Goal: Task Accomplishment & Management: Use online tool/utility

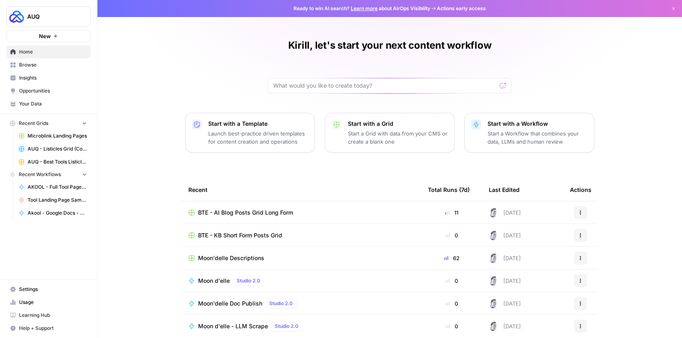
click at [62, 63] on span "Browse" at bounding box center [53, 64] width 68 height 7
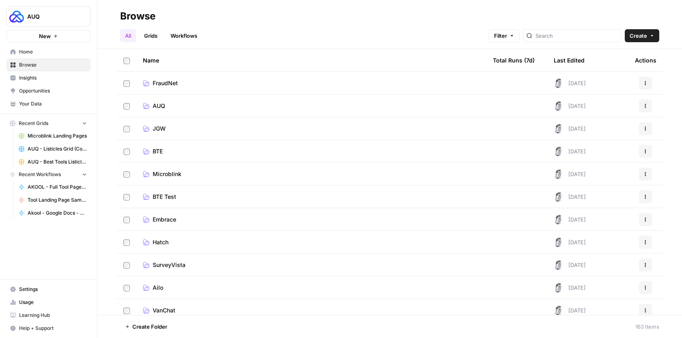
click at [177, 100] on td "AUQ" at bounding box center [311, 106] width 350 height 22
click at [158, 105] on span "AUQ" at bounding box center [159, 106] width 13 height 8
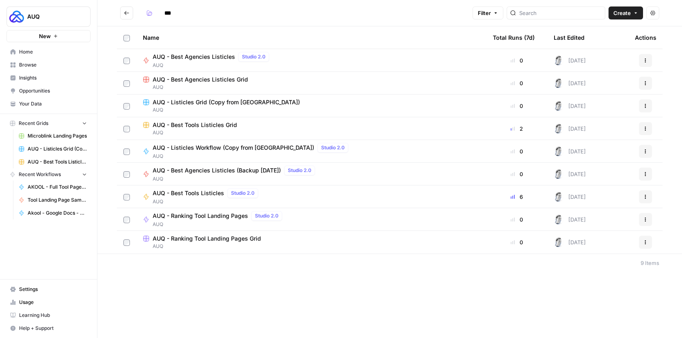
click at [221, 128] on span "AUQ - Best Tools Listicles Grid" at bounding box center [195, 125] width 84 height 8
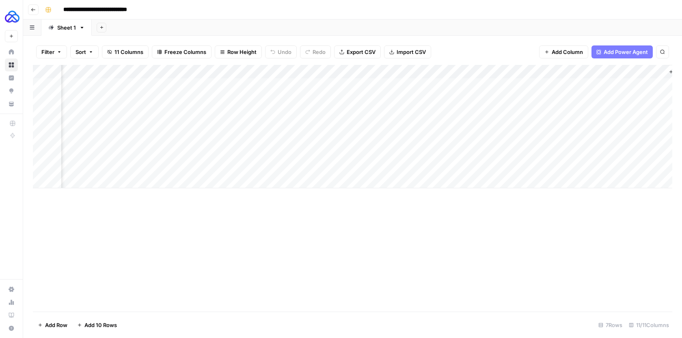
scroll to position [0, 727]
click at [560, 85] on div "Add Column" at bounding box center [353, 126] width 640 height 123
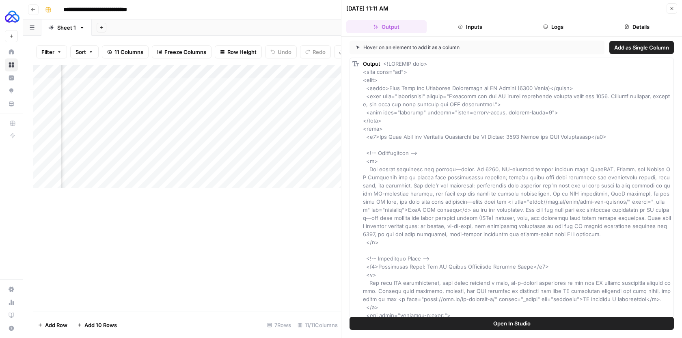
click at [581, 25] on button "Logs" at bounding box center [554, 26] width 80 height 13
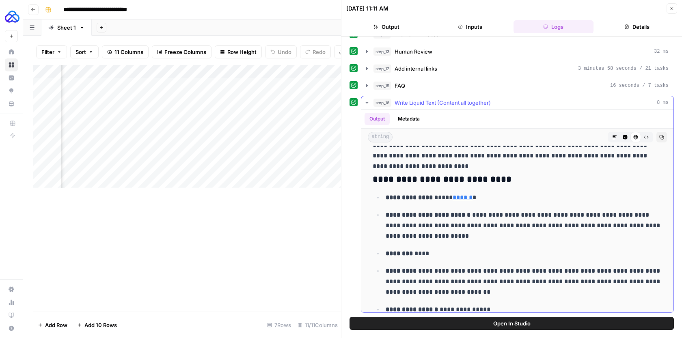
scroll to position [1179, 0]
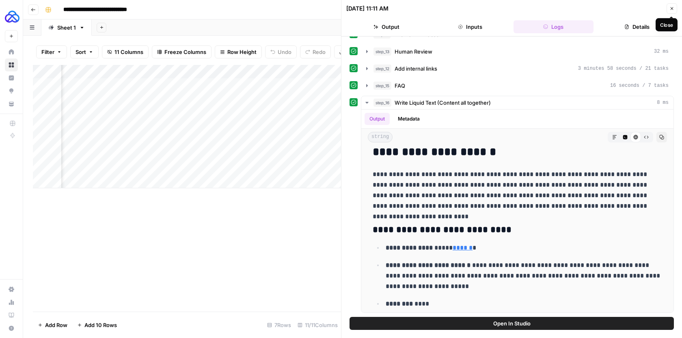
click at [671, 9] on icon "button" at bounding box center [672, 8] width 5 height 5
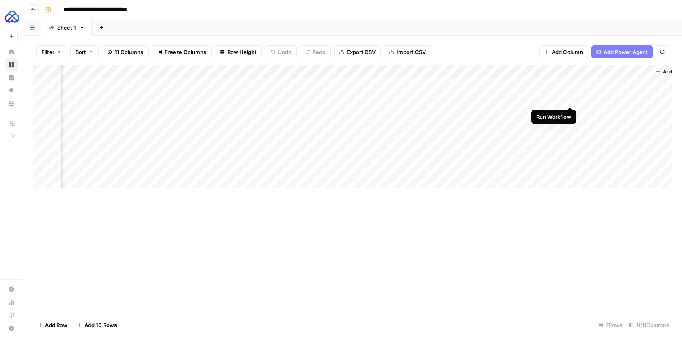
click at [558, 99] on div "Add Column" at bounding box center [353, 126] width 640 height 123
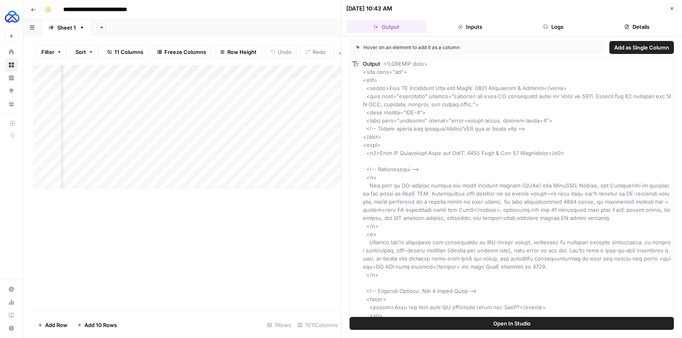
click at [573, 26] on button "Logs" at bounding box center [554, 26] width 80 height 13
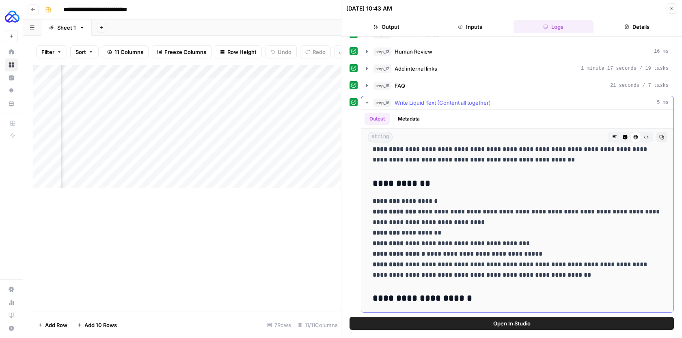
scroll to position [3780, 0]
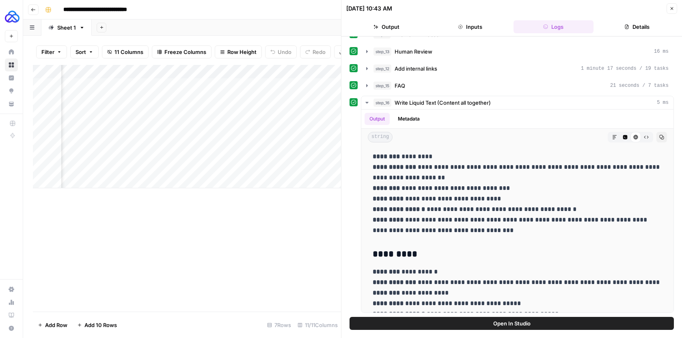
click at [673, 10] on icon "button" at bounding box center [672, 8] width 5 height 5
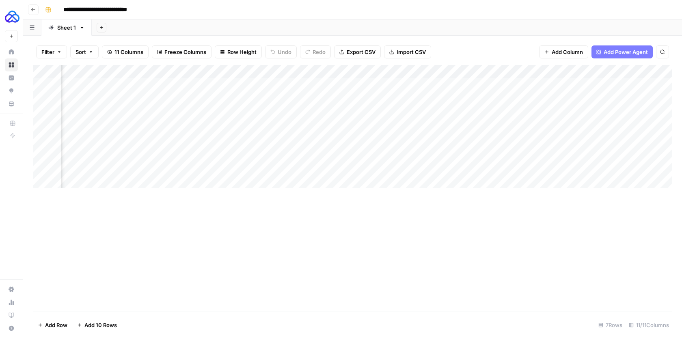
scroll to position [0, 751]
click at [539, 71] on div "Add Column" at bounding box center [353, 126] width 640 height 123
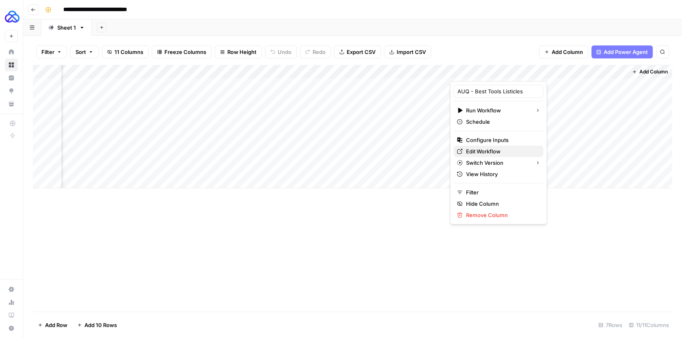
click at [486, 149] on span "Edit Workflow" at bounding box center [501, 151] width 71 height 8
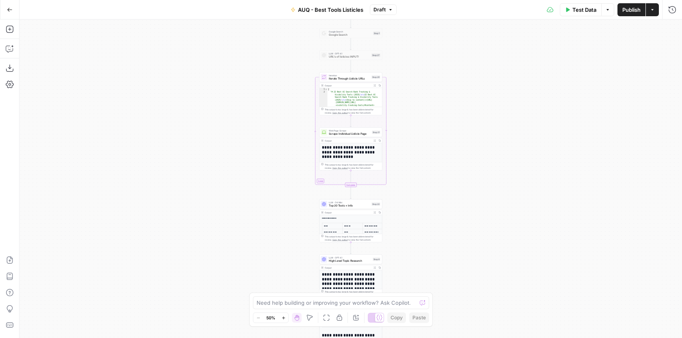
drag, startPoint x: 449, startPoint y: 44, endPoint x: 449, endPoint y: 172, distance: 127.5
click at [449, 171] on div "Workflow Input Settings Inputs Google Search Google Search Step 1 LLM · GPT-4.1…" at bounding box center [350, 178] width 663 height 319
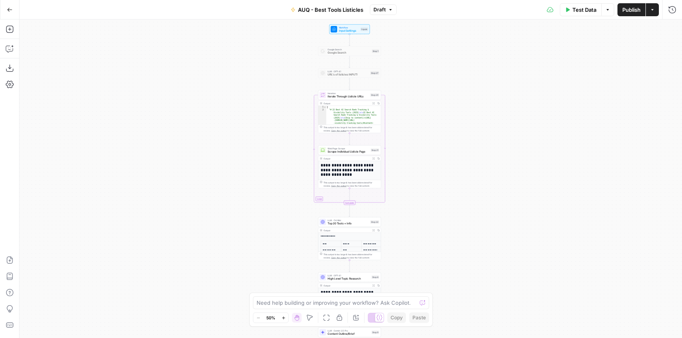
drag, startPoint x: 459, startPoint y: 62, endPoint x: 417, endPoint y: 293, distance: 234.6
click at [417, 293] on body "AUQ New Home Browse Insights Opportunities Your Data Recent Grids Microblink La…" at bounding box center [341, 169] width 682 height 338
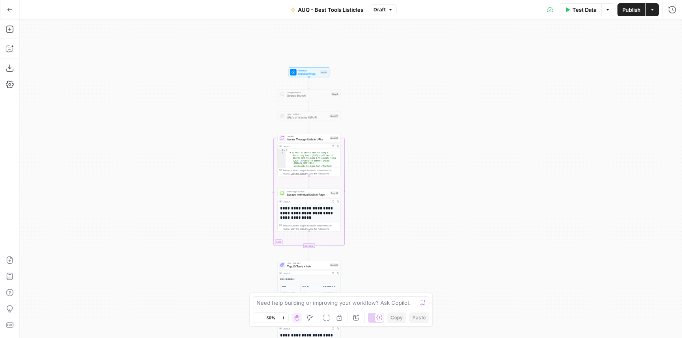
drag, startPoint x: 404, startPoint y: 249, endPoint x: 404, endPoint y: 71, distance: 178.7
click at [404, 71] on div "Workflow Input Settings Inputs Google Search Google Search Step 1 LLM · GPT-4.1…" at bounding box center [350, 178] width 663 height 319
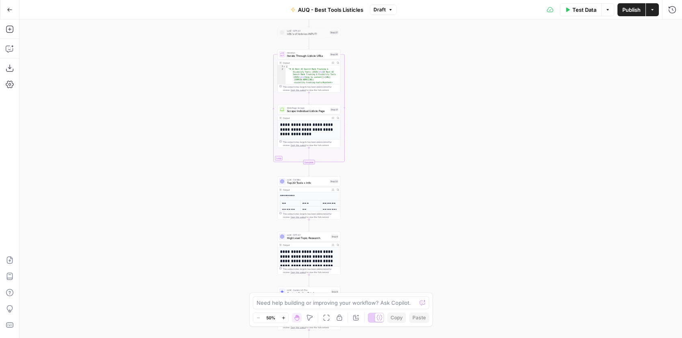
drag, startPoint x: 400, startPoint y: 195, endPoint x: 400, endPoint y: 100, distance: 95.4
click at [400, 99] on div "Workflow Input Settings Inputs Google Search Google Search Step 1 LLM · GPT-4.1…" at bounding box center [350, 178] width 663 height 319
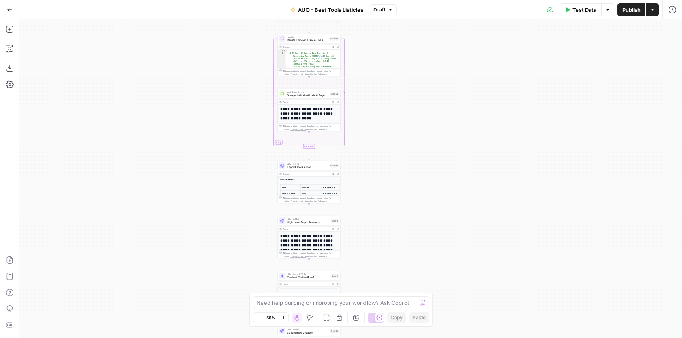
click at [317, 167] on span "Top 20 Tools + Info" at bounding box center [307, 167] width 41 height 4
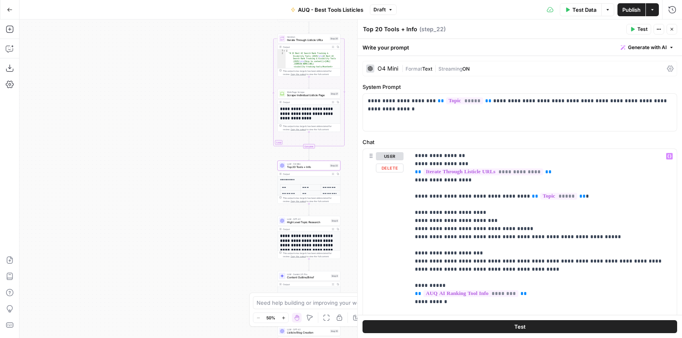
scroll to position [32, 0]
click at [671, 31] on icon "button" at bounding box center [672, 29] width 5 height 5
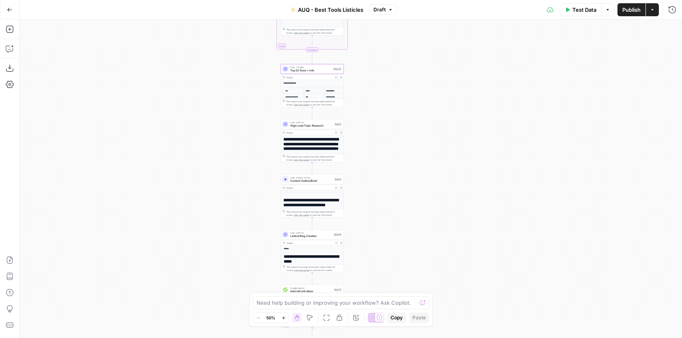
drag, startPoint x: 404, startPoint y: 260, endPoint x: 408, endPoint y: 163, distance: 97.1
click at [408, 163] on div "Workflow Input Settings Inputs Google Search Google Search Step 1 LLM · GPT-4.1…" at bounding box center [350, 178] width 663 height 319
click at [324, 182] on span "Content Outline/Brief" at bounding box center [311, 181] width 42 height 4
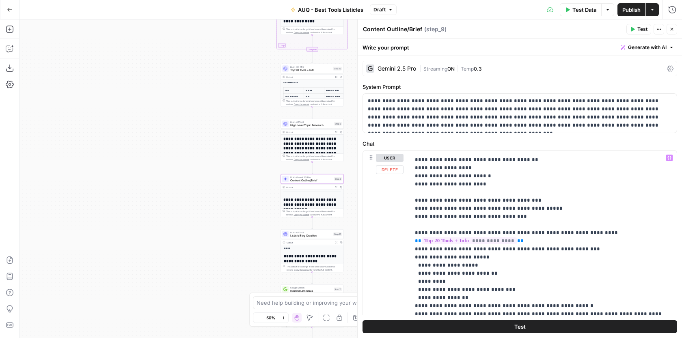
scroll to position [316, 0]
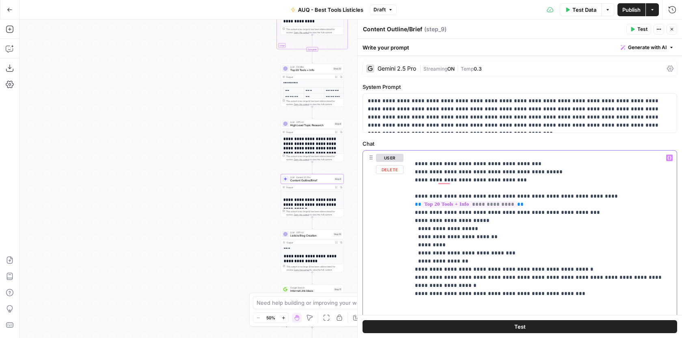
scroll to position [352, 0]
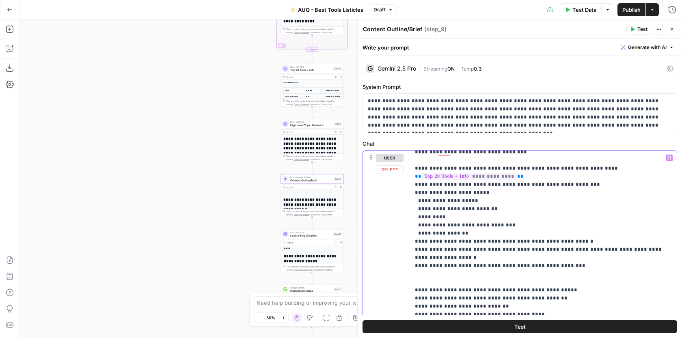
drag, startPoint x: 563, startPoint y: 259, endPoint x: 415, endPoint y: 171, distance: 172.7
copy p "**********"
click at [16, 30] on div "Add Steps Copilot Download as JSON Settings Import JSON AirOps Academy Help Giv…" at bounding box center [9, 178] width 19 height 319
click at [12, 30] on icon "button" at bounding box center [10, 29] width 8 height 8
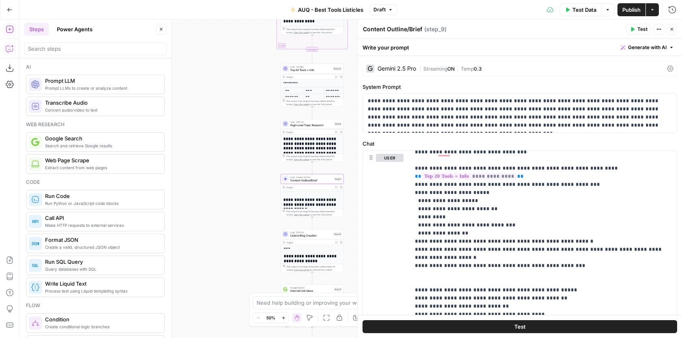
click at [9, 52] on icon "button" at bounding box center [10, 49] width 8 height 8
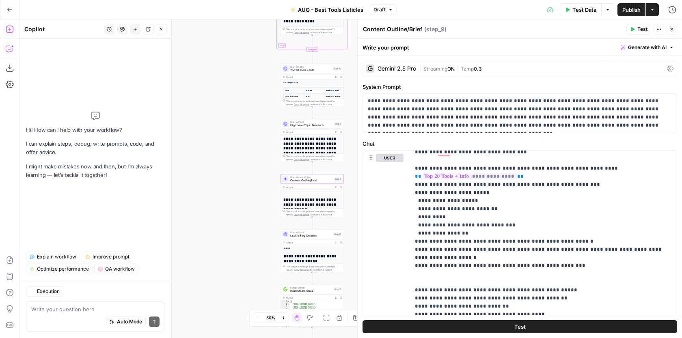
click at [102, 311] on textarea at bounding box center [95, 309] width 128 height 8
click at [76, 308] on textarea "make this section more clear for llm to follow" at bounding box center [95, 309] width 128 height 8
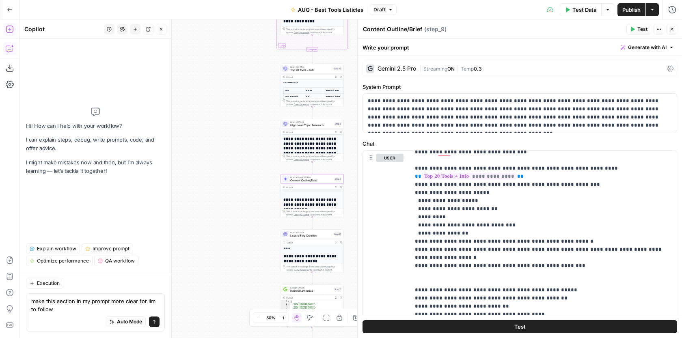
click at [64, 308] on textarea "make this section in my prompt more clear for llm to follow" at bounding box center [95, 305] width 128 height 16
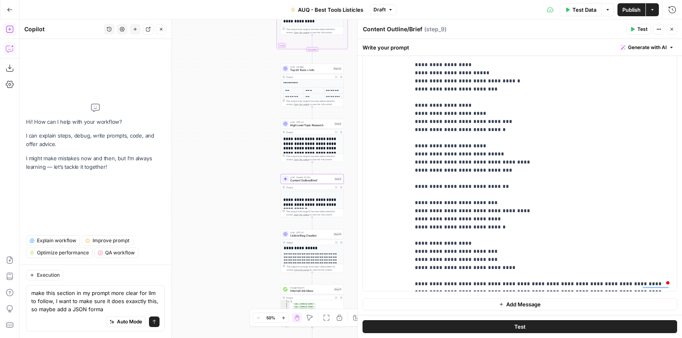
type textarea "make this section in my prompt more clear for llm to follow, I want to make sur…"
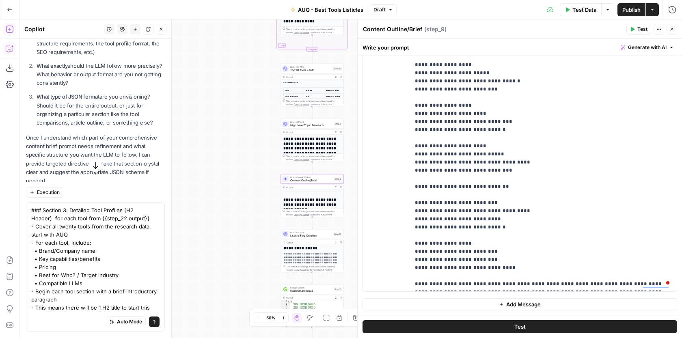
scroll to position [193, 0]
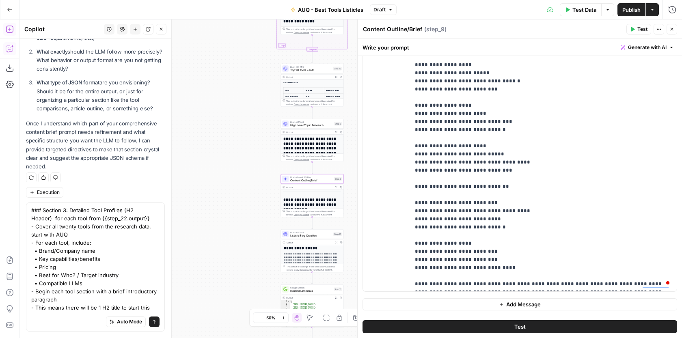
click at [153, 310] on textarea "### Section 3: Detailed Tool Profiles (H2 Header) for each tool from {{step_22.…" at bounding box center [95, 275] width 128 height 138
click at [155, 308] on textarea "### Section 3: Detailed Tool Profiles (H2 Header) for each tool from {{step_22.…" at bounding box center [95, 279] width 128 height 146
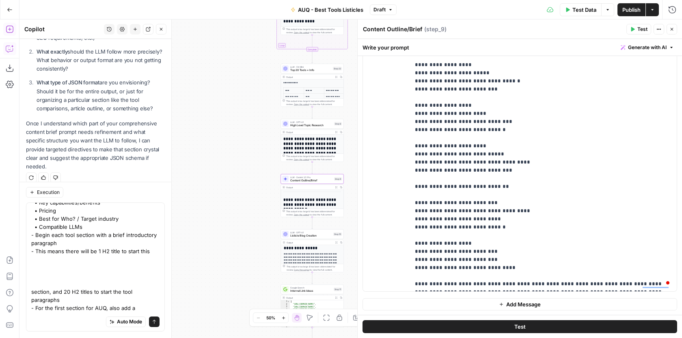
scroll to position [63, 0]
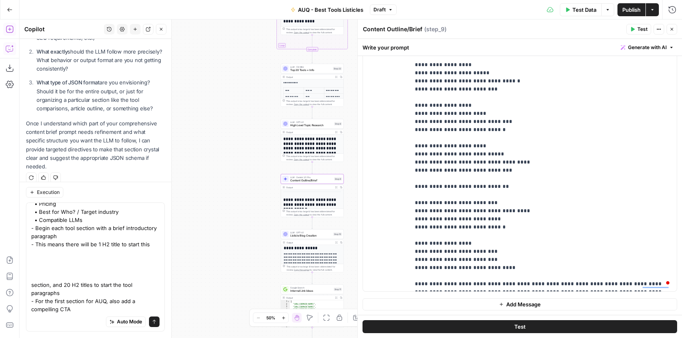
drag, startPoint x: 31, startPoint y: 285, endPoint x: 37, endPoint y: 254, distance: 31.5
click at [37, 255] on textarea "### Section 3: Detailed Tool Profiles (H2 Header) for each tool from {{step_22.…" at bounding box center [95, 228] width 128 height 171
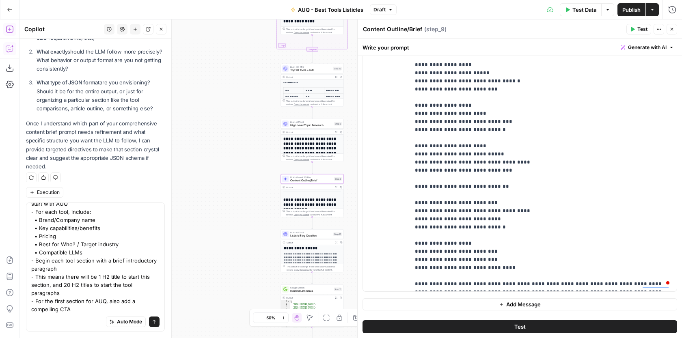
scroll to position [0, 0]
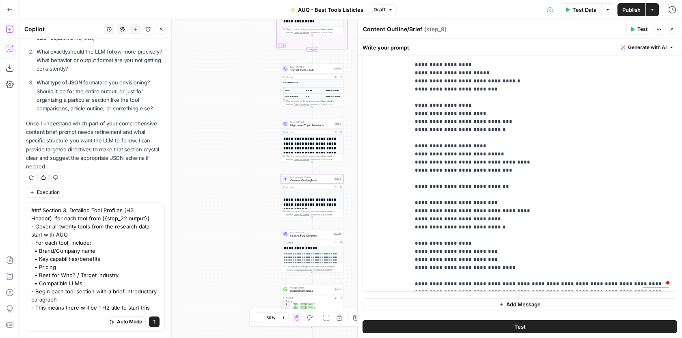
click at [75, 315] on div "Auto Mode Send" at bounding box center [95, 323] width 128 height 18
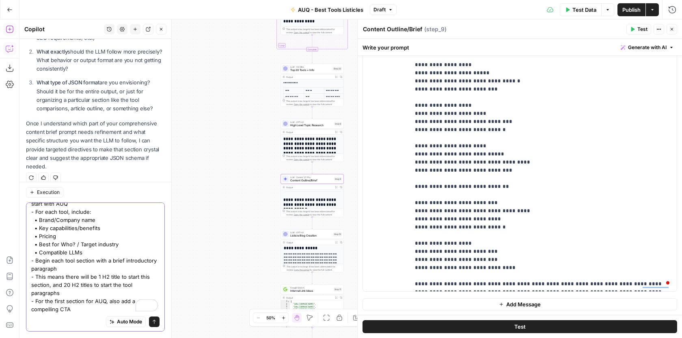
click at [79, 310] on textarea "### Section 3: Detailed Tool Profiles (H2 Header) for each tool from {{step_22.…" at bounding box center [95, 244] width 128 height 138
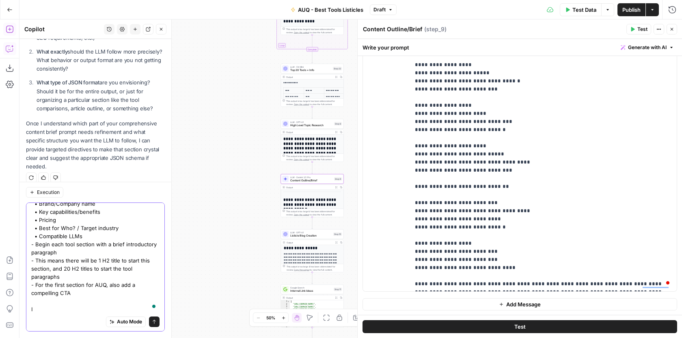
type textarea "### Section 3: Detailed Tool Profiles (H2 Header) for each tool from {{step_22.…"
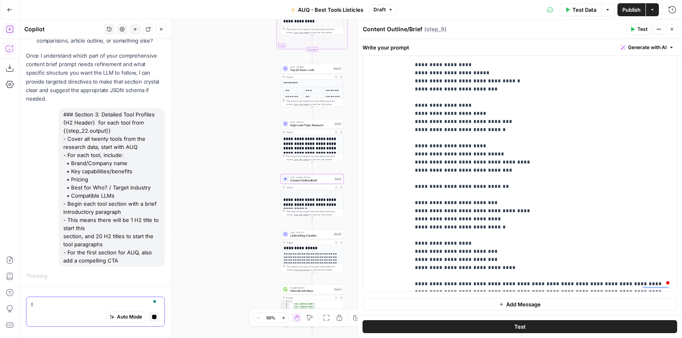
scroll to position [255, 0]
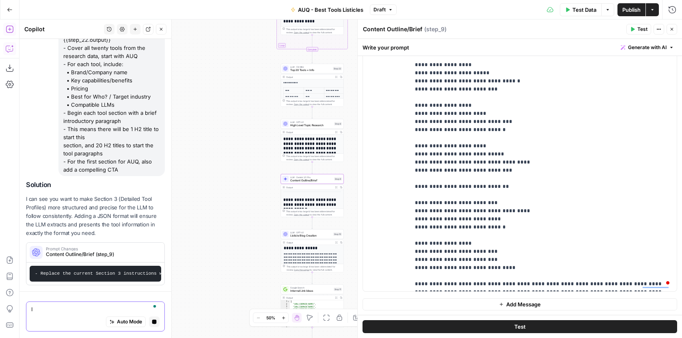
type textarea "I"
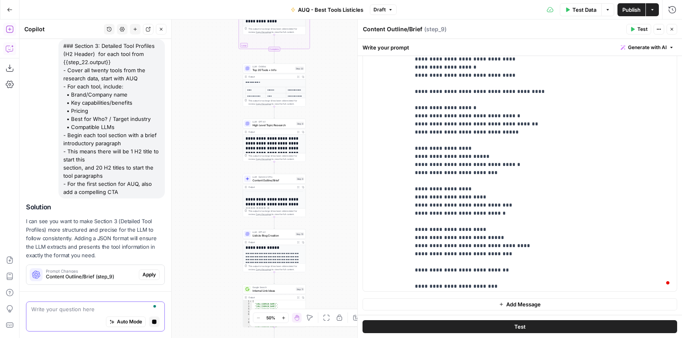
scroll to position [329, 0]
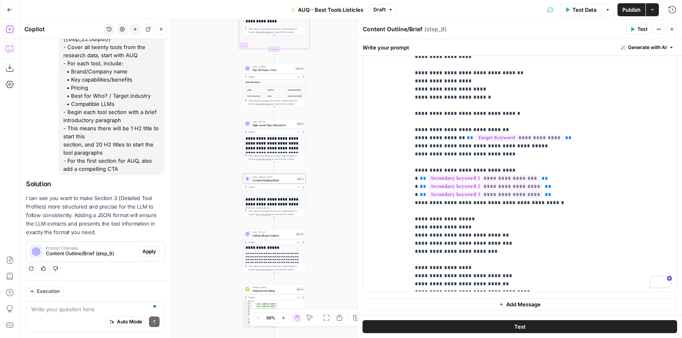
click at [149, 251] on span "Apply" at bounding box center [149, 251] width 13 height 7
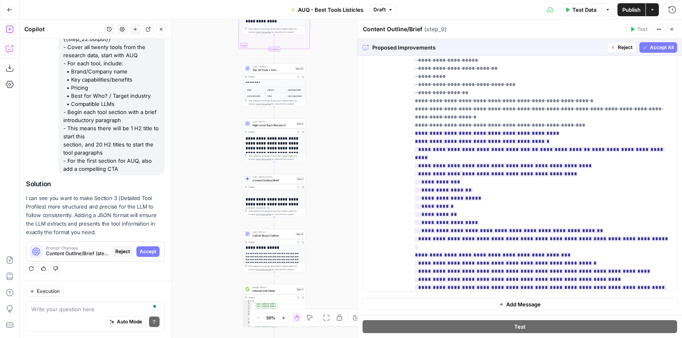
scroll to position [331, 0]
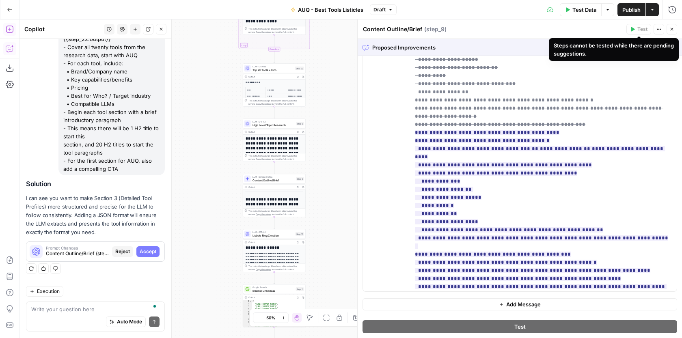
click at [622, 45] on div "Steps cannot be tested while there are pending suggestions." at bounding box center [614, 49] width 120 height 16
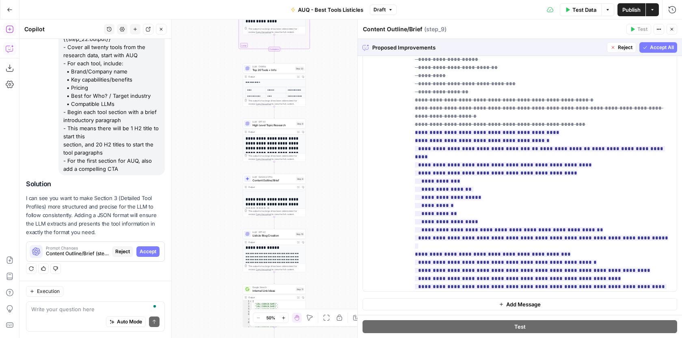
click at [612, 50] on button "Reject" at bounding box center [621, 47] width 29 height 11
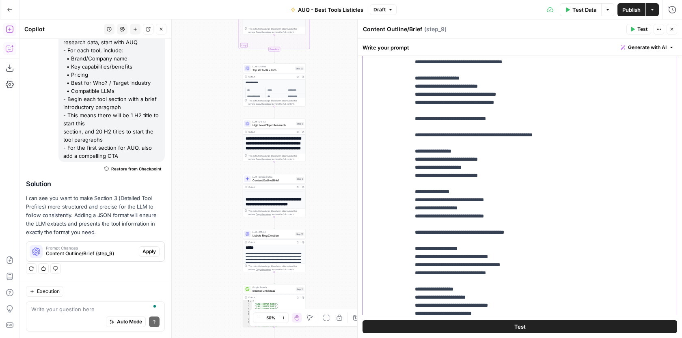
scroll to position [1300, 0]
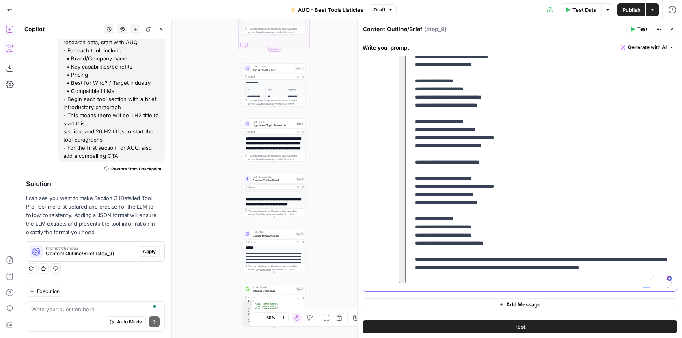
drag, startPoint x: 416, startPoint y: 159, endPoint x: 657, endPoint y: 290, distance: 274.6
click at [657, 290] on div "**********" at bounding box center [543, 126] width 267 height 331
copy p "**********"
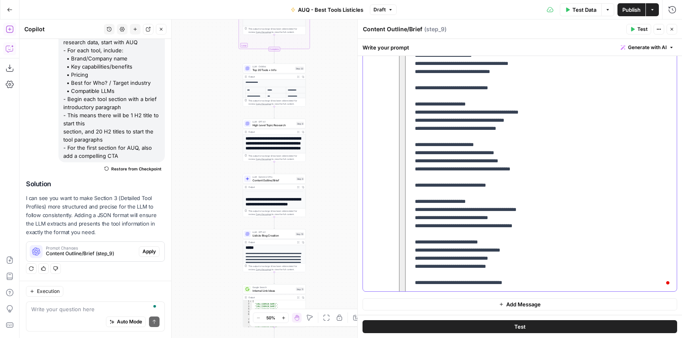
scroll to position [601, 0]
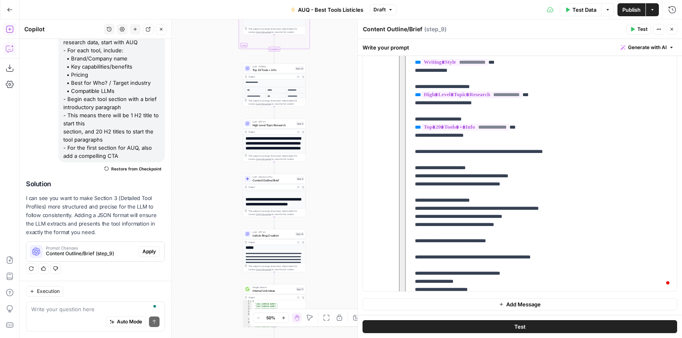
click at [625, 53] on div "Write your prompt Generate with AI" at bounding box center [520, 47] width 324 height 17
click at [635, 48] on span "Generate with AI" at bounding box center [647, 47] width 39 height 7
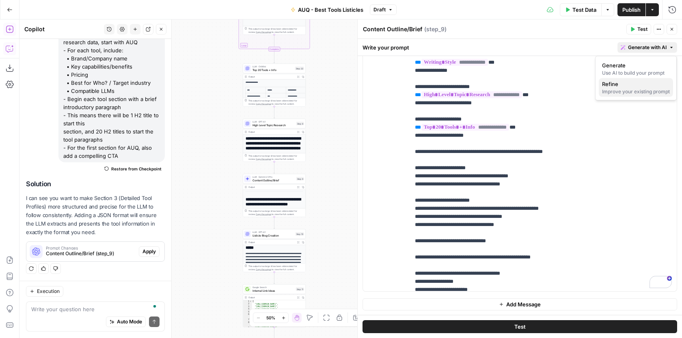
click at [622, 85] on span "Refine" at bounding box center [634, 84] width 65 height 8
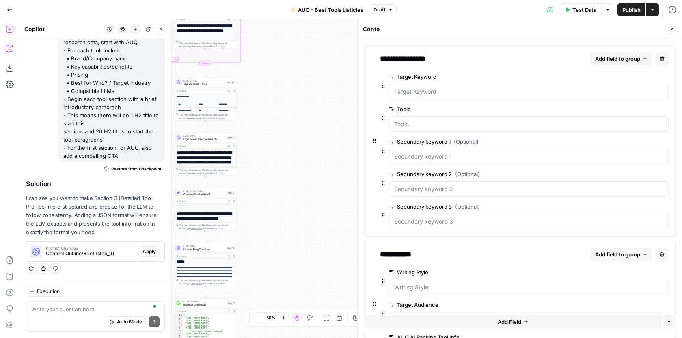
type textarea "Inputs"
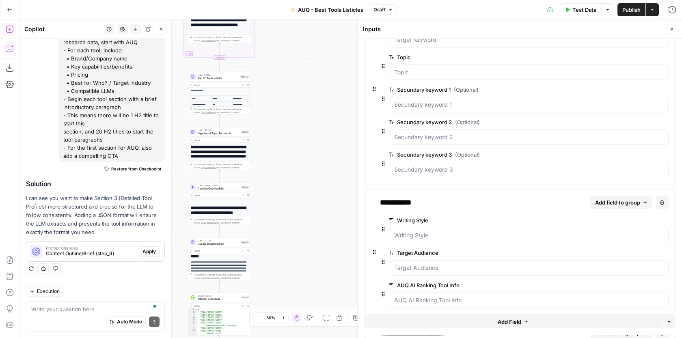
drag, startPoint x: 339, startPoint y: 124, endPoint x: 357, endPoint y: 111, distance: 21.9
click at [357, 115] on body "AUQ New Home Browse Insights Opportunities Your Data Recent Grids Microblink La…" at bounding box center [341, 169] width 682 height 338
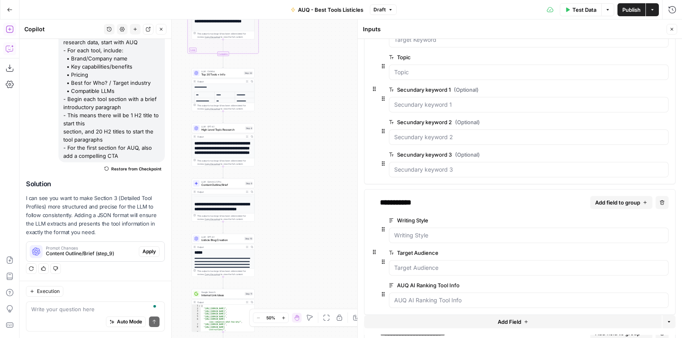
click at [228, 183] on span "Content Outline/Brief" at bounding box center [222, 185] width 42 height 4
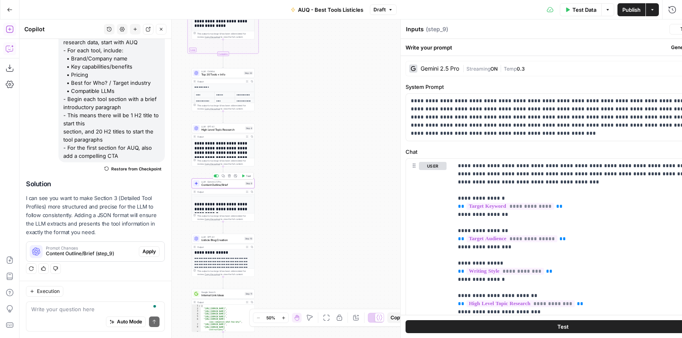
type textarea "Content Outline/Brief"
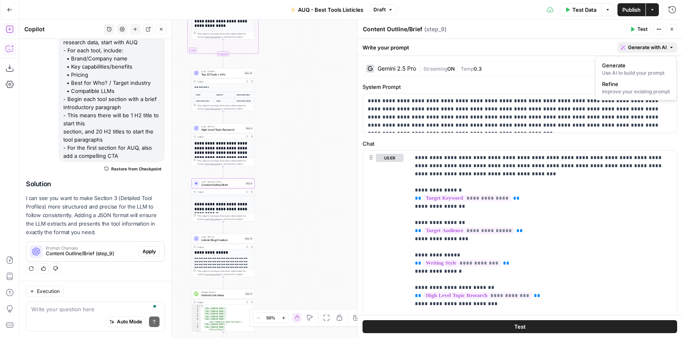
click at [647, 46] on span "Generate with AI" at bounding box center [647, 47] width 39 height 7
click at [618, 91] on div "Improve your existing prompt" at bounding box center [636, 91] width 68 height 7
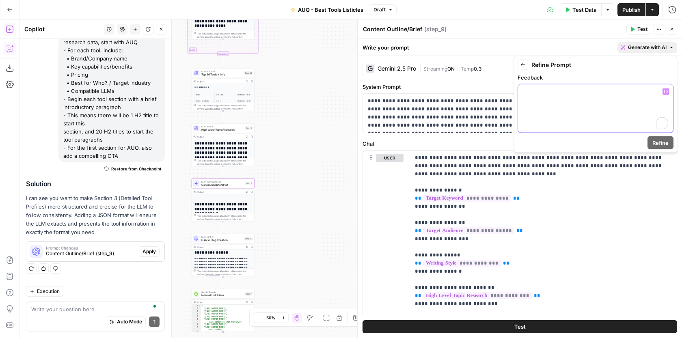
click at [618, 91] on p "To enrich screen reader interactions, please activate Accessibility in Grammarl…" at bounding box center [595, 92] width 145 height 8
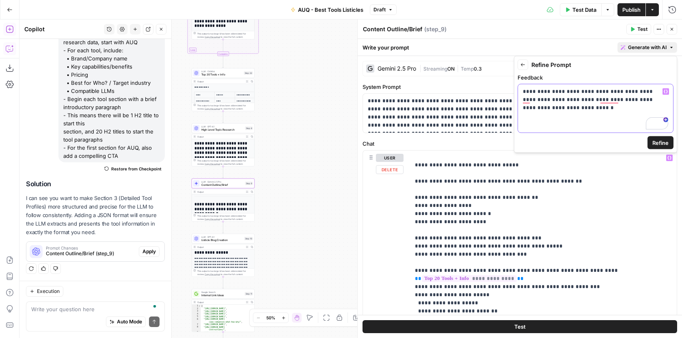
scroll to position [277, 0]
click at [666, 142] on span "Refine" at bounding box center [661, 143] width 16 height 8
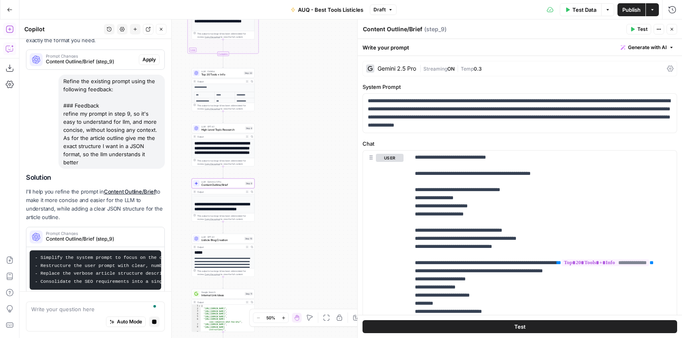
scroll to position [553, 0]
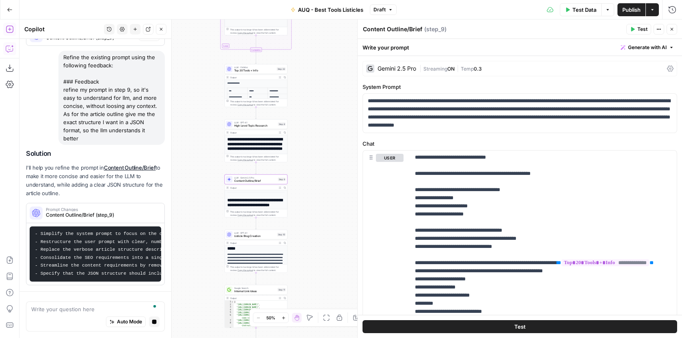
drag, startPoint x: 314, startPoint y: 189, endPoint x: 347, endPoint y: 184, distance: 33.6
click at [347, 185] on div "Workflow Input Settings Inputs Google Search Google Search Step 1 LLM · GPT-4.1…" at bounding box center [350, 178] width 663 height 319
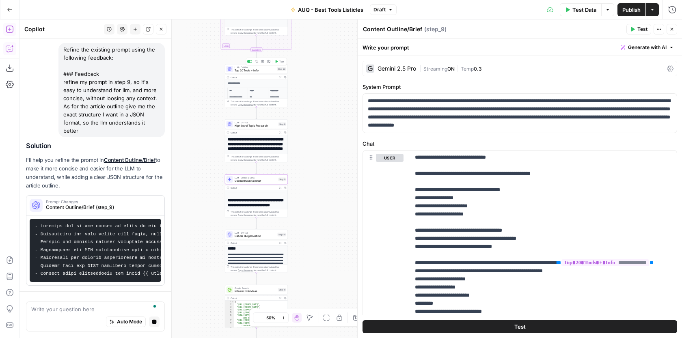
scroll to position [584, 0]
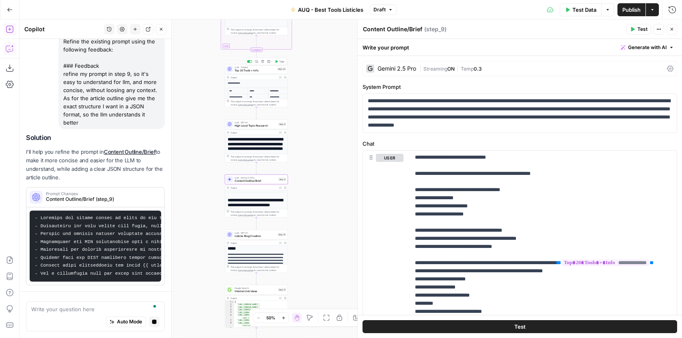
click at [271, 71] on span "Top 20 Tools + Info" at bounding box center [255, 71] width 41 height 4
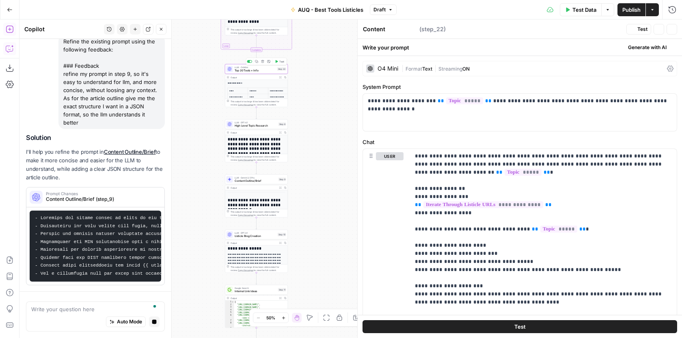
type textarea "Top 20 Tools + Info"
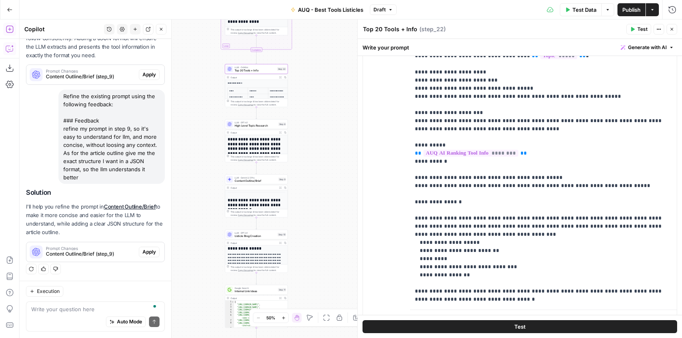
scroll to position [229, 0]
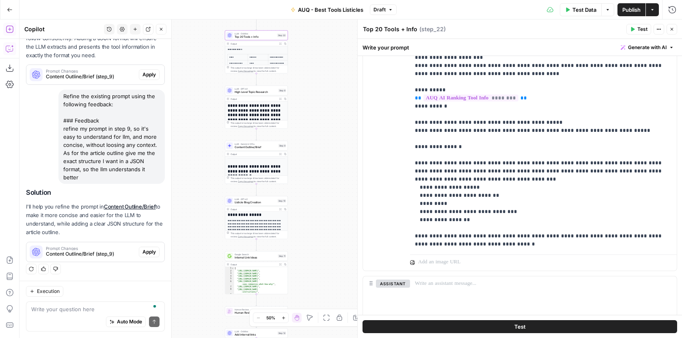
drag, startPoint x: 333, startPoint y: 227, endPoint x: 333, endPoint y: 187, distance: 40.2
click at [333, 188] on div "Workflow Input Settings Inputs Google Search Google Search Step 1 LLM · GPT-4.1…" at bounding box center [350, 178] width 663 height 319
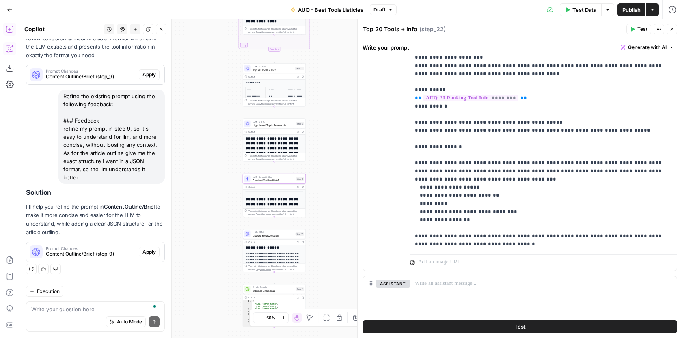
click at [149, 252] on span "Apply" at bounding box center [149, 252] width 13 height 7
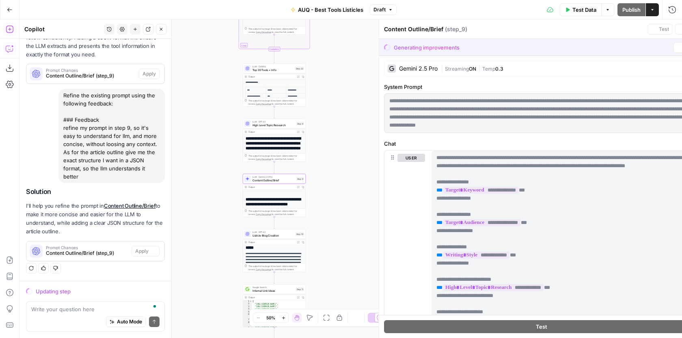
scroll to position [530, 0]
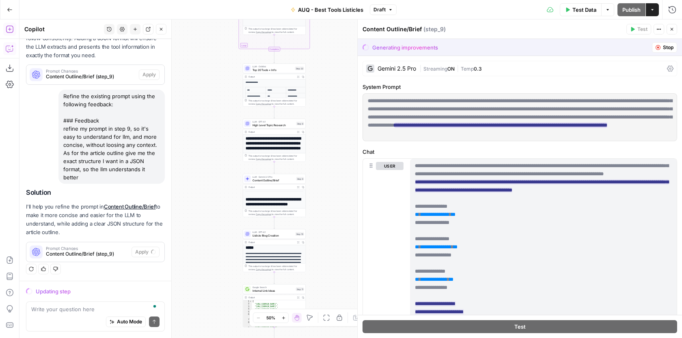
click at [536, 128] on ins "**********" at bounding box center [500, 125] width 213 height 5
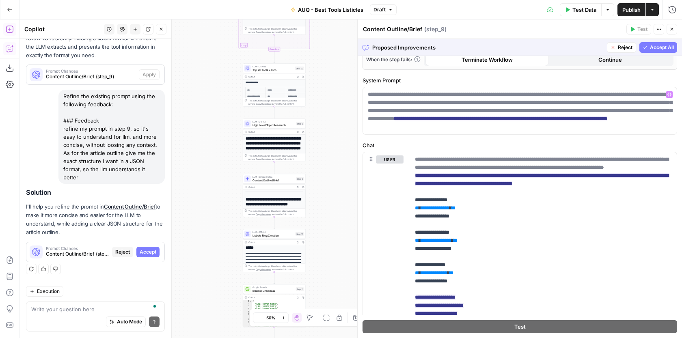
scroll to position [192, 0]
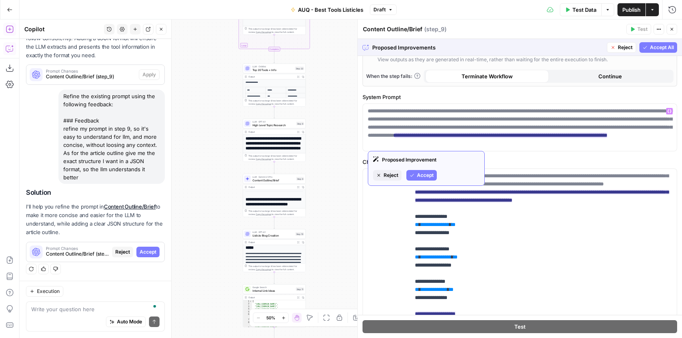
click at [396, 173] on span "Reject" at bounding box center [391, 175] width 15 height 7
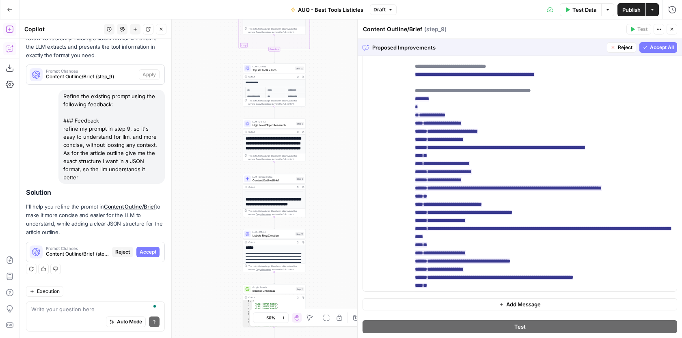
scroll to position [397, 0]
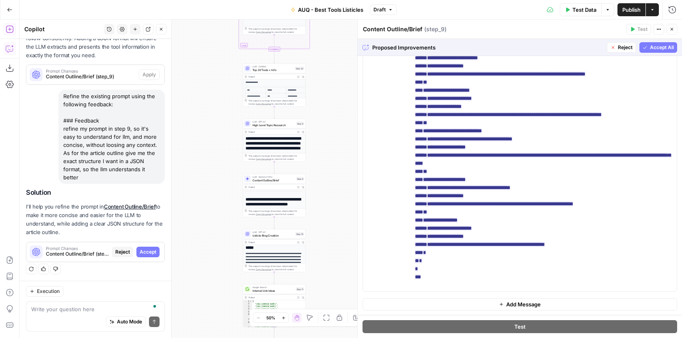
click at [654, 51] on button "Accept All" at bounding box center [659, 47] width 38 height 11
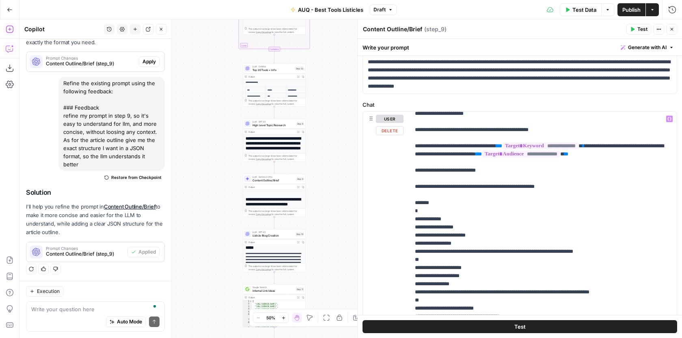
scroll to position [266, 0]
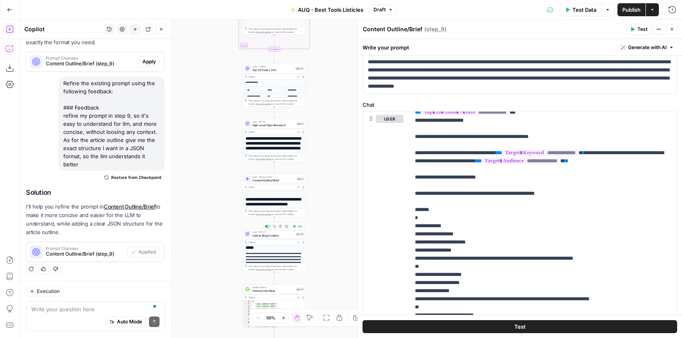
click at [288, 238] on div "LLM · GPT-4.1 Listicle Blog Creation Step 10 Copy step Delete step Add Note Test" at bounding box center [274, 234] width 63 height 10
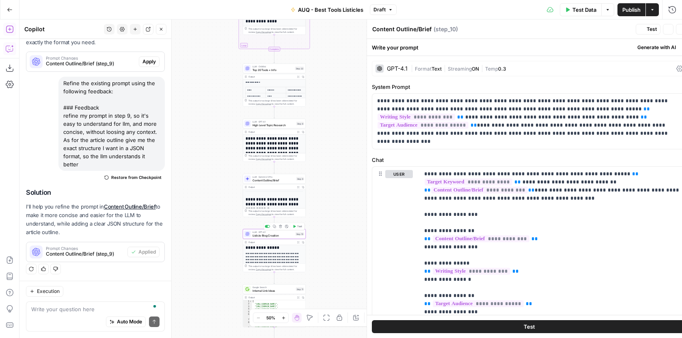
type textarea "Listicle Blog Creation"
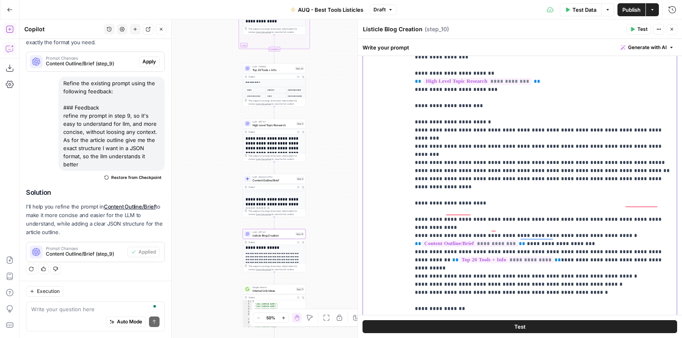
scroll to position [325, 0]
drag, startPoint x: 632, startPoint y: 237, endPoint x: 521, endPoint y: 217, distance: 112.6
click at [521, 218] on p "**********" at bounding box center [543, 13] width 257 height 650
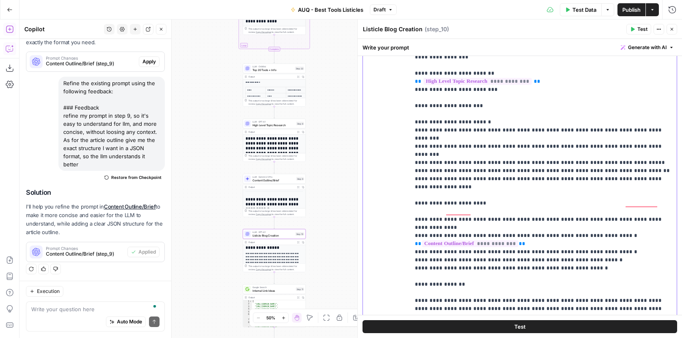
scroll to position [309, 0]
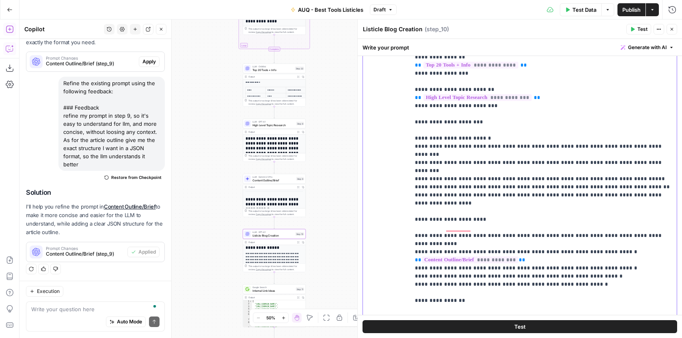
drag, startPoint x: 602, startPoint y: 228, endPoint x: 415, endPoint y: 217, distance: 187.1
click at [415, 217] on p "**********" at bounding box center [543, 21] width 257 height 634
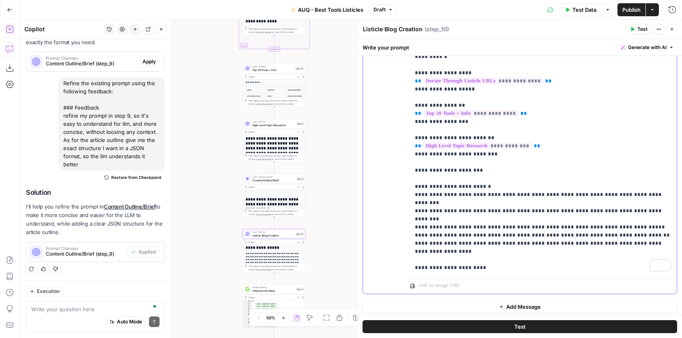
scroll to position [195, 0]
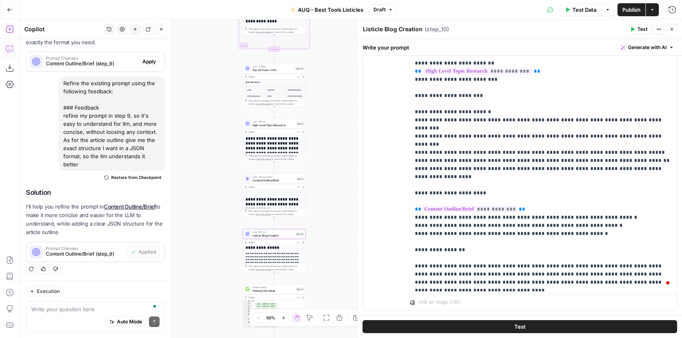
click at [281, 181] on span "Content Outline/Brief" at bounding box center [274, 180] width 42 height 4
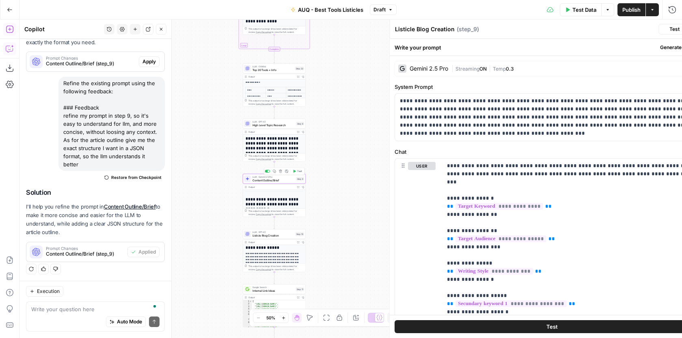
type textarea "Content Outline/Brief"
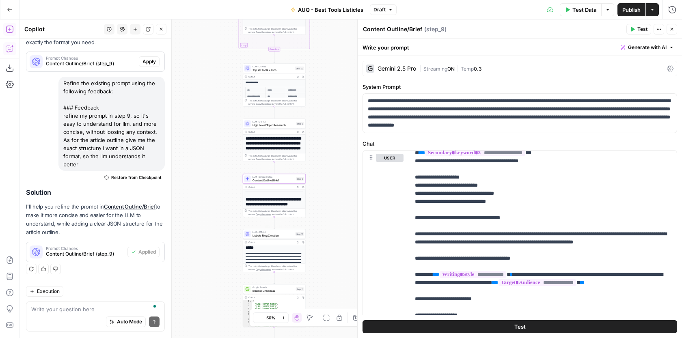
click at [270, 234] on span "Listicle Blog Creation" at bounding box center [273, 236] width 41 height 4
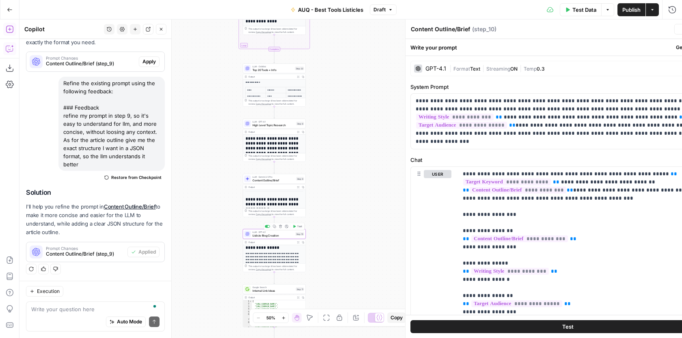
type textarea "Listicle Blog Creation"
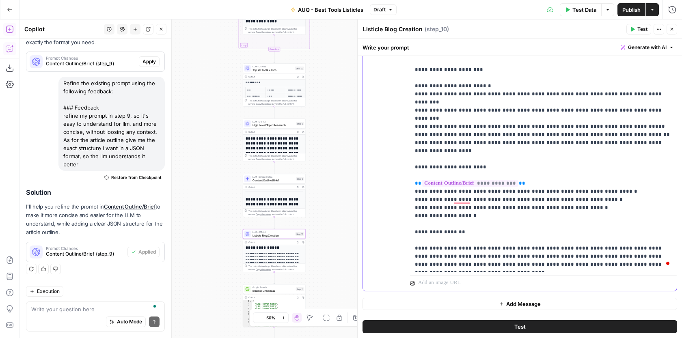
scroll to position [293, 0]
drag, startPoint x: 469, startPoint y: 201, endPoint x: 454, endPoint y: 201, distance: 14.2
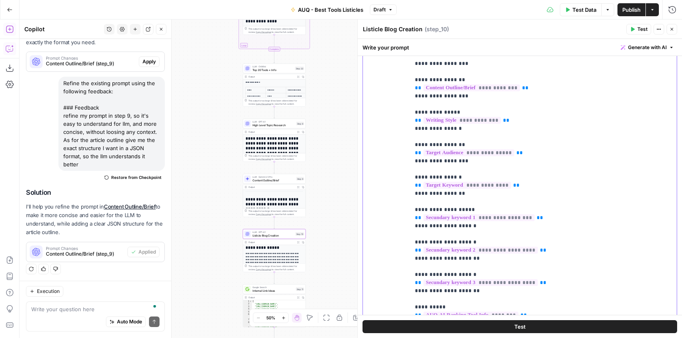
scroll to position [0, 0]
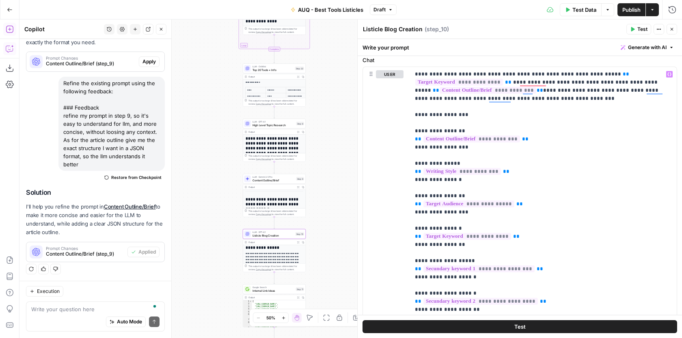
click at [285, 179] on span "Content Outline/Brief" at bounding box center [274, 180] width 42 height 4
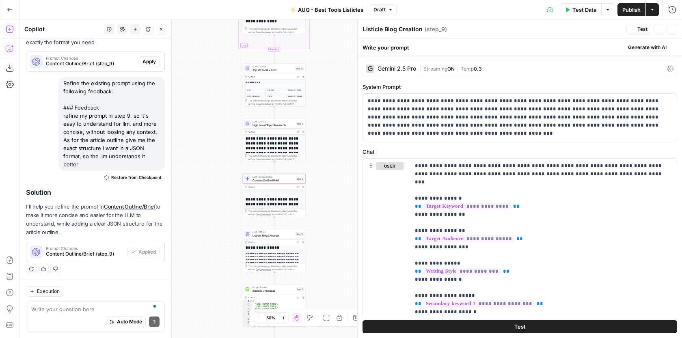
type textarea "Content Outline/Brief"
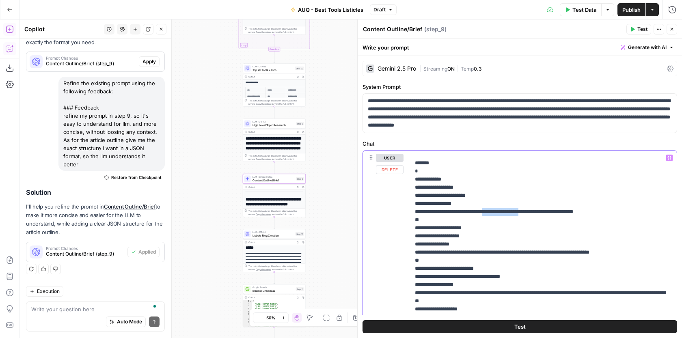
drag, startPoint x: 506, startPoint y: 210, endPoint x: 552, endPoint y: 210, distance: 45.1
click at [552, 210] on p "**********" at bounding box center [543, 338] width 257 height 1072
copy p "**********"
click at [506, 212] on p "**********" at bounding box center [543, 338] width 257 height 1072
paste div "To enrich screen reader interactions, please activate Accessibility in Grammarl…"
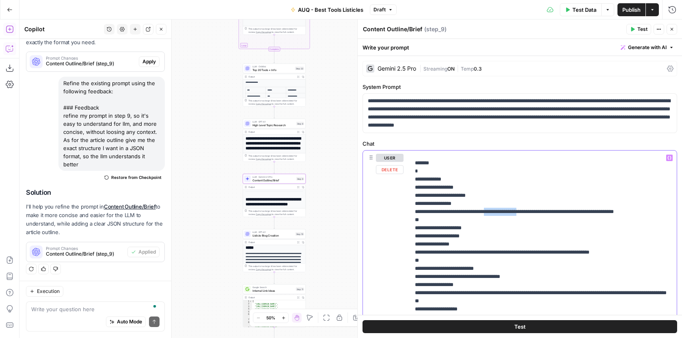
drag, startPoint x: 549, startPoint y: 211, endPoint x: 508, endPoint y: 212, distance: 41.4
click at [508, 212] on p "**********" at bounding box center [543, 338] width 257 height 1072
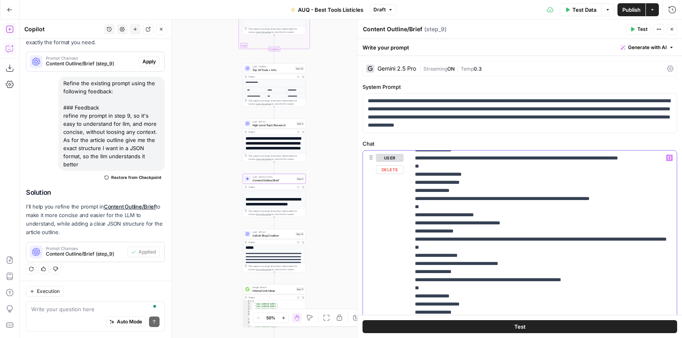
click at [470, 240] on p "**********" at bounding box center [543, 284] width 257 height 1072
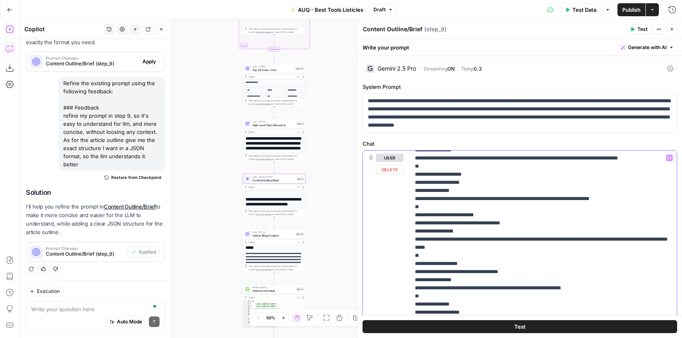
click at [560, 238] on p "**********" at bounding box center [543, 284] width 257 height 1072
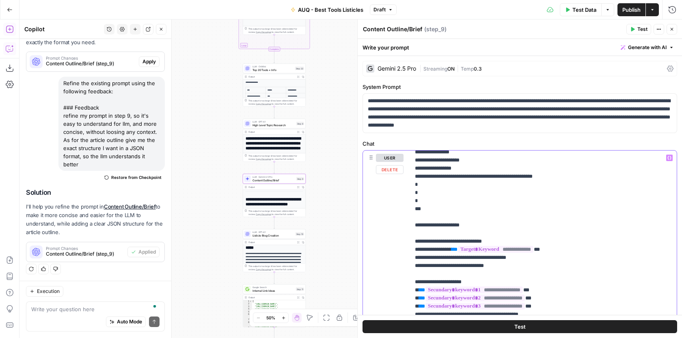
scroll to position [571, 0]
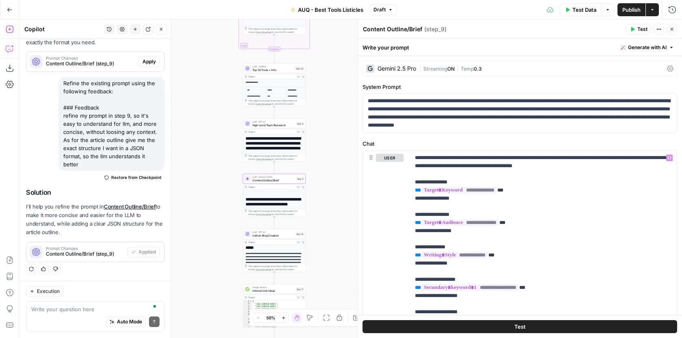
click at [283, 71] on span "Top 20 Tools + Info" at bounding box center [273, 70] width 41 height 4
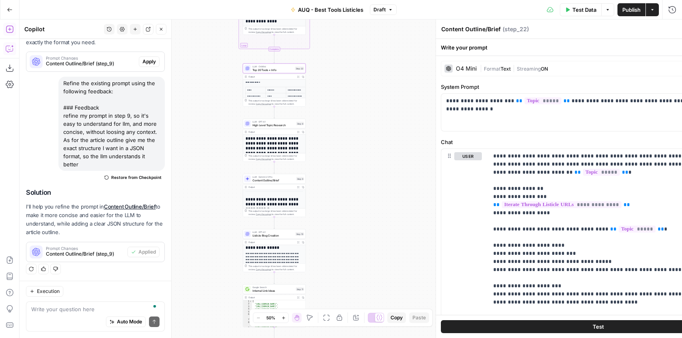
type textarea "Top 20 Tools + Info"
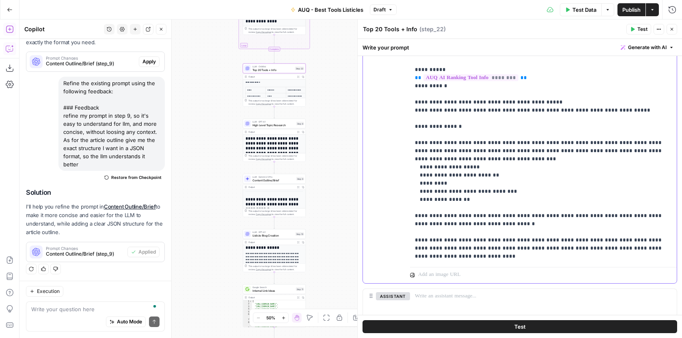
click at [486, 259] on p "**********" at bounding box center [543, 81] width 257 height 357
click at [542, 213] on p "**********" at bounding box center [543, 81] width 257 height 357
click at [543, 214] on p "**********" at bounding box center [543, 81] width 257 height 357
click at [557, 215] on p "**********" at bounding box center [543, 81] width 257 height 357
click at [634, 11] on span "Publish" at bounding box center [632, 10] width 18 height 8
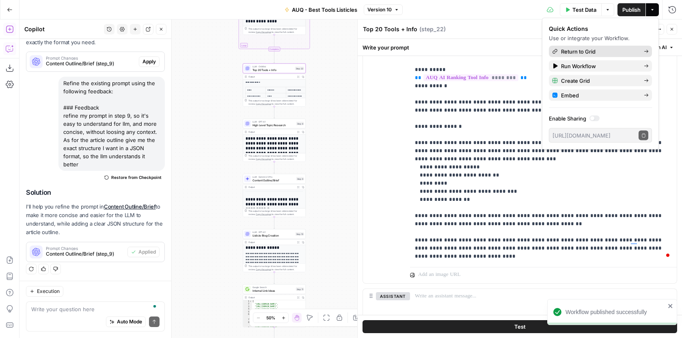
click at [610, 50] on span "Return to Grid" at bounding box center [599, 52] width 76 height 8
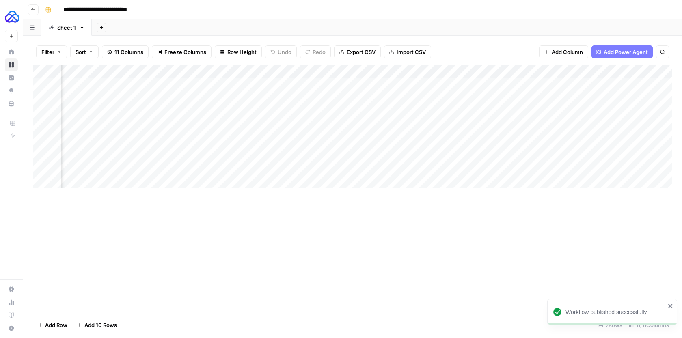
scroll to position [0, 751]
click at [538, 84] on div "Add Column" at bounding box center [353, 126] width 640 height 123
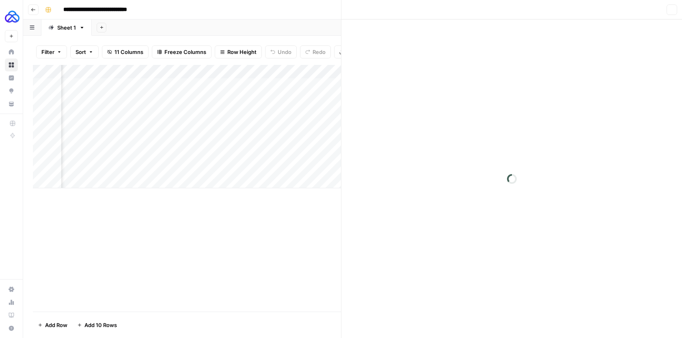
scroll to position [0, 751]
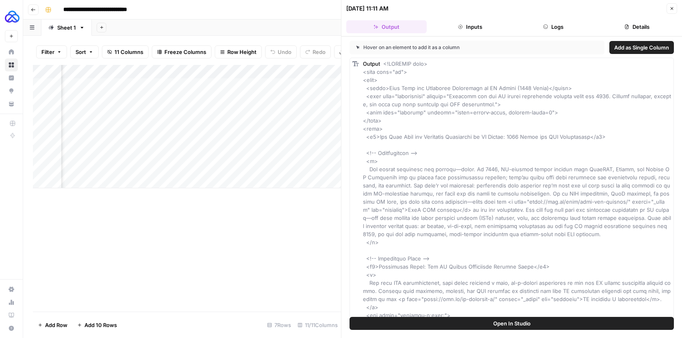
click at [570, 28] on button "Logs" at bounding box center [554, 26] width 80 height 13
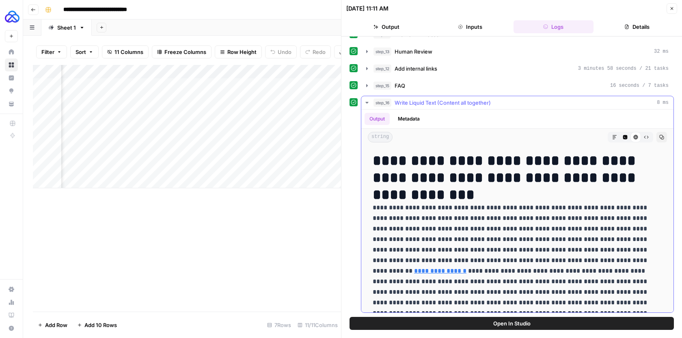
scroll to position [0, 0]
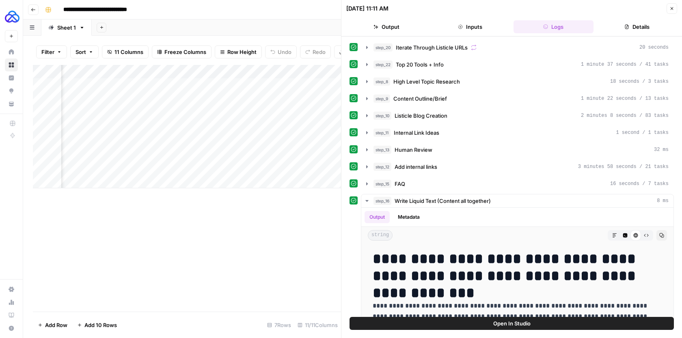
click at [673, 6] on icon "button" at bounding box center [672, 8] width 5 height 5
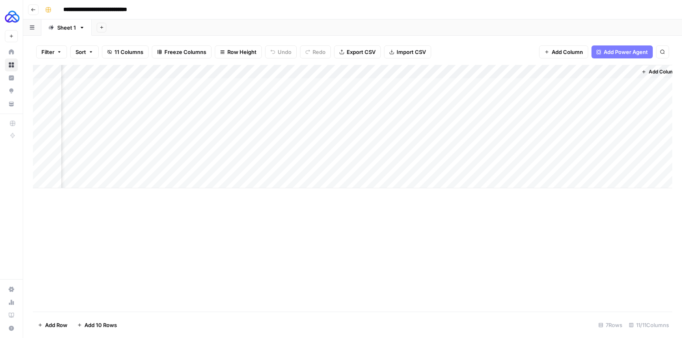
scroll to position [0, 751]
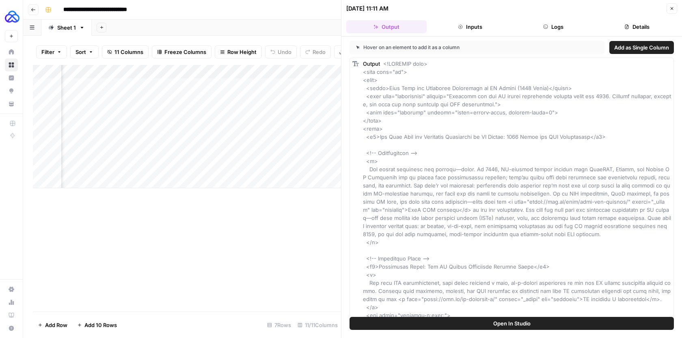
click at [674, 6] on icon "button" at bounding box center [672, 8] width 5 height 5
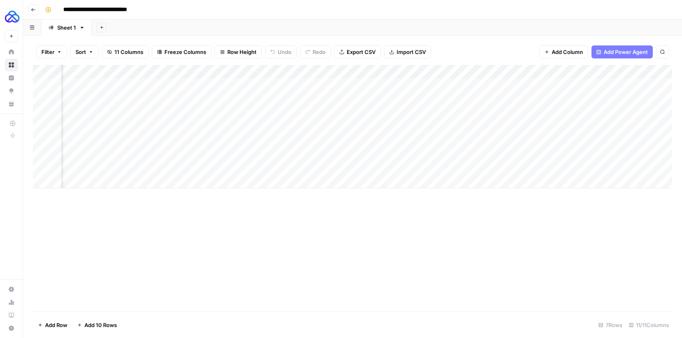
scroll to position [0, 751]
click at [545, 85] on div "Add Column" at bounding box center [353, 126] width 640 height 123
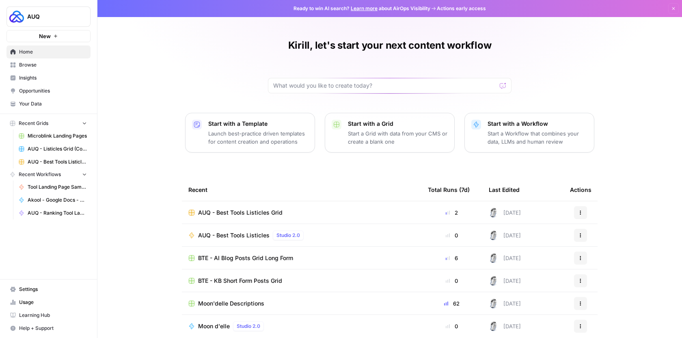
click at [58, 59] on link "Browse" at bounding box center [48, 64] width 84 height 13
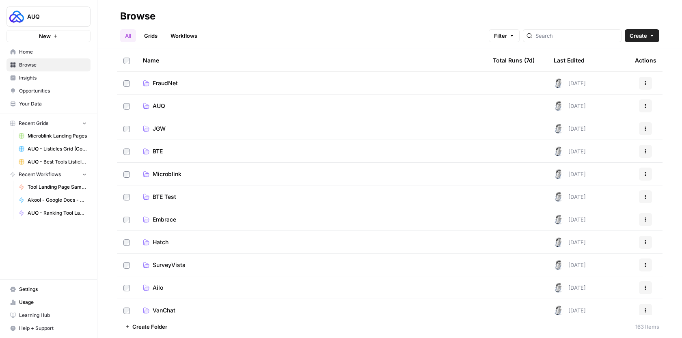
click at [195, 102] on link "AUQ" at bounding box center [311, 106] width 337 height 8
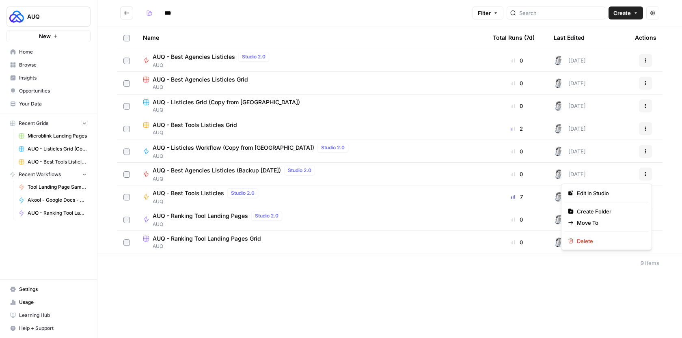
click at [650, 177] on button "Actions" at bounding box center [645, 174] width 13 height 13
click at [602, 234] on div "Edit in Studio Create Folder Move To Delete" at bounding box center [606, 217] width 91 height 67
click at [584, 244] on span "Delete" at bounding box center [609, 241] width 65 height 8
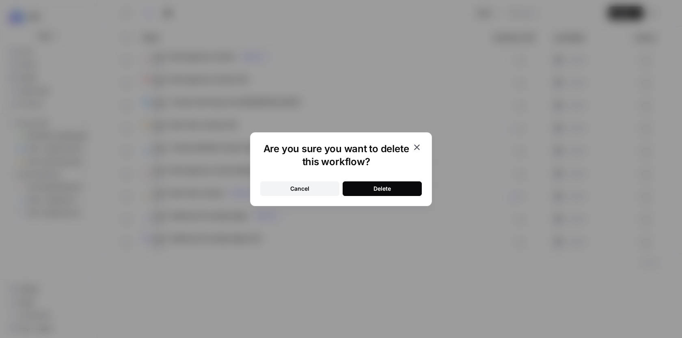
click at [415, 189] on button "Delete" at bounding box center [382, 189] width 79 height 15
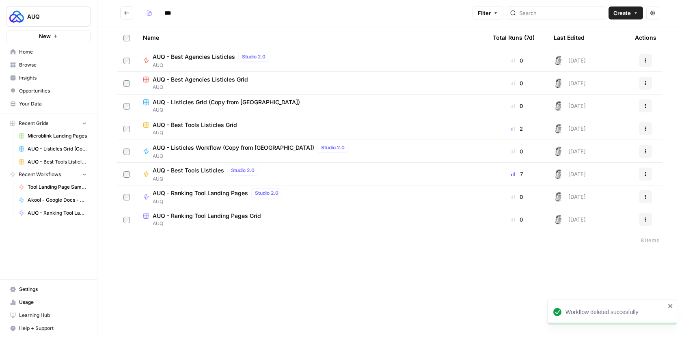
click at [642, 57] on button "Actions" at bounding box center [645, 60] width 13 height 13
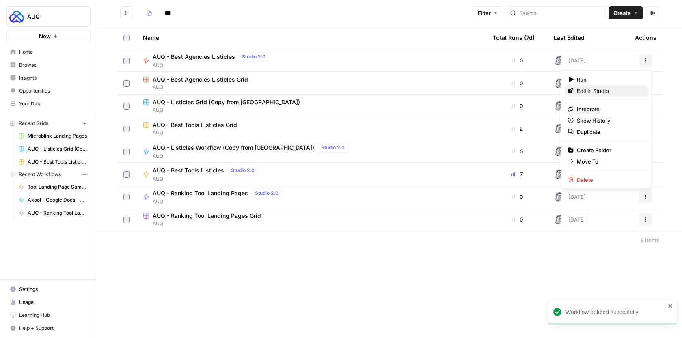
click at [601, 89] on span "Edit in Studio" at bounding box center [609, 91] width 65 height 8
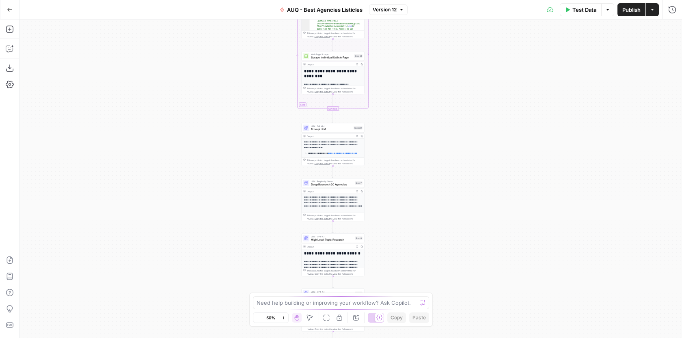
drag, startPoint x: 237, startPoint y: 69, endPoint x: 218, endPoint y: 139, distance: 72.4
click at [218, 140] on div "Workflow Input Settings Inputs Google Search Google Search Step 1 Output Expand…" at bounding box center [350, 178] width 663 height 319
click at [10, 18] on div "Go Back" at bounding box center [9, 9] width 19 height 19
click at [10, 13] on button "Go Back" at bounding box center [9, 9] width 15 height 15
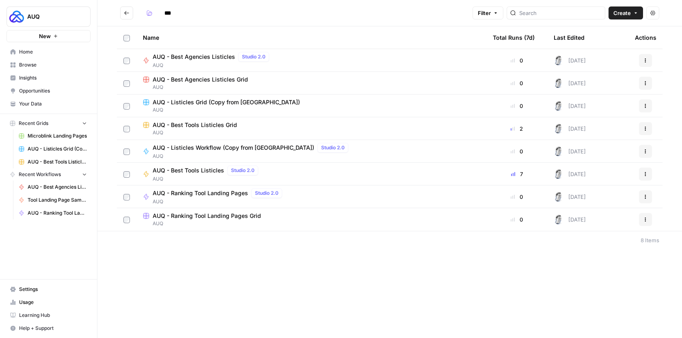
type input "***"
click at [201, 82] on span "AUQ - Best Agencies Listicles Grid" at bounding box center [200, 80] width 95 height 8
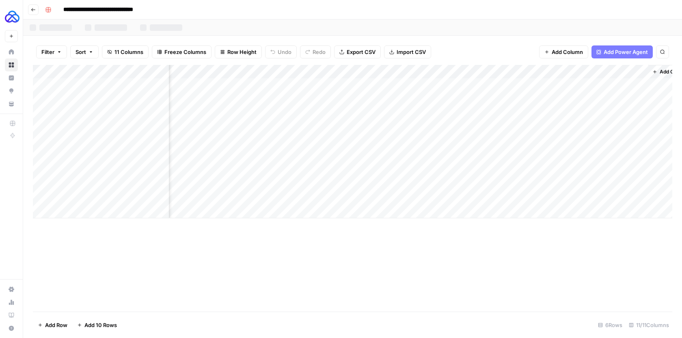
scroll to position [0, 515]
click at [463, 84] on div "Add Column" at bounding box center [353, 142] width 640 height 154
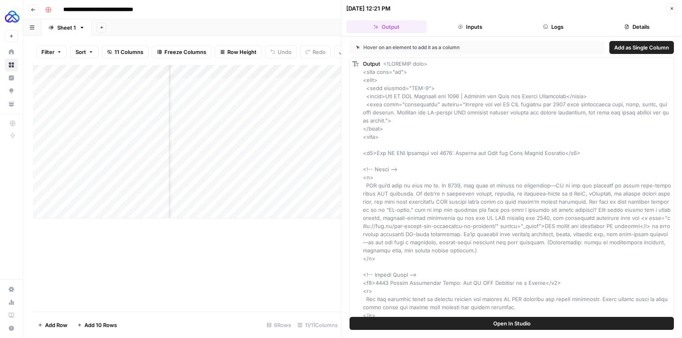
click at [672, 9] on icon "button" at bounding box center [672, 8] width 5 height 5
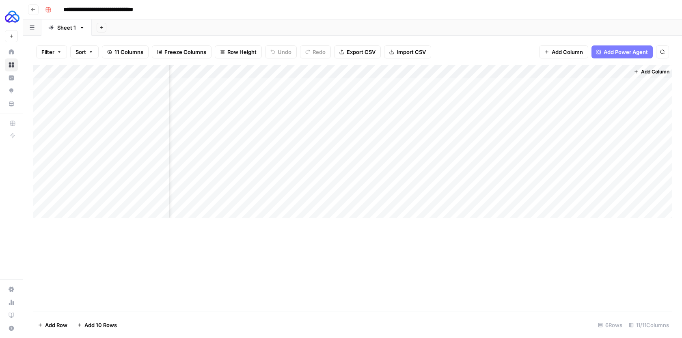
scroll to position [0, 515]
click at [463, 129] on div "Add Column" at bounding box center [353, 142] width 640 height 154
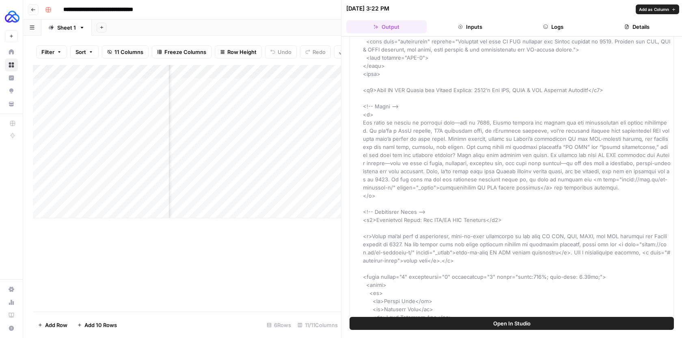
scroll to position [74, 0]
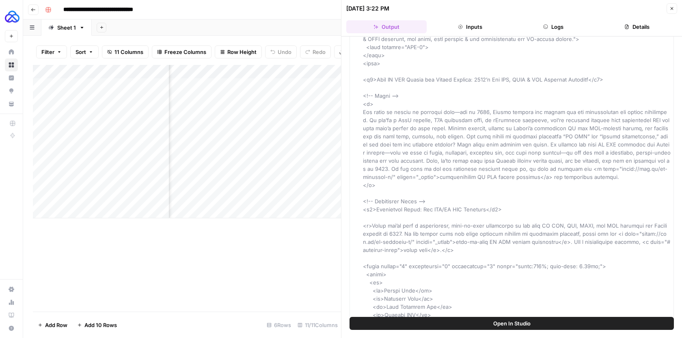
click at [578, 24] on button "Logs" at bounding box center [554, 26] width 80 height 13
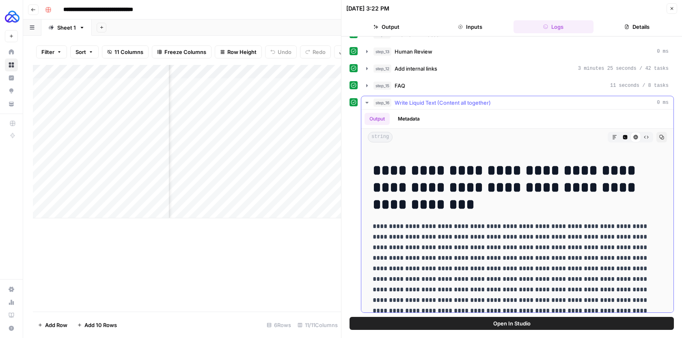
scroll to position [17, 0]
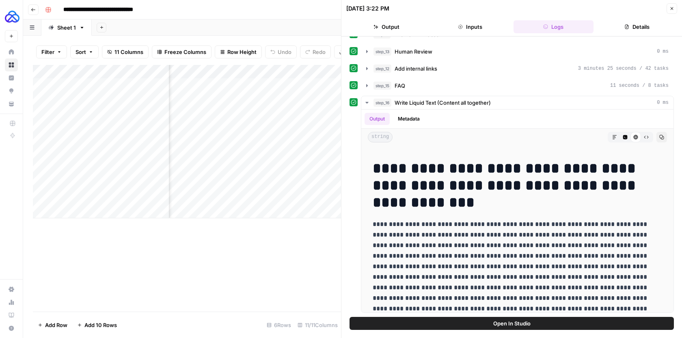
click at [669, 8] on button "Close" at bounding box center [672, 8] width 11 height 11
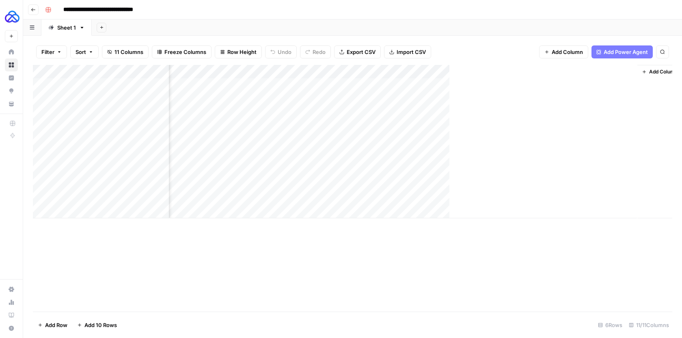
scroll to position [0, 506]
click at [473, 84] on div "Add Column" at bounding box center [353, 142] width 640 height 154
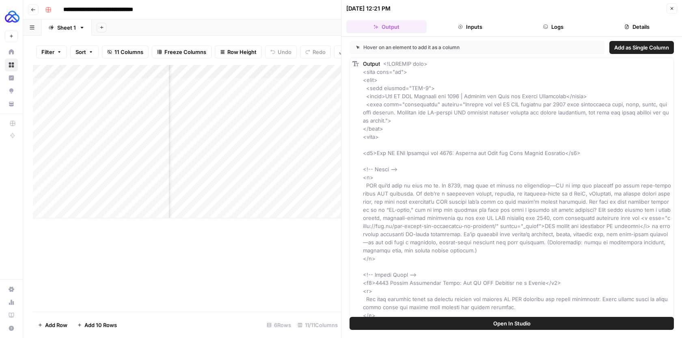
click at [555, 30] on button "Logs" at bounding box center [554, 26] width 80 height 13
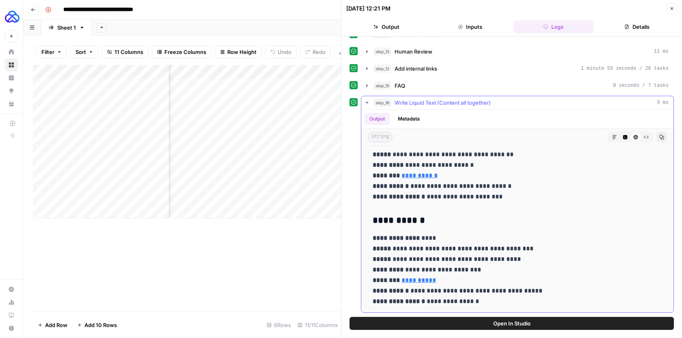
scroll to position [2170, 0]
click at [672, 9] on icon "button" at bounding box center [672, 8] width 5 height 5
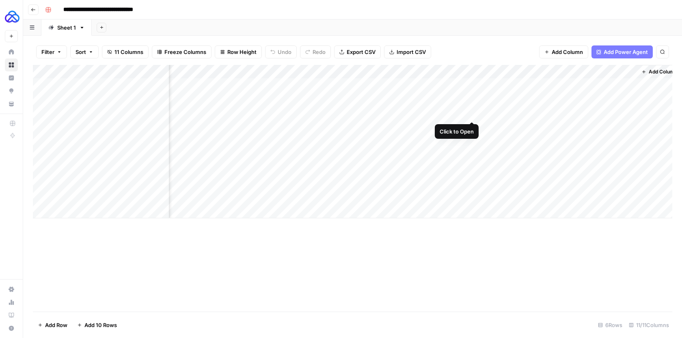
click at [473, 103] on div "Add Column" at bounding box center [353, 142] width 640 height 154
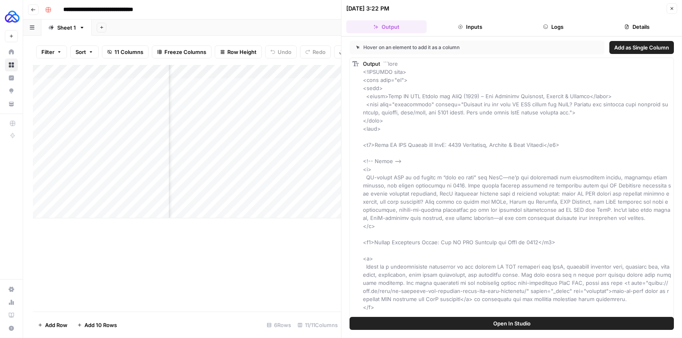
click at [558, 32] on button "Logs" at bounding box center [554, 26] width 80 height 13
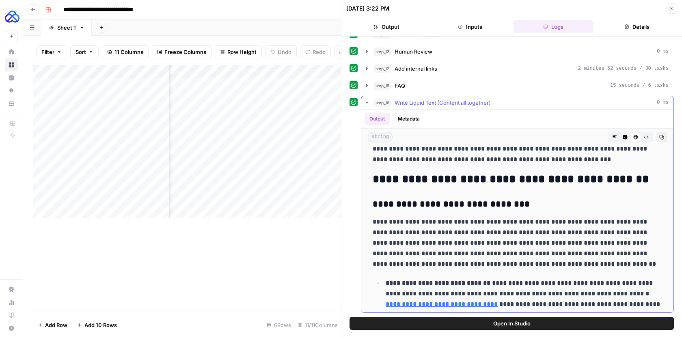
scroll to position [1631, 0]
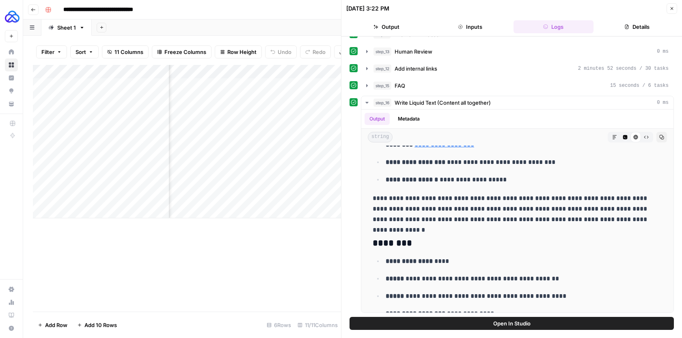
click at [676, 8] on button "Close" at bounding box center [672, 8] width 11 height 11
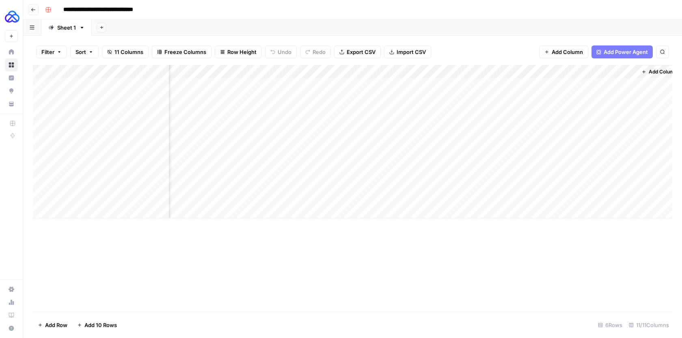
click at [472, 72] on div "Add Column" at bounding box center [353, 142] width 640 height 154
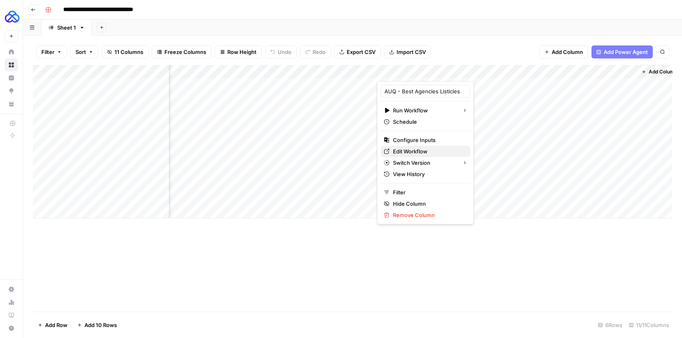
click at [420, 151] on span "Edit Workflow" at bounding box center [428, 151] width 71 height 8
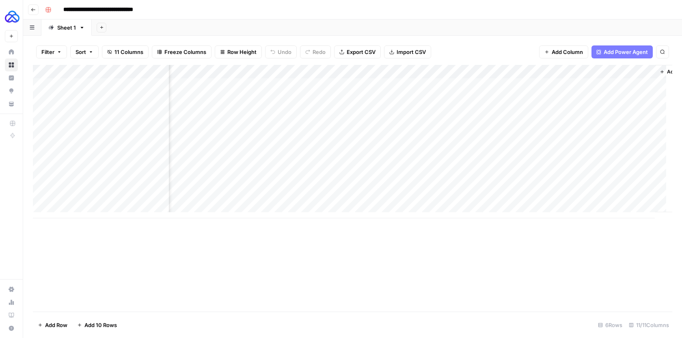
scroll to position [0, 487]
click at [490, 106] on div "Add Column" at bounding box center [353, 142] width 640 height 154
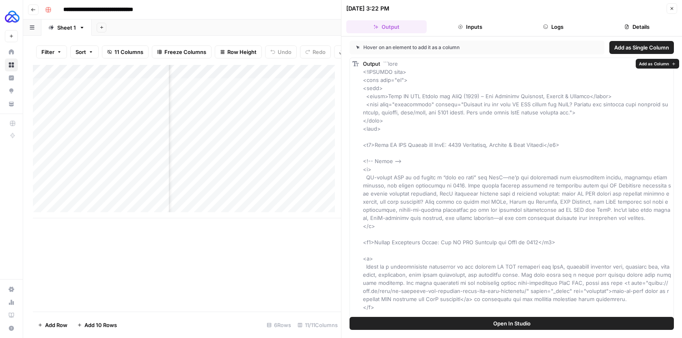
click at [558, 21] on button "Logs" at bounding box center [554, 26] width 80 height 13
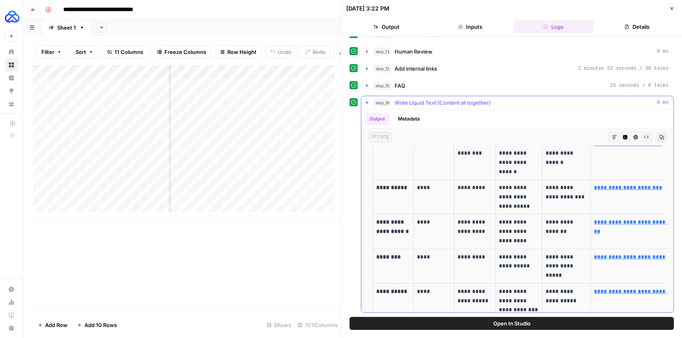
scroll to position [560, 0]
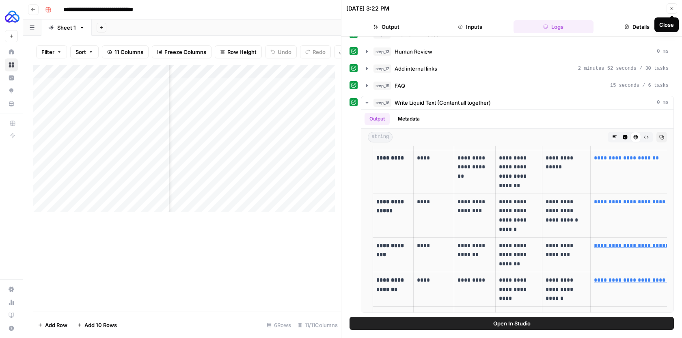
click at [674, 9] on span "Close" at bounding box center [674, 9] width 0 height 0
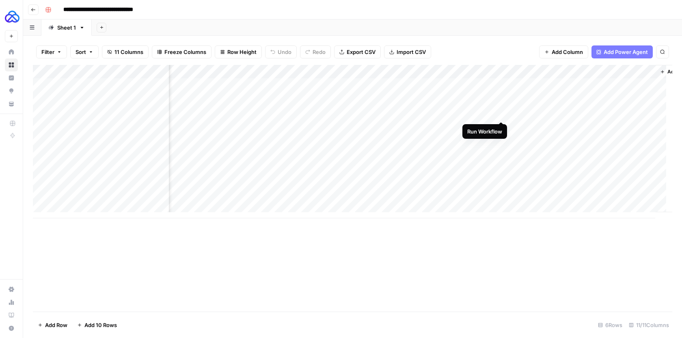
click at [500, 103] on div "Add Column" at bounding box center [353, 142] width 640 height 154
click at [391, 116] on div "Add Column" at bounding box center [353, 142] width 640 height 154
type textarea "*"
type textarea "**********"
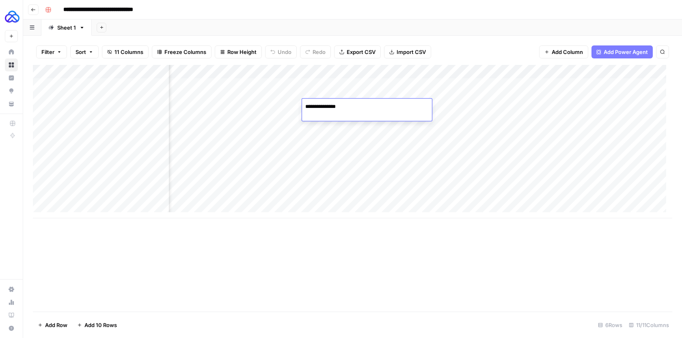
scroll to position [0, 255]
click at [357, 128] on div "Add Column" at bounding box center [353, 142] width 640 height 154
click at [363, 109] on div "Add Column" at bounding box center [353, 142] width 640 height 154
click at [450, 108] on div "Add Column" at bounding box center [353, 142] width 640 height 154
click at [553, 106] on div "Add Column" at bounding box center [353, 142] width 640 height 154
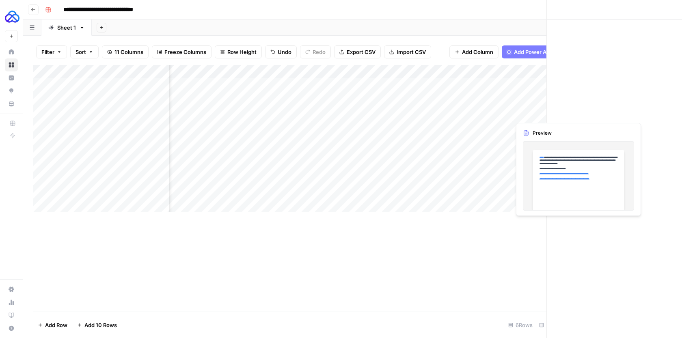
click at [553, 106] on div at bounding box center [570, 110] width 118 height 22
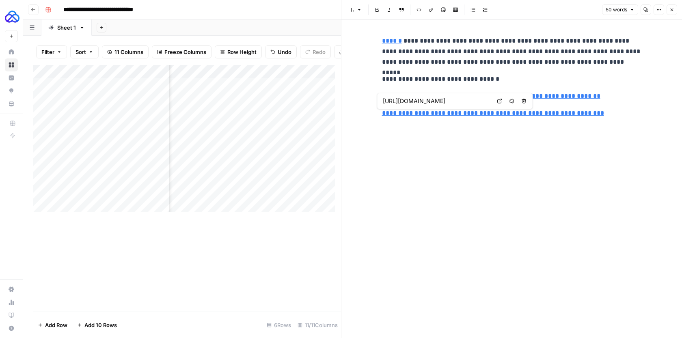
type input "https://auq.io/blog/case-study-full-service-seo-for-an-ai-start-up/"
click at [670, 6] on button "Close" at bounding box center [672, 9] width 11 height 11
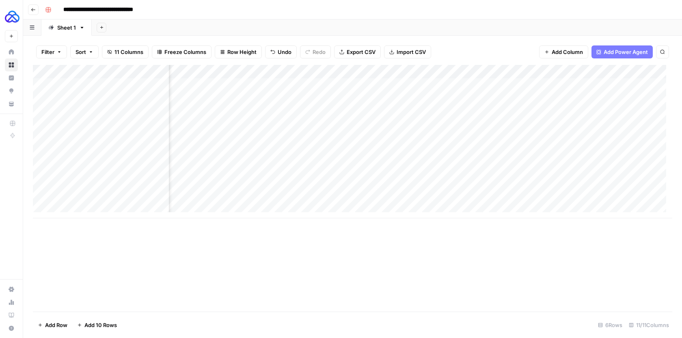
scroll to position [0, 398]
click at [590, 106] on div "Add Column" at bounding box center [353, 142] width 640 height 154
click at [588, 105] on div "Add Column" at bounding box center [353, 142] width 640 height 154
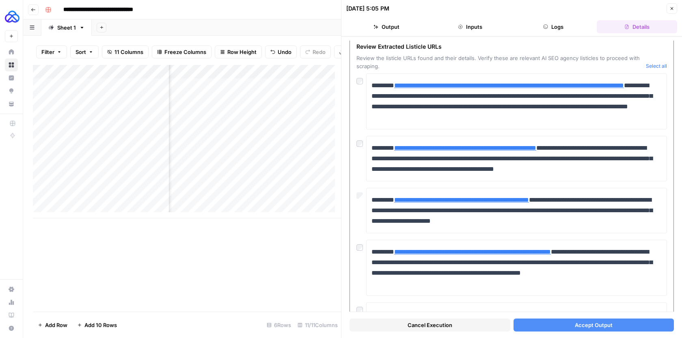
scroll to position [39, 0]
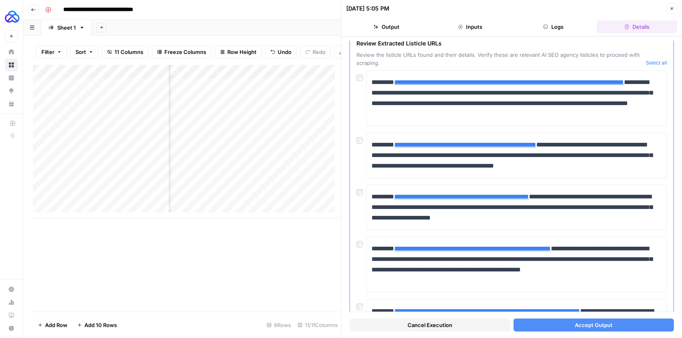
click at [363, 245] on div at bounding box center [362, 242] width 10 height 11
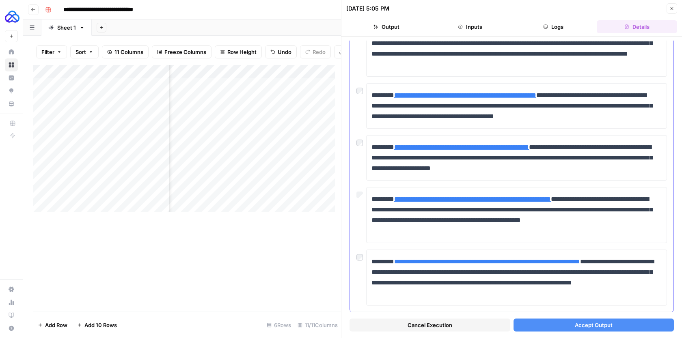
scroll to position [107, 0]
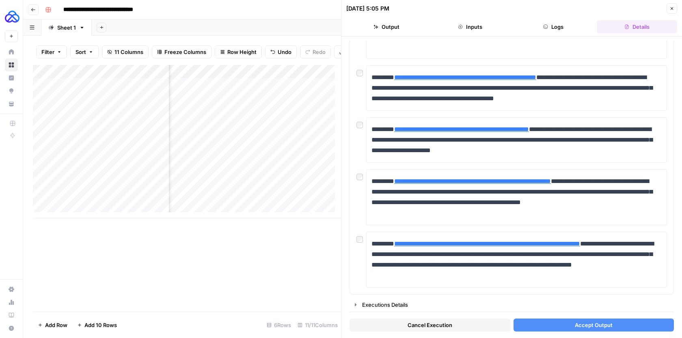
click at [553, 322] on button "Accept Output" at bounding box center [594, 325] width 161 height 13
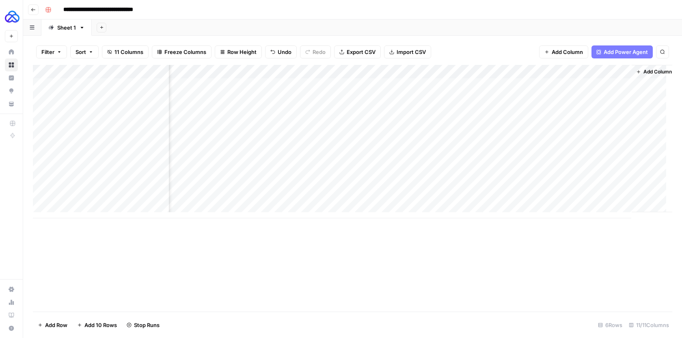
scroll to position [0, 521]
click at [468, 105] on div "Add Column" at bounding box center [353, 142] width 640 height 154
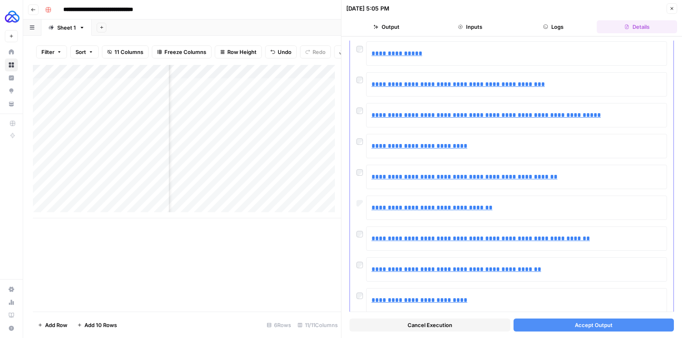
scroll to position [104, 0]
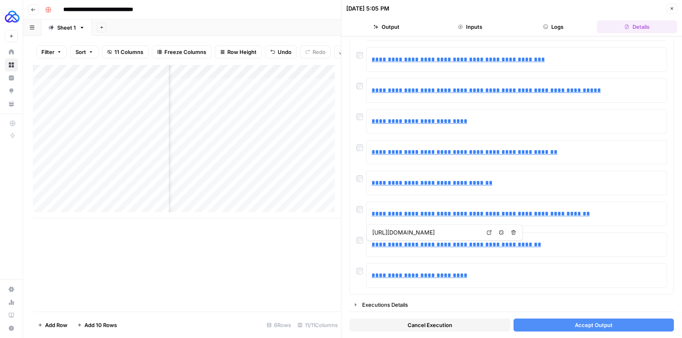
click at [553, 318] on div "Cancel Execution Accept Output" at bounding box center [512, 323] width 324 height 22
click at [548, 322] on button "Accept Output" at bounding box center [594, 325] width 161 height 13
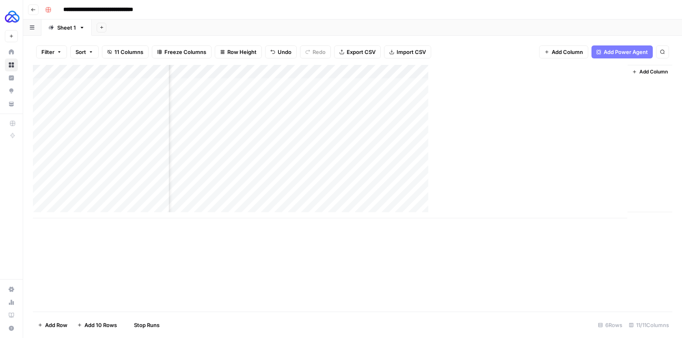
scroll to position [0, 518]
click at [460, 106] on div "Add Column" at bounding box center [353, 142] width 640 height 154
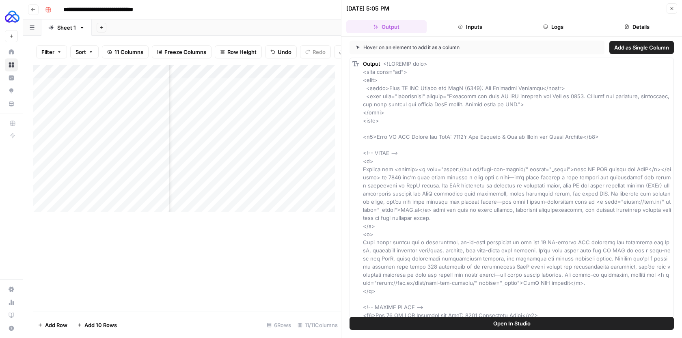
scroll to position [8, 0]
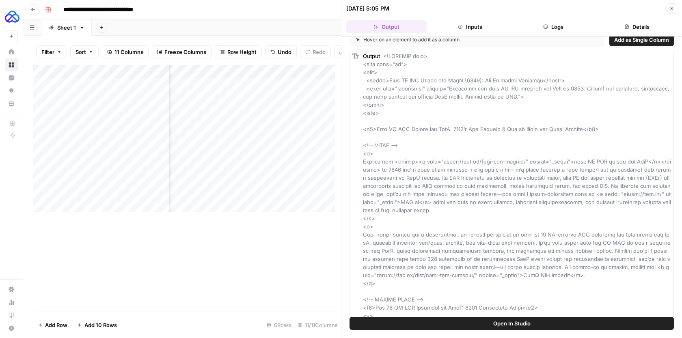
click at [552, 33] on button "Logs" at bounding box center [554, 26] width 80 height 13
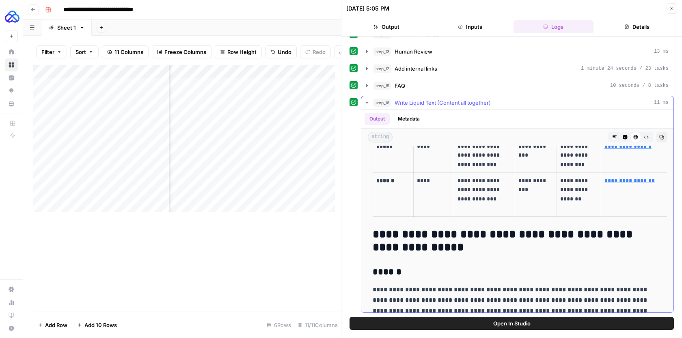
scroll to position [1235, 0]
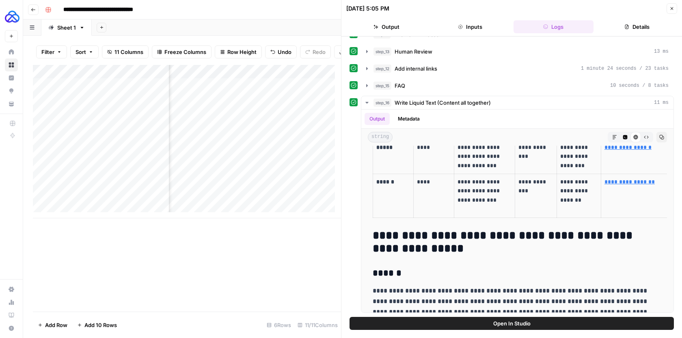
click at [675, 6] on button "Close" at bounding box center [672, 8] width 11 height 11
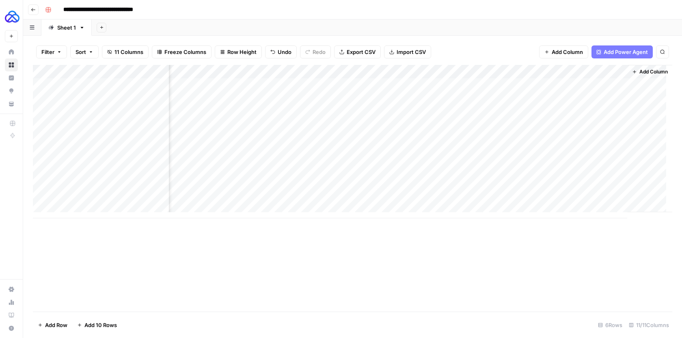
click at [510, 73] on div "Add Column" at bounding box center [353, 142] width 640 height 154
click at [510, 53] on div "Filter Sort 11 Columns Freeze Columns Row Height Undo Redo Export CSV Import CS…" at bounding box center [353, 52] width 640 height 26
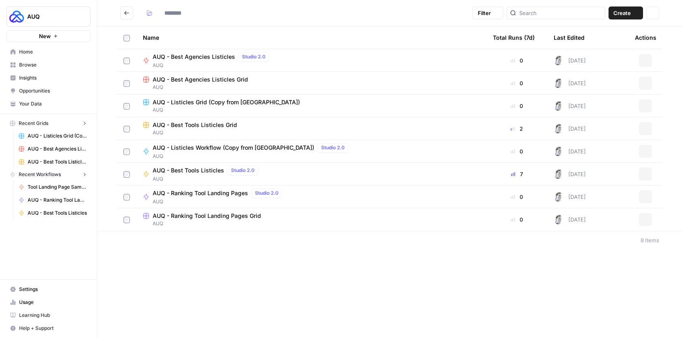
type input "***"
click at [251, 82] on div "AUQ - Best Agencies Listicles Grid" at bounding box center [311, 80] width 337 height 8
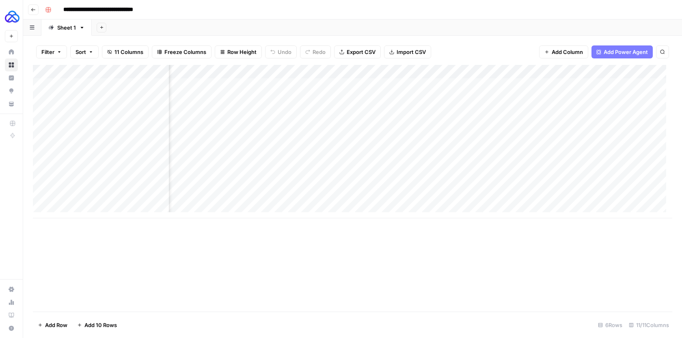
scroll to position [0, 461]
click at [516, 108] on div "Add Column" at bounding box center [353, 142] width 640 height 154
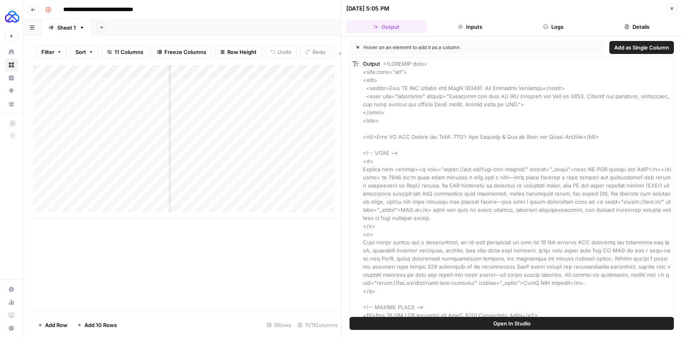
click at [481, 28] on button "Inputs" at bounding box center [470, 26] width 80 height 13
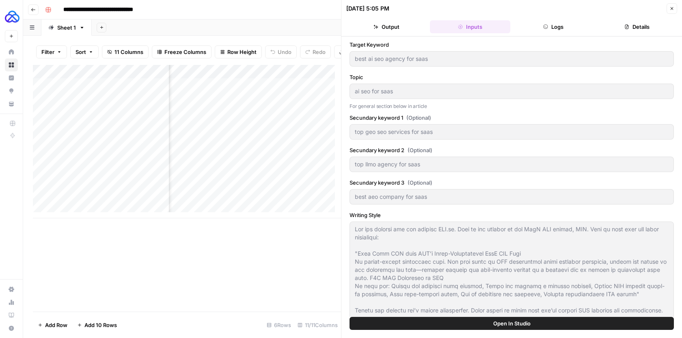
click at [541, 30] on button "Logs" at bounding box center [554, 26] width 80 height 13
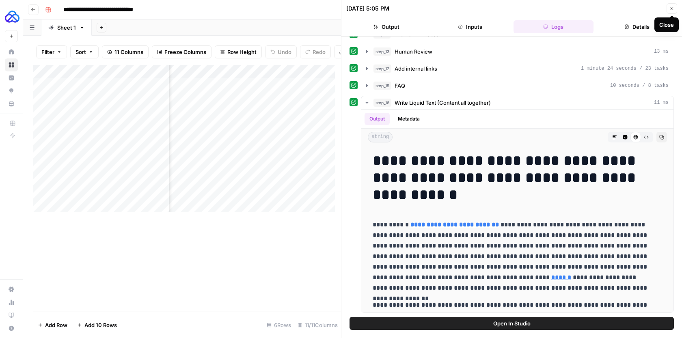
click at [670, 6] on icon "button" at bounding box center [672, 8] width 5 height 5
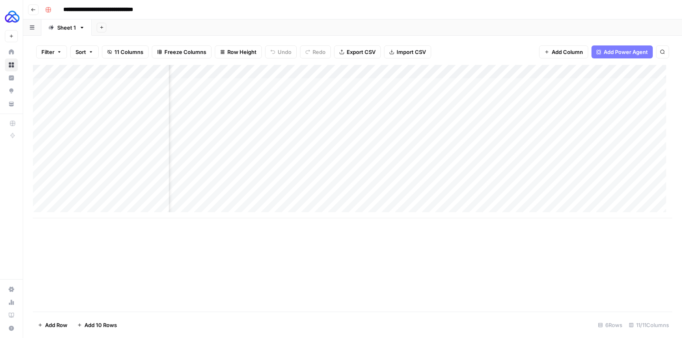
click at [516, 129] on div "Add Column" at bounding box center [353, 142] width 640 height 154
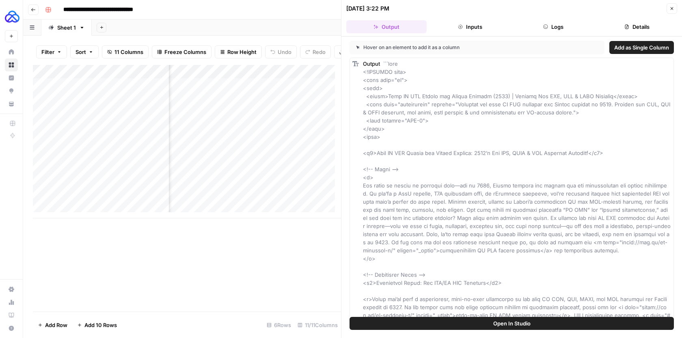
click at [672, 10] on icon "button" at bounding box center [672, 8] width 5 height 5
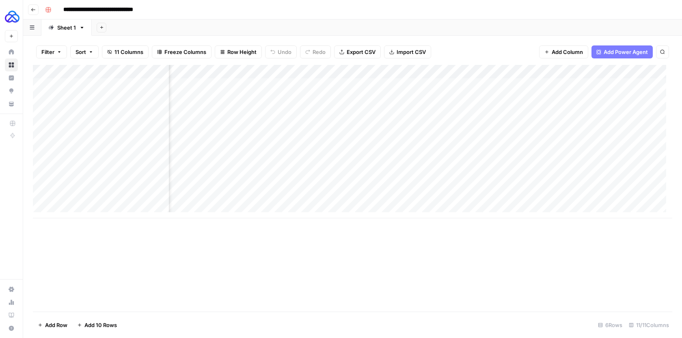
click at [517, 84] on div "Add Column" at bounding box center [353, 142] width 640 height 154
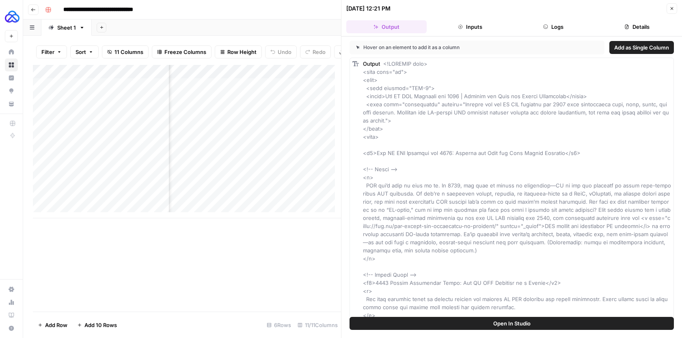
click at [670, 10] on icon "button" at bounding box center [672, 8] width 5 height 5
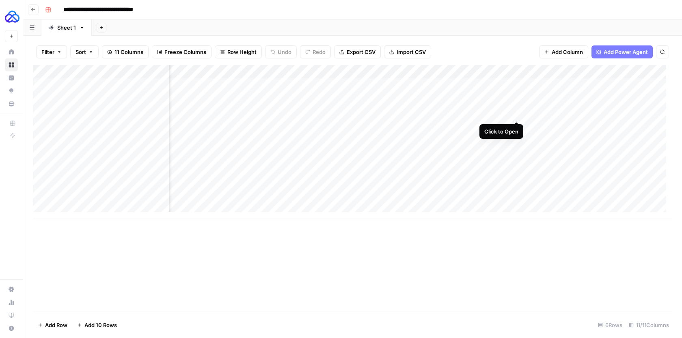
click at [514, 106] on div "Add Column" at bounding box center [353, 142] width 640 height 154
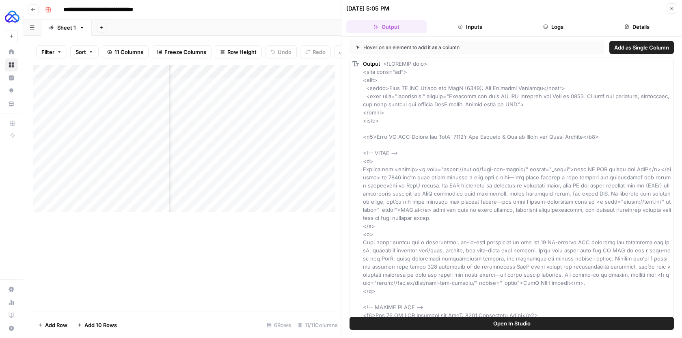
click at [557, 20] on button "Logs" at bounding box center [554, 26] width 80 height 13
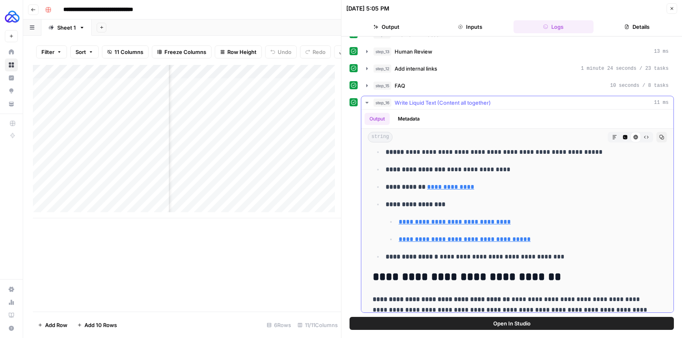
scroll to position [1594, 0]
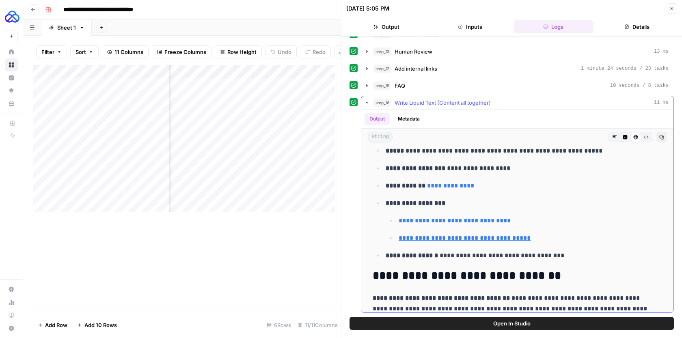
click at [369, 102] on icon "button" at bounding box center [367, 103] width 6 height 6
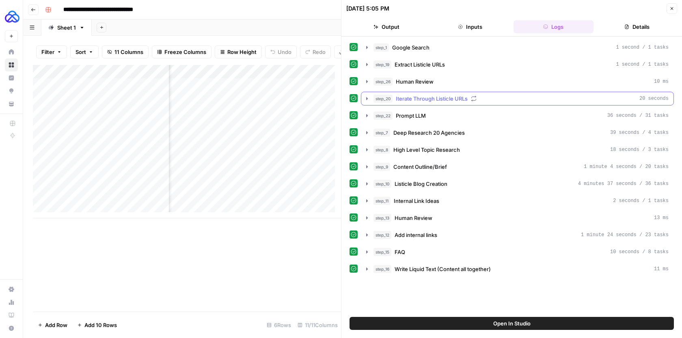
scroll to position [0, 0]
click at [674, 9] on icon "button" at bounding box center [672, 8] width 5 height 5
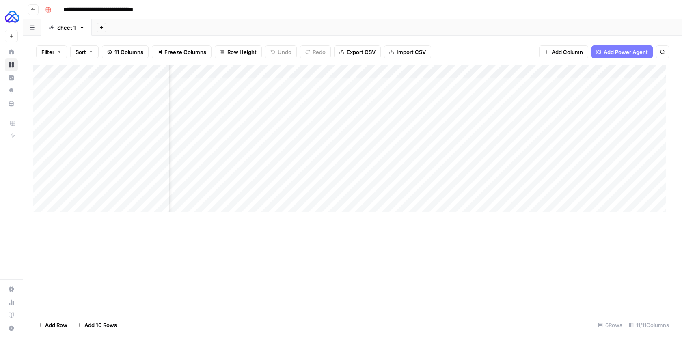
click at [519, 70] on div "Add Column" at bounding box center [353, 142] width 640 height 154
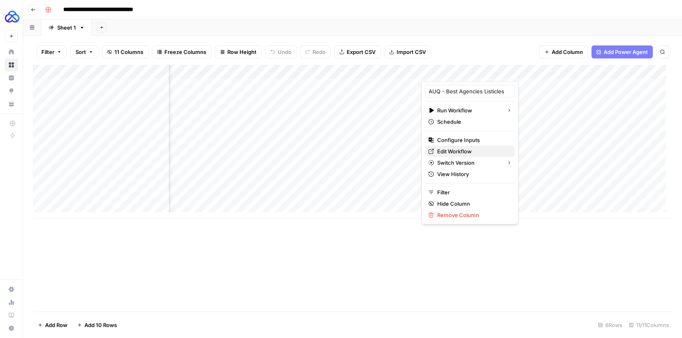
click at [453, 150] on span "Edit Workflow" at bounding box center [472, 151] width 71 height 8
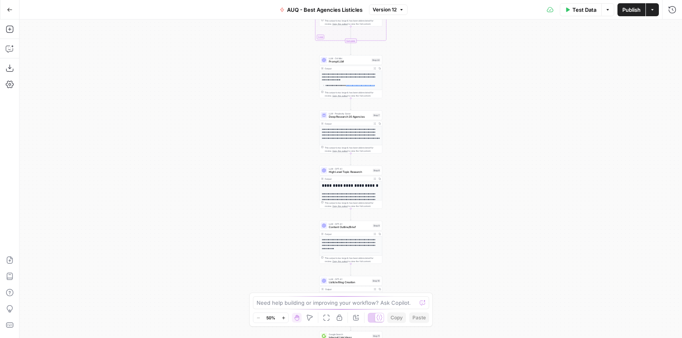
click at [416, 213] on div "Workflow Input Settings Inputs Google Search Google Search Step 1 Output Expand…" at bounding box center [350, 178] width 663 height 319
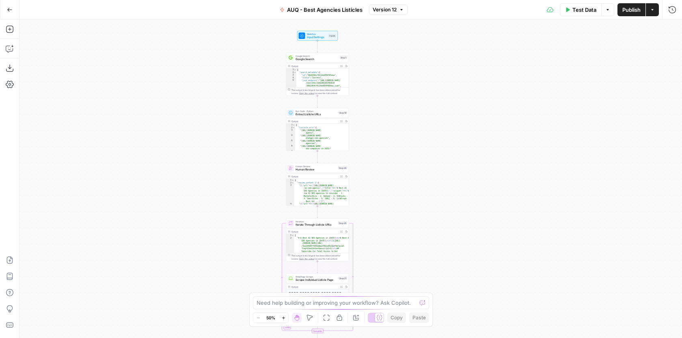
drag, startPoint x: 473, startPoint y: 91, endPoint x: 475, endPoint y: 236, distance: 145.4
click at [476, 236] on div "Workflow Input Settings Inputs Google Search Google Search Step 1 Output Expand…" at bounding box center [350, 178] width 663 height 319
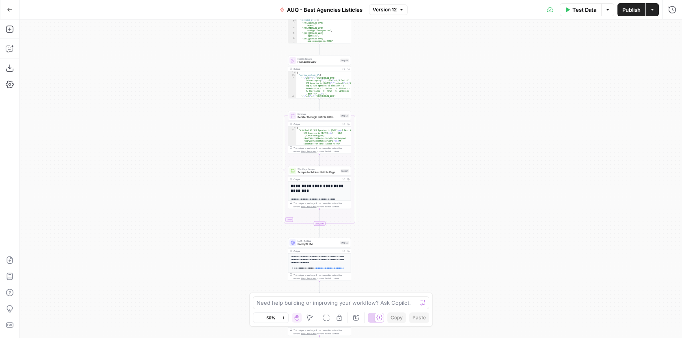
drag, startPoint x: 377, startPoint y: 216, endPoint x: 385, endPoint y: 76, distance: 140.3
click at [385, 77] on div "Workflow Input Settings Inputs Google Search Google Search Step 1 Output Expand…" at bounding box center [350, 178] width 663 height 319
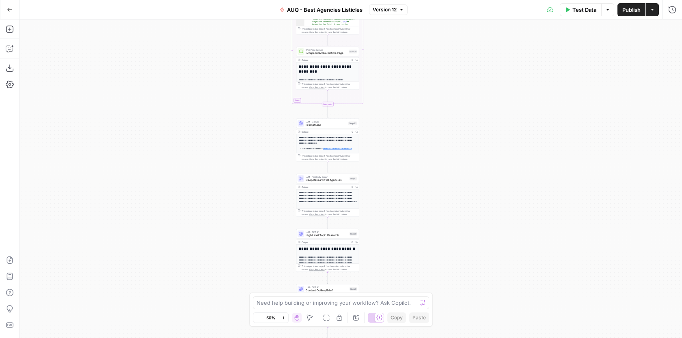
drag, startPoint x: 417, startPoint y: 174, endPoint x: 417, endPoint y: 80, distance: 93.4
click at [417, 80] on div "Workflow Input Settings Inputs Google Search Google Search Step 1 Output Expand…" at bounding box center [350, 178] width 663 height 319
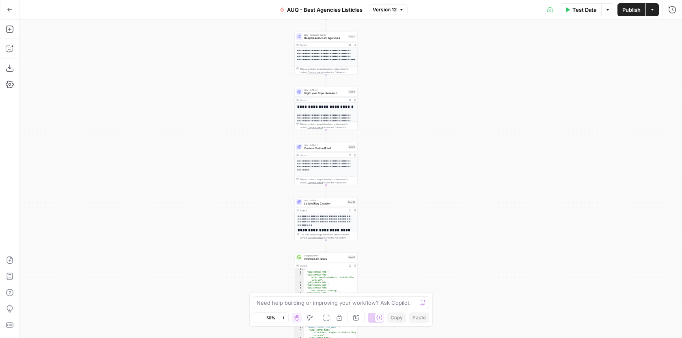
drag, startPoint x: 420, startPoint y: 208, endPoint x: 418, endPoint y: 67, distance: 141.3
click at [418, 67] on div "Workflow Input Settings Inputs Google Search Google Search Step 1 Output Expand…" at bounding box center [350, 178] width 663 height 319
click at [339, 149] on span "Content Outline/Brief" at bounding box center [325, 149] width 42 height 4
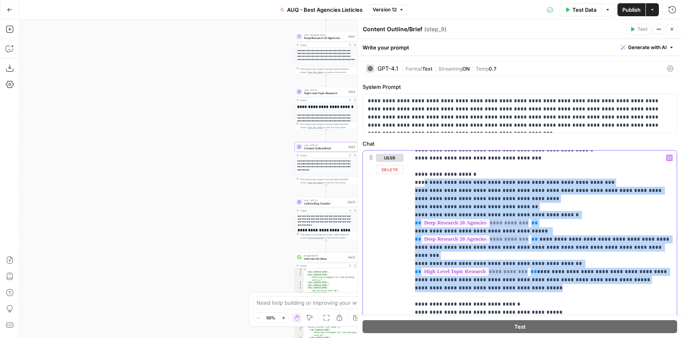
scroll to position [121, 0]
drag, startPoint x: 546, startPoint y: 273, endPoint x: 415, endPoint y: 168, distance: 167.8
click at [415, 168] on p "**********" at bounding box center [543, 324] width 257 height 585
click at [657, 45] on span "Generate with AI" at bounding box center [647, 47] width 39 height 7
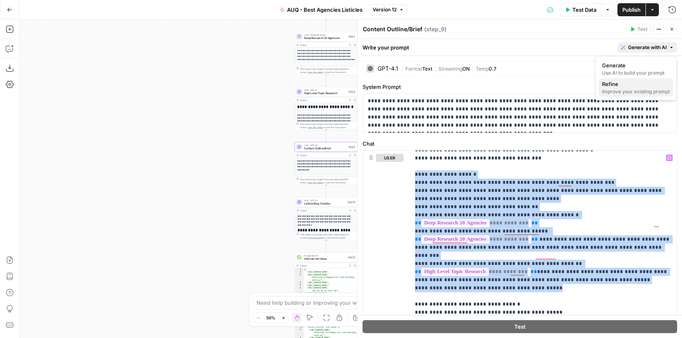
click at [624, 82] on span "Refine" at bounding box center [634, 84] width 65 height 8
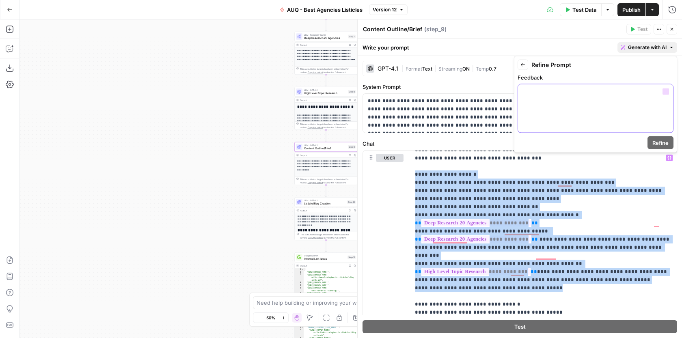
click at [553, 99] on div at bounding box center [595, 108] width 155 height 48
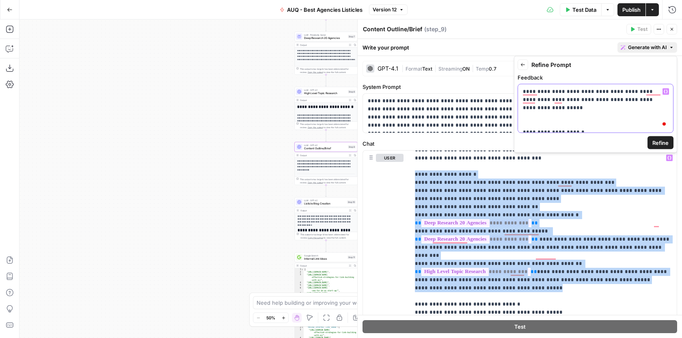
click at [652, 104] on p "**********" at bounding box center [595, 185] width 145 height 195
click at [652, 100] on p "**********" at bounding box center [595, 185] width 145 height 195
click at [656, 139] on span "Refine" at bounding box center [661, 143] width 16 height 8
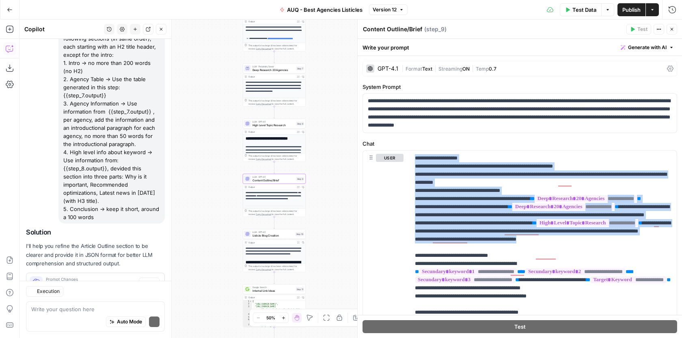
scroll to position [201, 0]
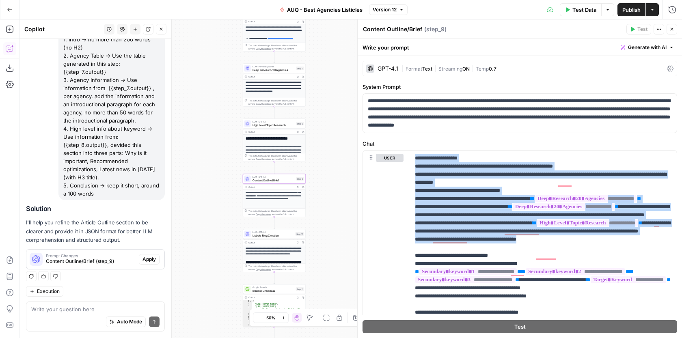
click at [98, 258] on span "Content Outline/Brief (step_9)" at bounding box center [91, 261] width 90 height 7
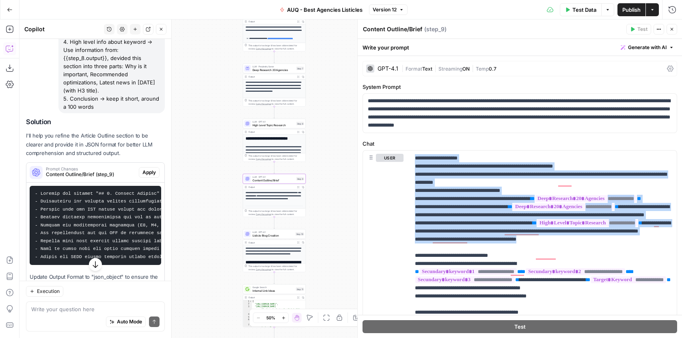
scroll to position [312, 0]
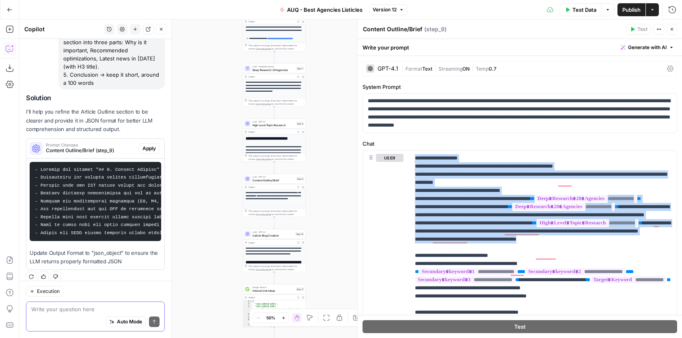
click at [91, 312] on textarea at bounding box center [95, 309] width 128 height 8
drag, startPoint x: 110, startPoint y: 308, endPoint x: 43, endPoint y: 307, distance: 67.0
click at [43, 308] on textarea "give me that information here" at bounding box center [95, 309] width 128 height 8
type textarea "give me your output here in the chat"
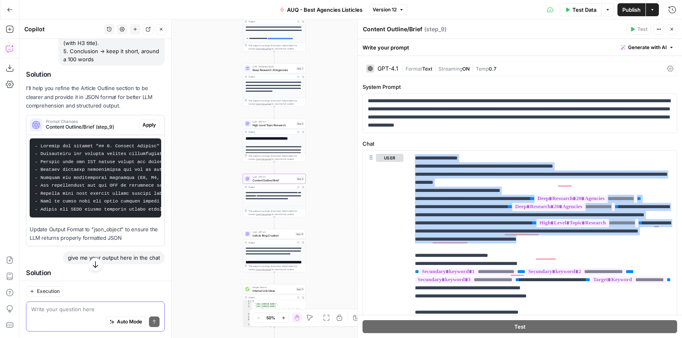
scroll to position [313, 0]
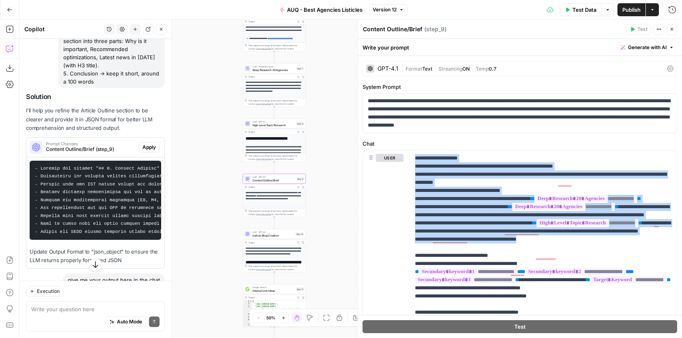
click at [143, 144] on span "Apply" at bounding box center [149, 147] width 13 height 7
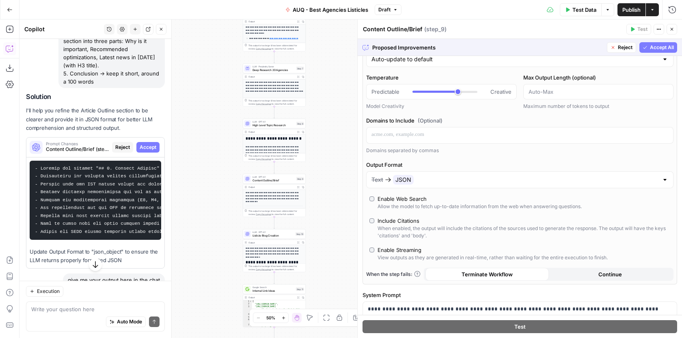
scroll to position [0, 0]
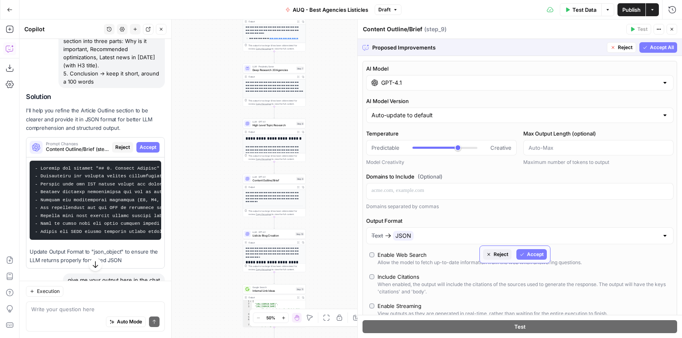
click at [496, 254] on span "Reject" at bounding box center [501, 254] width 15 height 7
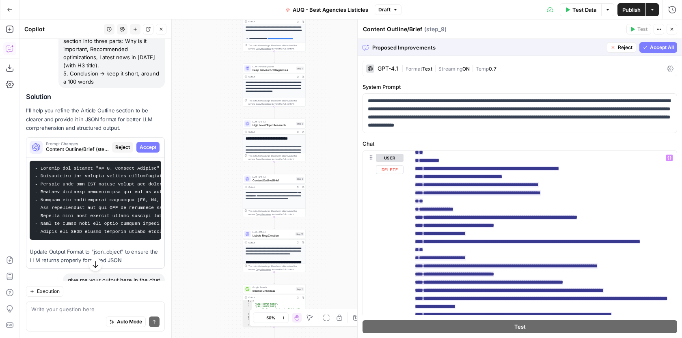
scroll to position [446, 0]
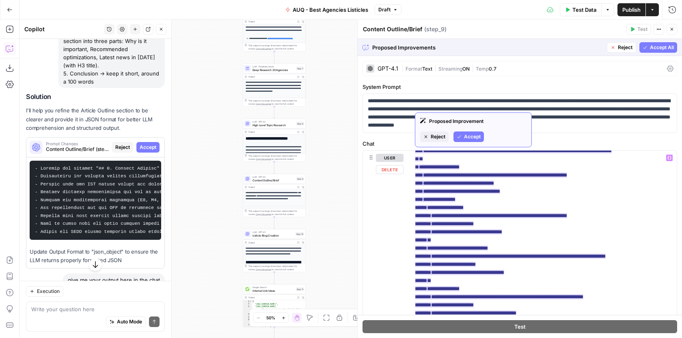
click at [473, 131] on div "Proposed Improvement Reject Accept" at bounding box center [473, 129] width 117 height 35
click at [472, 134] on span "Accept" at bounding box center [472, 136] width 17 height 7
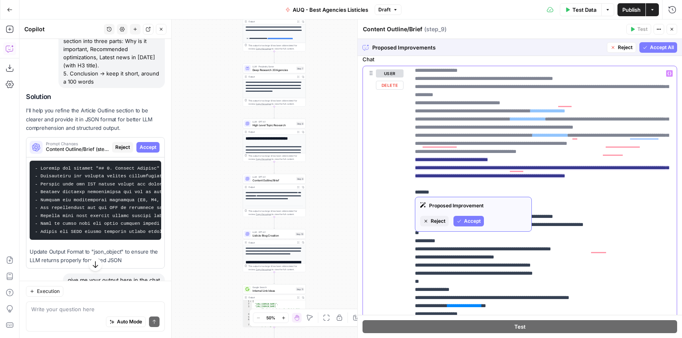
scroll to position [143, 0]
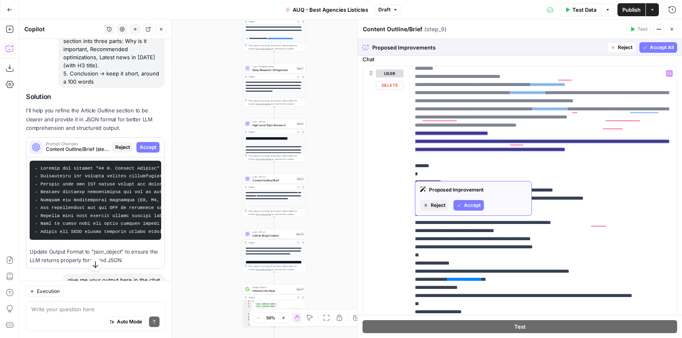
click at [471, 206] on span "Accept" at bounding box center [472, 205] width 17 height 7
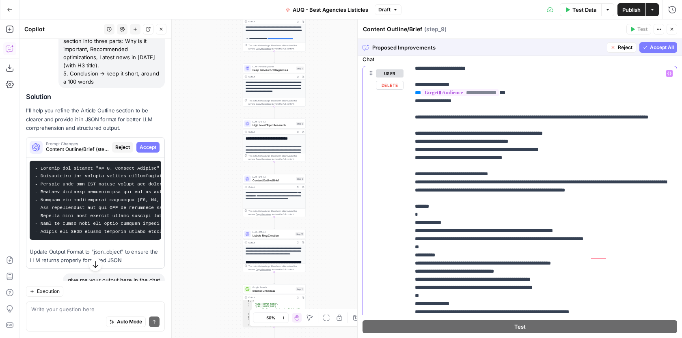
scroll to position [0, 0]
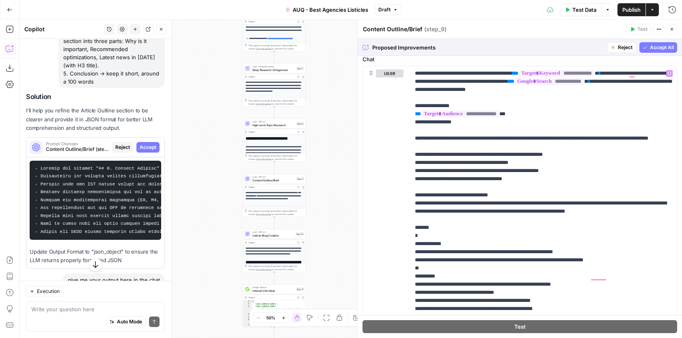
click at [575, 36] on header "Content Outline/Brief Content Outline/Brief ( step_9 ) Test Actions Close" at bounding box center [520, 28] width 324 height 19
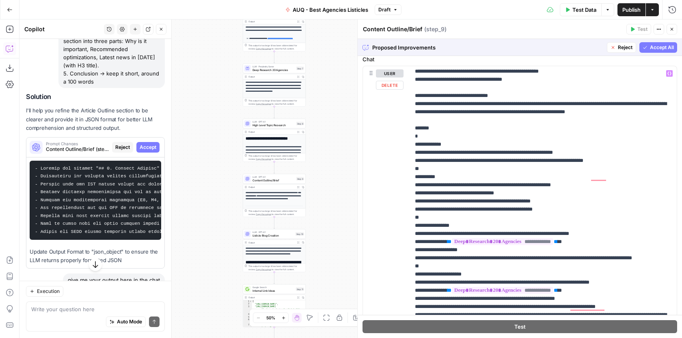
click at [626, 48] on span "Reject" at bounding box center [625, 47] width 15 height 7
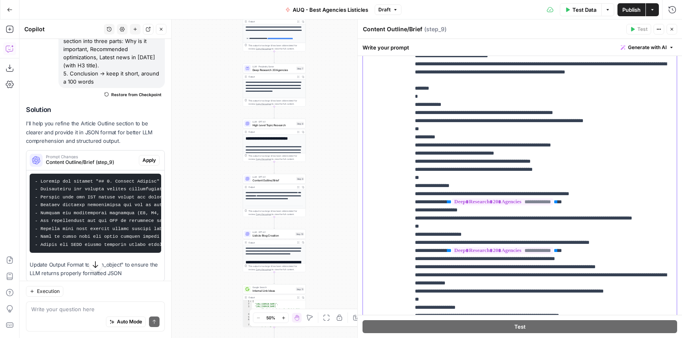
drag, startPoint x: 559, startPoint y: 186, endPoint x: 467, endPoint y: 186, distance: 92.2
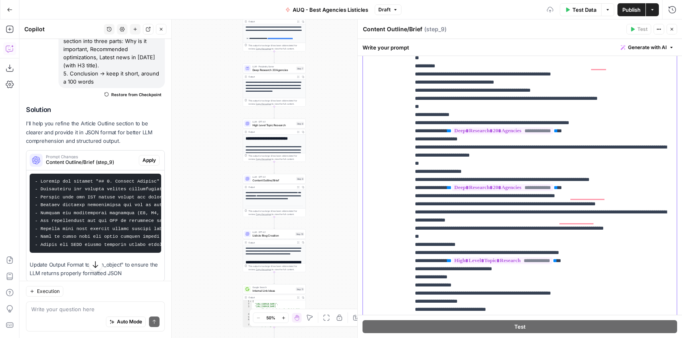
scroll to position [177, 0]
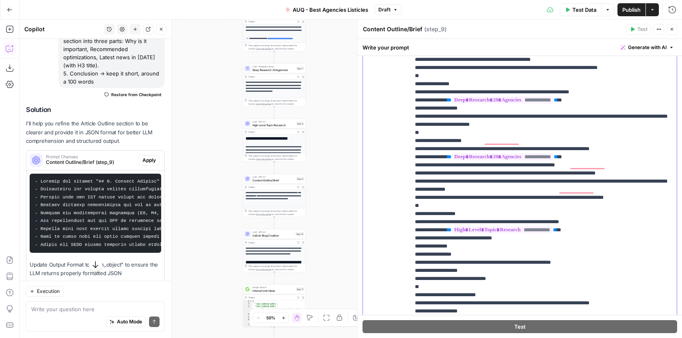
click at [556, 163] on p "**********" at bounding box center [543, 327] width 257 height 999
click at [485, 197] on p "**********" at bounding box center [543, 327] width 257 height 999
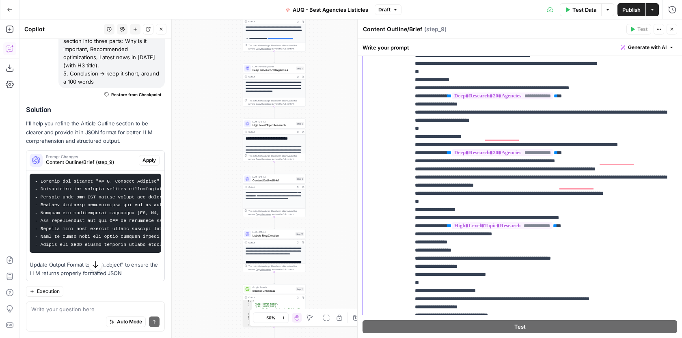
scroll to position [183, 0]
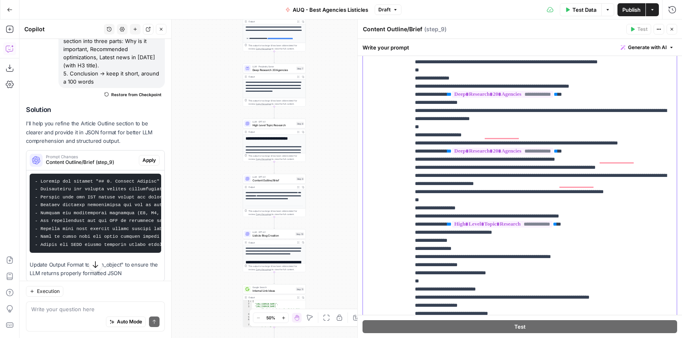
click at [649, 206] on p "**********" at bounding box center [543, 322] width 257 height 999
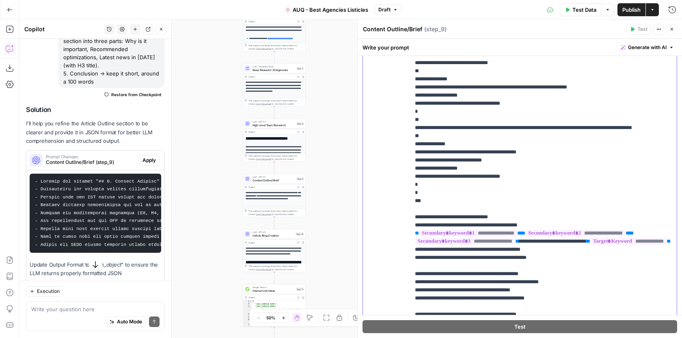
scroll to position [443, 0]
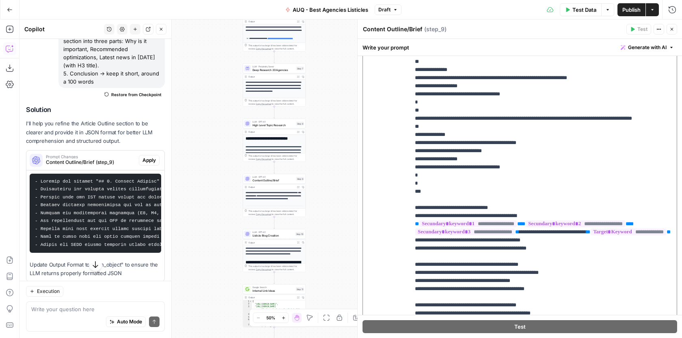
click at [484, 185] on p "**********" at bounding box center [543, 65] width 257 height 1007
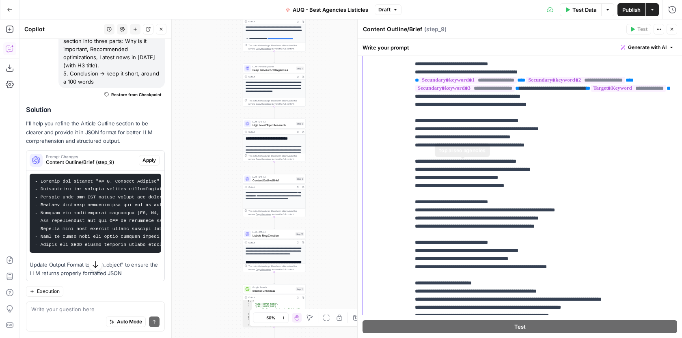
scroll to position [595, 0]
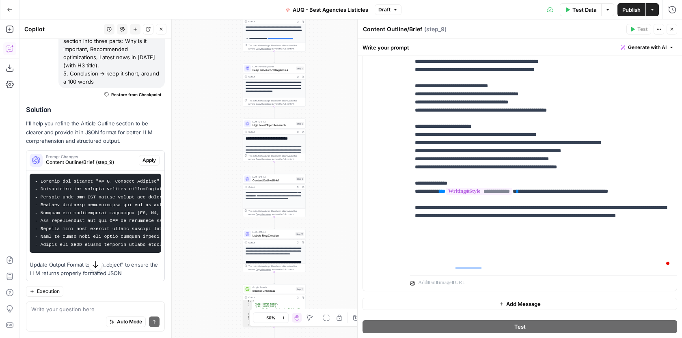
click at [282, 234] on span "Listicle Blog Creation" at bounding box center [273, 236] width 41 height 4
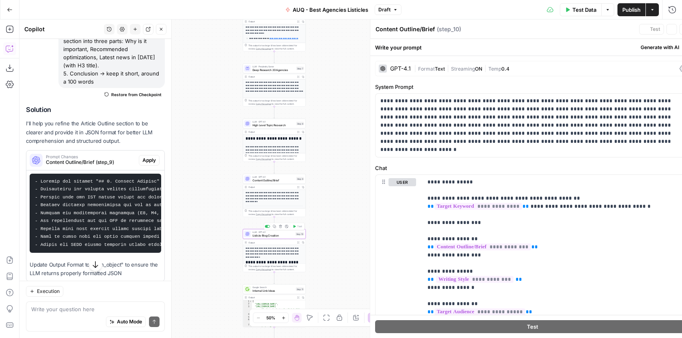
type textarea "Listicle Blog Creation"
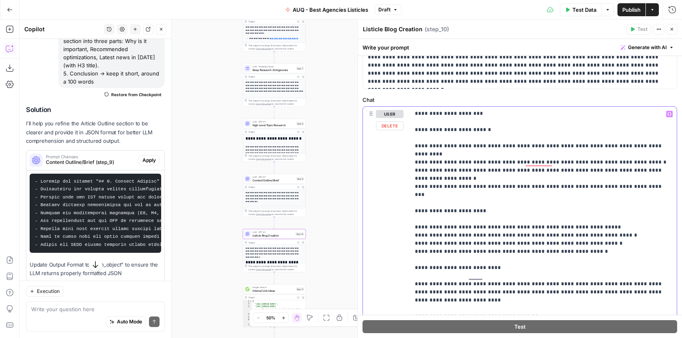
drag, startPoint x: 604, startPoint y: 221, endPoint x: 415, endPoint y: 211, distance: 189.9
click at [415, 212] on p "**********" at bounding box center [543, 106] width 257 height 658
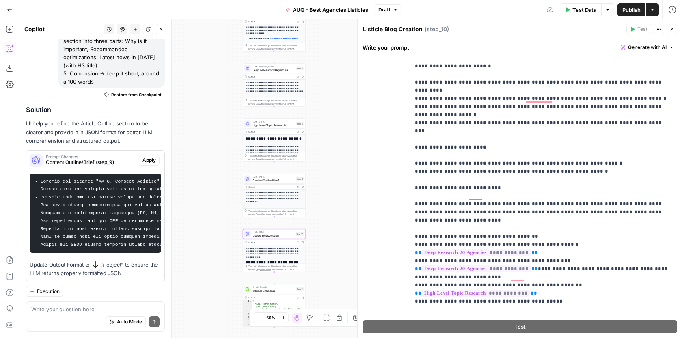
drag, startPoint x: 547, startPoint y: 279, endPoint x: 413, endPoint y: 171, distance: 171.5
click at [413, 171] on div "**********" at bounding box center [543, 192] width 267 height 331
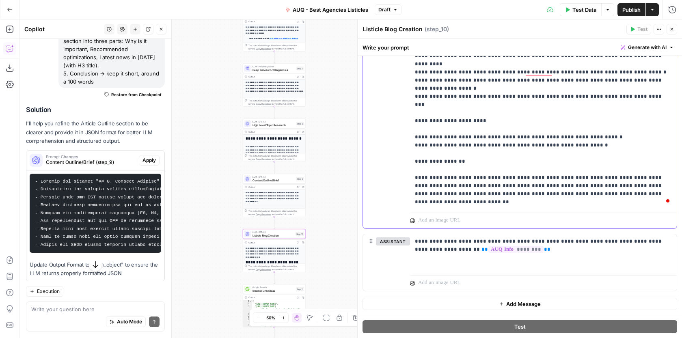
click at [410, 160] on div "**********" at bounding box center [543, 44] width 267 height 331
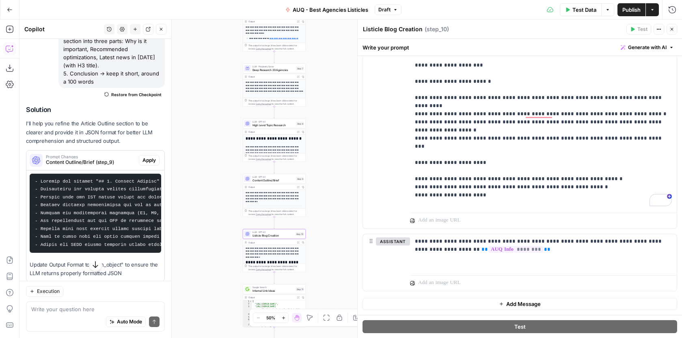
scroll to position [192, 0]
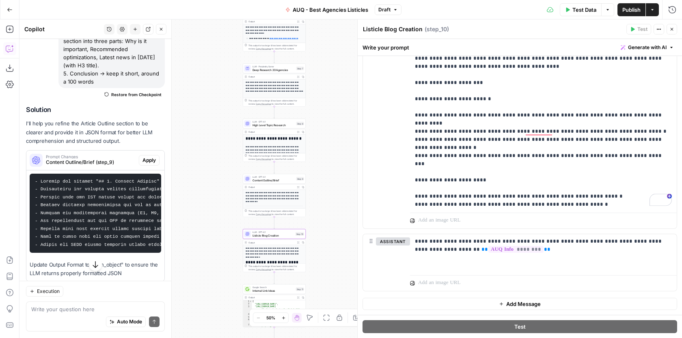
click at [594, 173] on p "**********" at bounding box center [543, 10] width 257 height 528
click at [286, 182] on div "LLM · GPT-4.1 Content Outline/Brief Step 9 Copy step Delete step Add Note Test" at bounding box center [274, 179] width 63 height 10
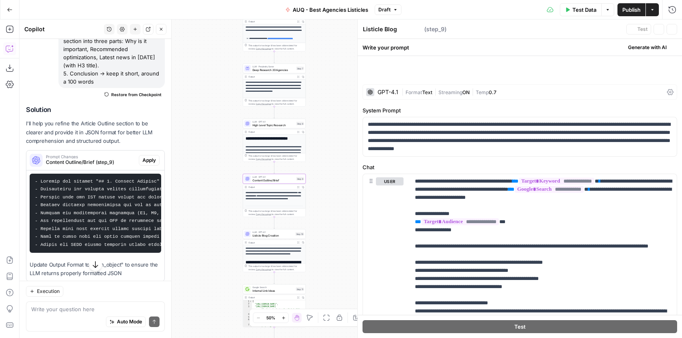
type textarea "Content Outline/Brief"
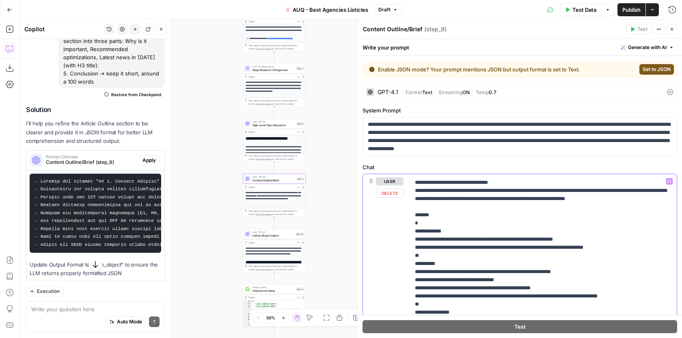
drag, startPoint x: 465, startPoint y: 191, endPoint x: 430, endPoint y: 190, distance: 35.3
drag, startPoint x: 430, startPoint y: 190, endPoint x: 464, endPoint y: 190, distance: 33.7
copy p "**********"
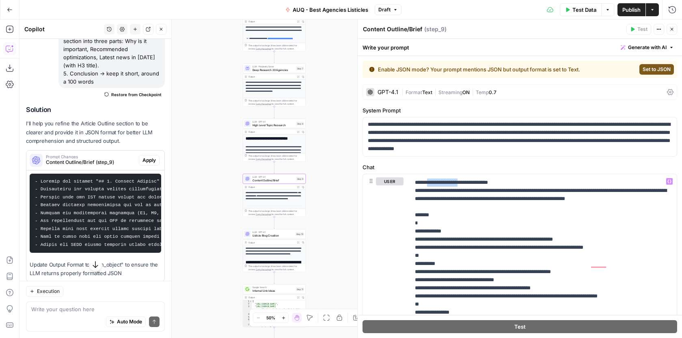
click at [274, 238] on div "LLM · GPT-4.1 Listicle Blog Creation Step 10 Copy step Delete step Add Note Test" at bounding box center [274, 234] width 63 height 10
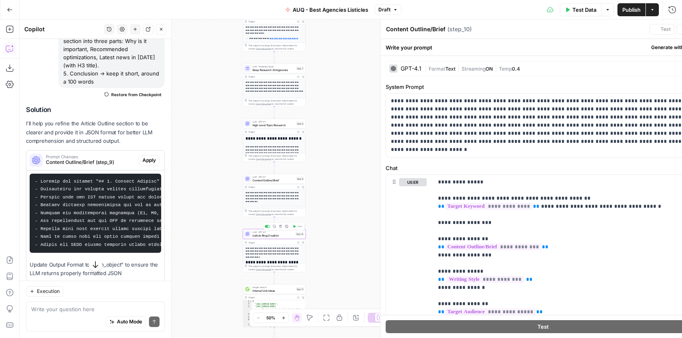
type textarea "Listicle Blog Creation"
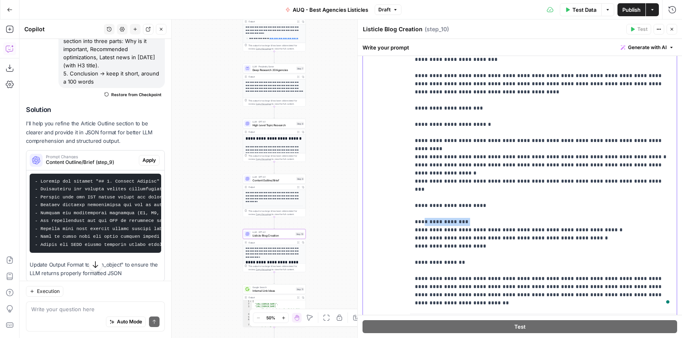
drag, startPoint x: 472, startPoint y: 205, endPoint x: 421, endPoint y: 205, distance: 51.6
click at [421, 205] on p "**********" at bounding box center [543, 39] width 257 height 536
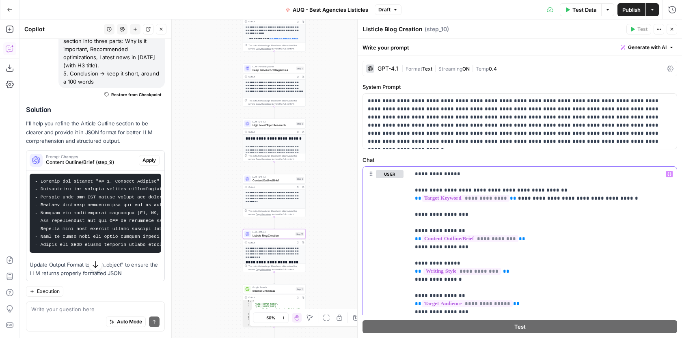
click at [670, 171] on button "Variables Menu" at bounding box center [669, 174] width 6 height 6
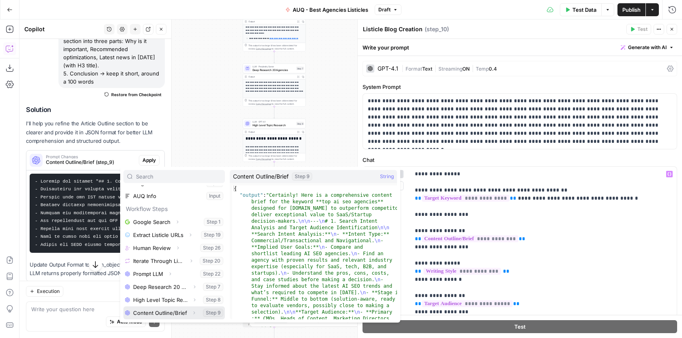
click at [161, 313] on button "Select variable Content Outline/Brief" at bounding box center [174, 313] width 102 height 13
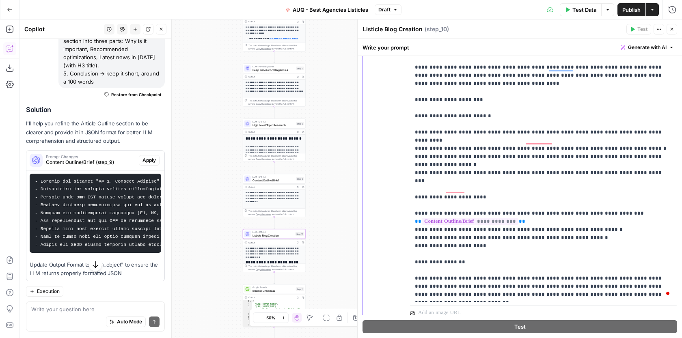
drag, startPoint x: 625, startPoint y: 140, endPoint x: 592, endPoint y: 140, distance: 33.3
click at [592, 140] on p "**********" at bounding box center [543, 27] width 257 height 544
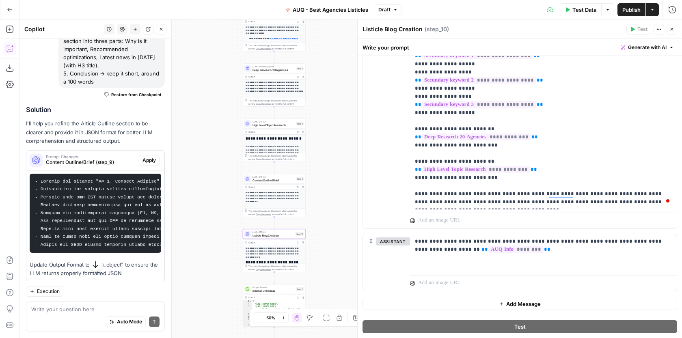
click at [283, 180] on span "Content Outline/Brief" at bounding box center [274, 180] width 42 height 4
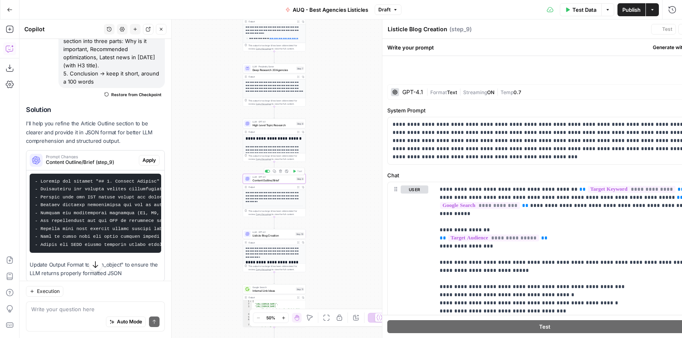
type textarea "Content Outline/Brief"
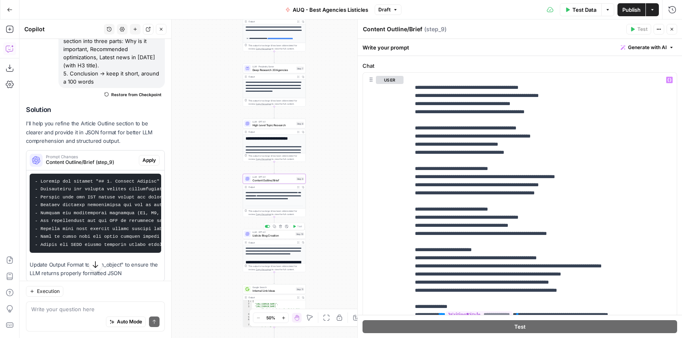
click at [270, 236] on span "Listicle Blog Creation" at bounding box center [273, 236] width 41 height 4
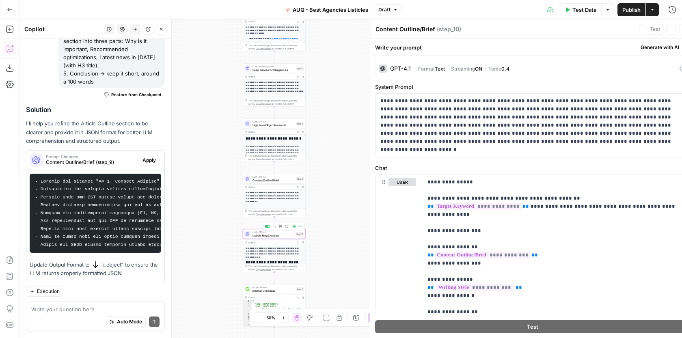
type textarea "Listicle Blog Creation"
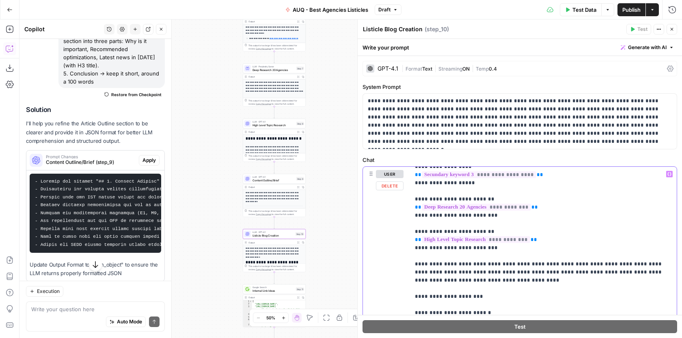
click at [628, 254] on p "**********" at bounding box center [543, 224] width 257 height 544
click at [626, 254] on p "**********" at bounding box center [543, 224] width 257 height 544
click at [643, 254] on p "**********" at bounding box center [543, 224] width 257 height 544
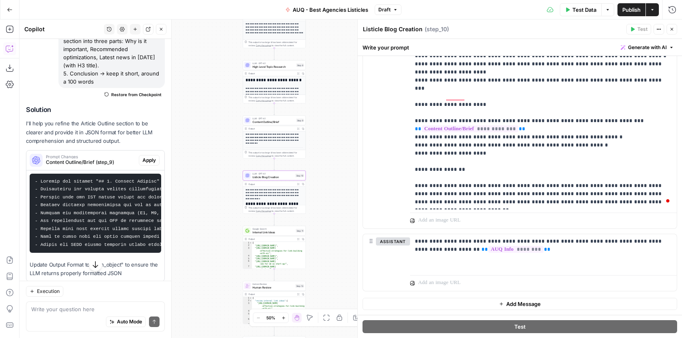
drag, startPoint x: 343, startPoint y: 255, endPoint x: 343, endPoint y: 197, distance: 57.7
click at [343, 197] on div "Workflow Input Settings Inputs Google Search Google Search Step 1 Output Expand…" at bounding box center [350, 178] width 663 height 319
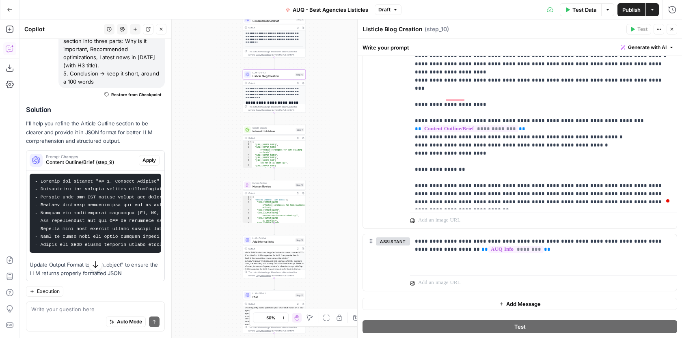
drag, startPoint x: 343, startPoint y: 197, endPoint x: 343, endPoint y: 96, distance: 101.1
click at [343, 96] on div "Workflow Input Settings Inputs Google Search Google Search Step 1 Output Expand…" at bounding box center [350, 178] width 663 height 319
click at [276, 131] on span "Internal Link Ideas" at bounding box center [274, 132] width 42 height 4
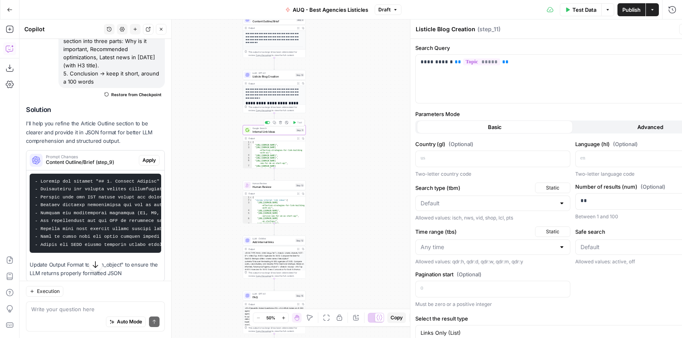
type textarea "Internal Link Ideas"
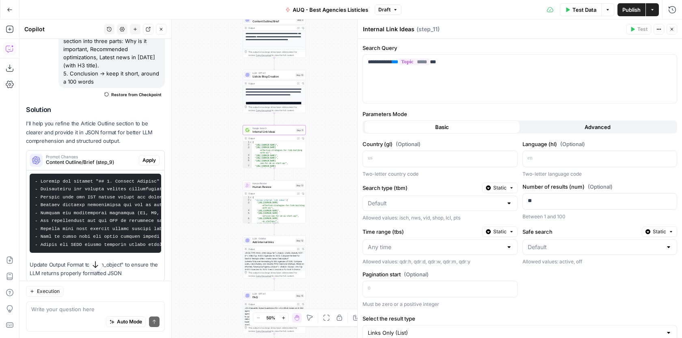
click at [271, 242] on span "Add internal links" at bounding box center [273, 242] width 41 height 4
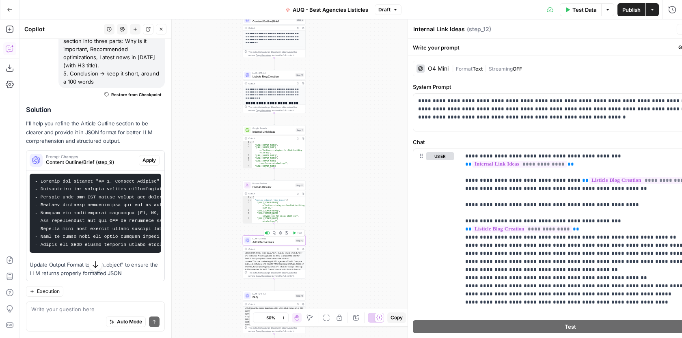
type textarea "Add internal links"
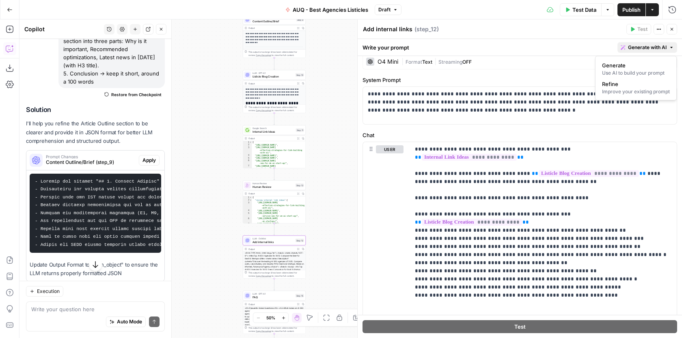
click at [647, 45] on span "Generate with AI" at bounding box center [647, 47] width 39 height 7
click at [615, 78] on button "Refine Improve your existing prompt" at bounding box center [636, 87] width 74 height 19
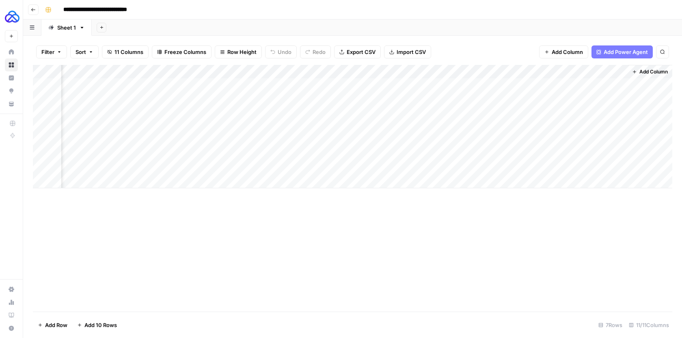
click at [528, 87] on div "Add Column" at bounding box center [353, 126] width 640 height 123
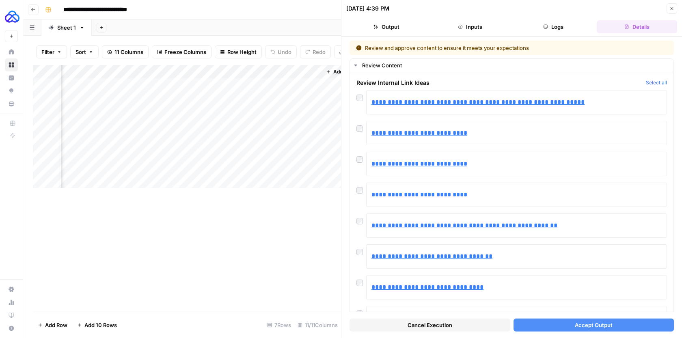
scroll to position [0, 1057]
click at [231, 99] on div "Add Column" at bounding box center [187, 126] width 308 height 123
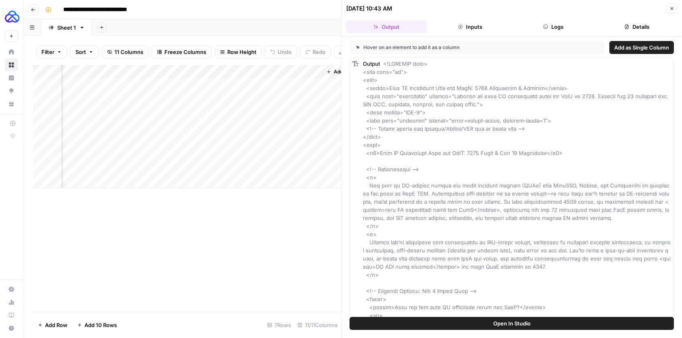
click at [478, 31] on button "Inputs" at bounding box center [470, 26] width 80 height 13
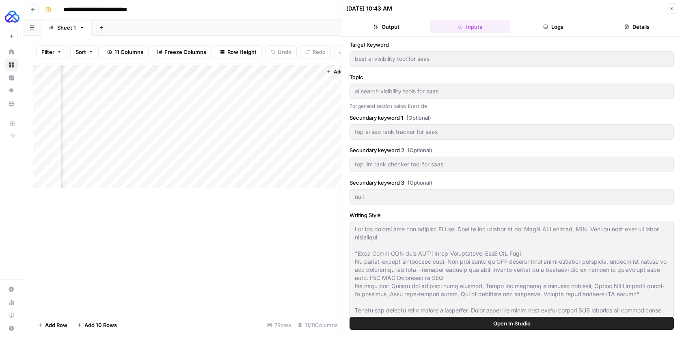
click at [546, 29] on icon "button" at bounding box center [545, 26] width 5 height 5
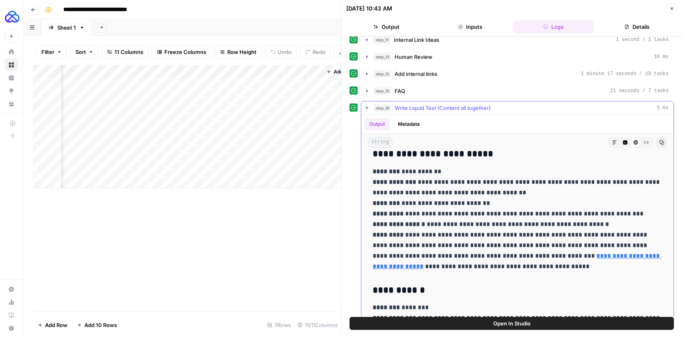
scroll to position [1785, 0]
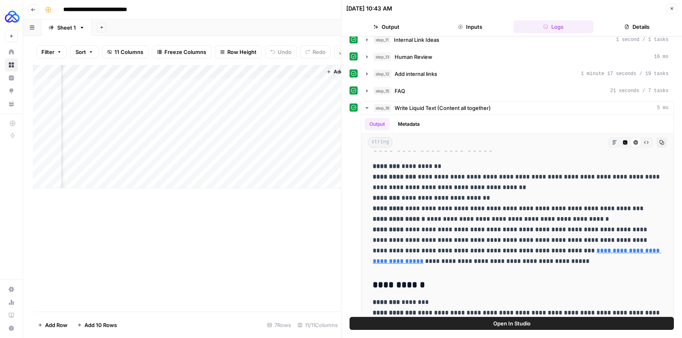
click at [335, 239] on div "Add Column" at bounding box center [187, 188] width 308 height 247
click at [367, 106] on icon "button" at bounding box center [367, 108] width 6 height 6
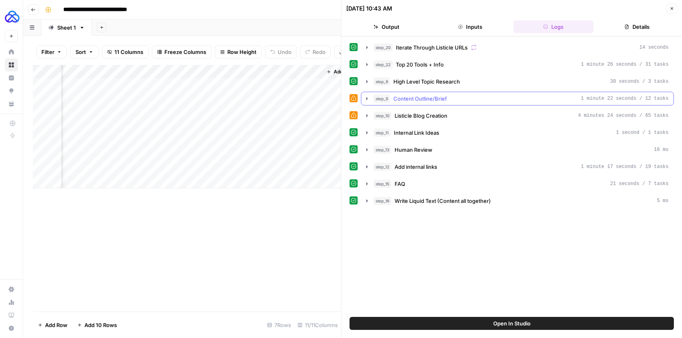
scroll to position [0, 0]
click at [366, 115] on icon "button" at bounding box center [367, 115] width 2 height 3
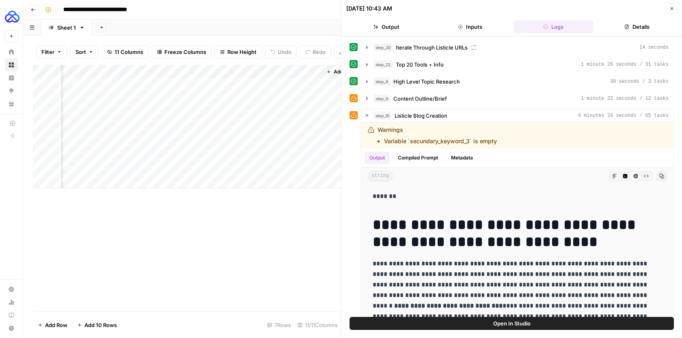
click at [671, 8] on icon "button" at bounding box center [672, 8] width 3 height 3
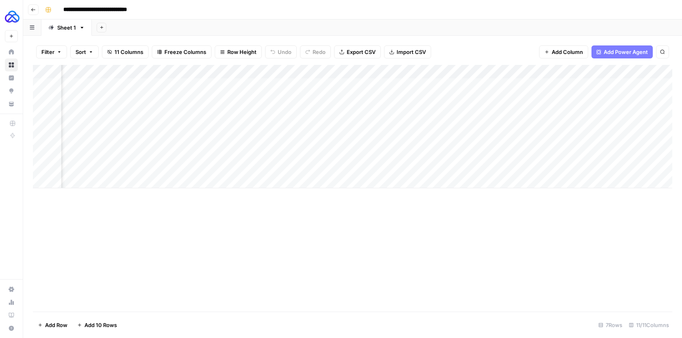
scroll to position [0, 547]
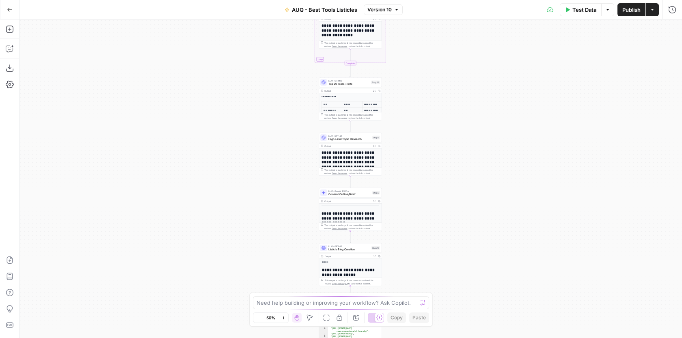
click at [11, 11] on icon "button" at bounding box center [10, 10] width 6 height 6
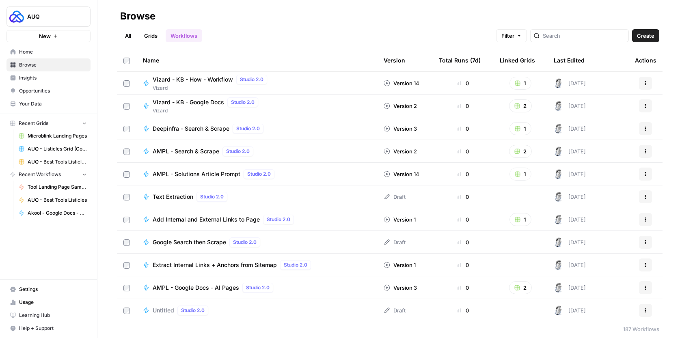
click at [132, 39] on link "All" at bounding box center [128, 35] width 16 height 13
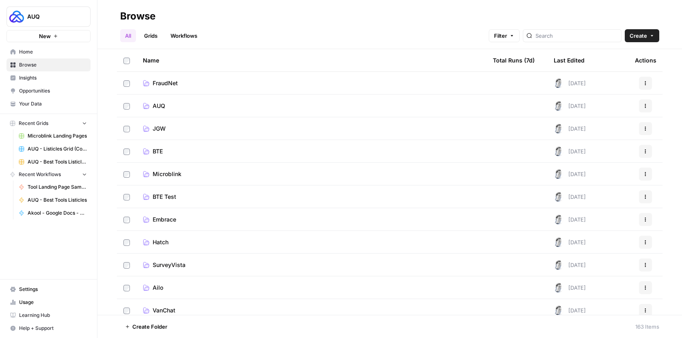
click at [215, 104] on link "AUQ" at bounding box center [311, 106] width 337 height 8
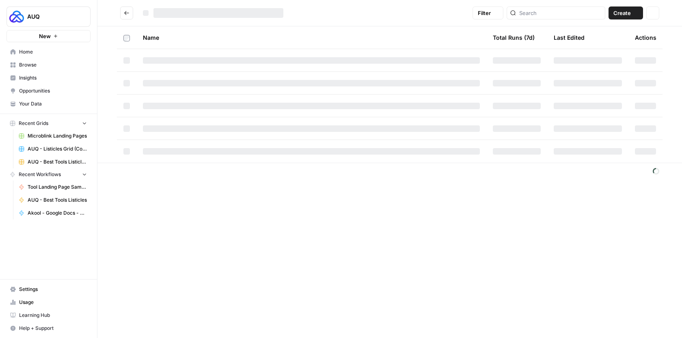
click at [215, 104] on div at bounding box center [311, 106] width 337 height 6
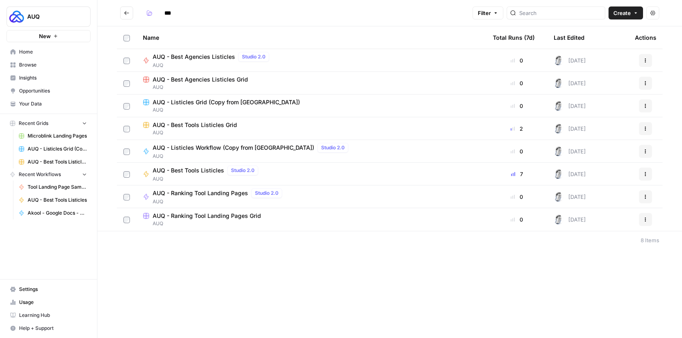
click at [223, 124] on span "AUQ - Best Tools Listicles Grid" at bounding box center [195, 125] width 84 height 8
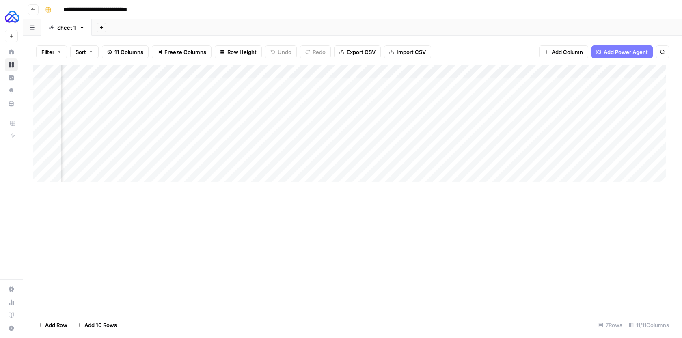
scroll to position [0, 757]
click at [529, 99] on div "Add Column" at bounding box center [353, 126] width 640 height 123
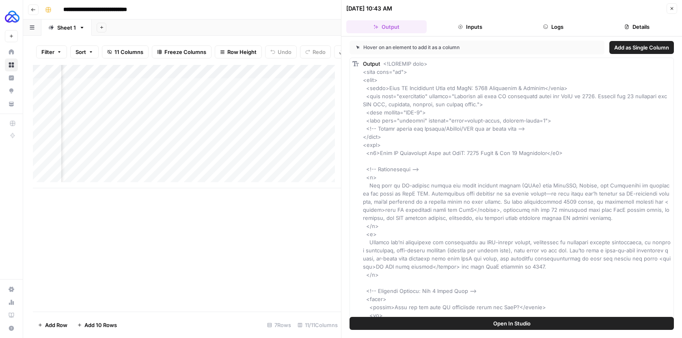
click at [554, 19] on header "09/30/25 at 10:43 AM Close Output Inputs Logs Details" at bounding box center [512, 18] width 341 height 37
click at [555, 23] on button "Logs" at bounding box center [554, 26] width 80 height 13
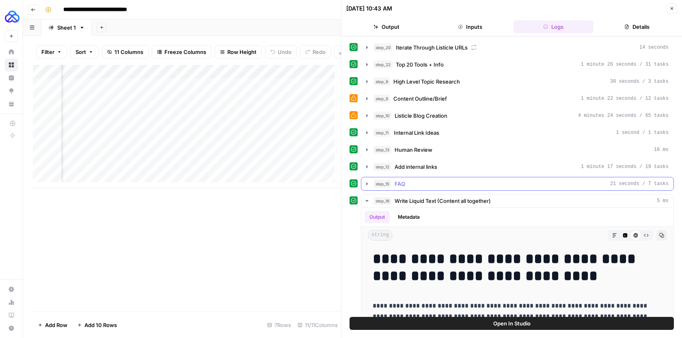
scroll to position [98, 0]
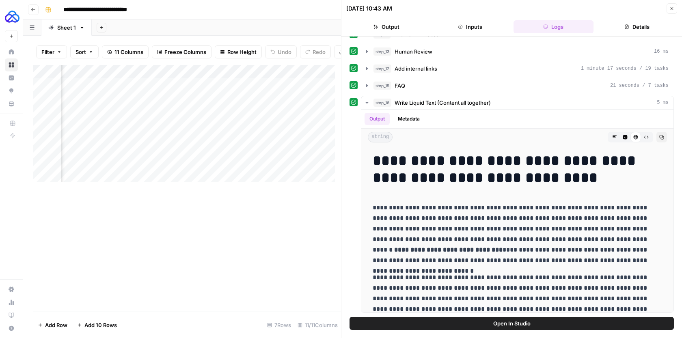
click at [675, 9] on button "Close" at bounding box center [672, 8] width 11 height 11
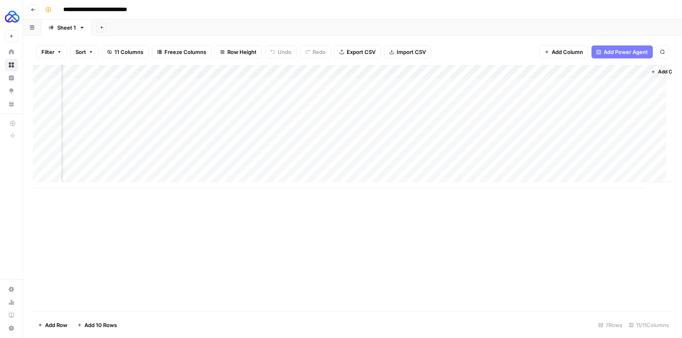
scroll to position [0, 756]
click at [460, 111] on div "Add Column" at bounding box center [353, 126] width 640 height 123
click at [540, 87] on div "Add Column" at bounding box center [353, 126] width 640 height 123
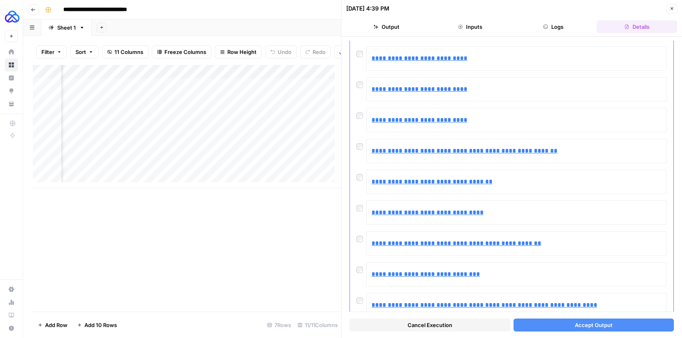
scroll to position [104, 0]
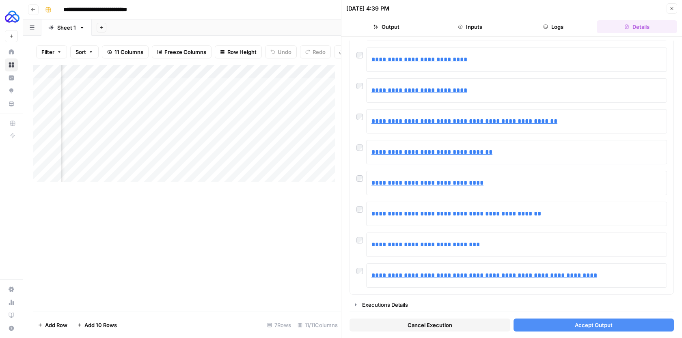
click at [455, 325] on button "Cancel Execution" at bounding box center [430, 325] width 161 height 13
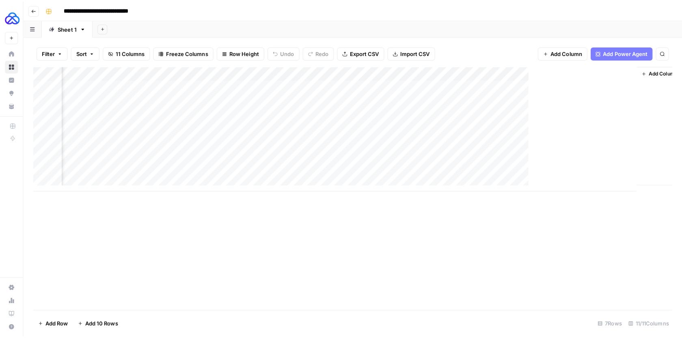
scroll to position [0, 754]
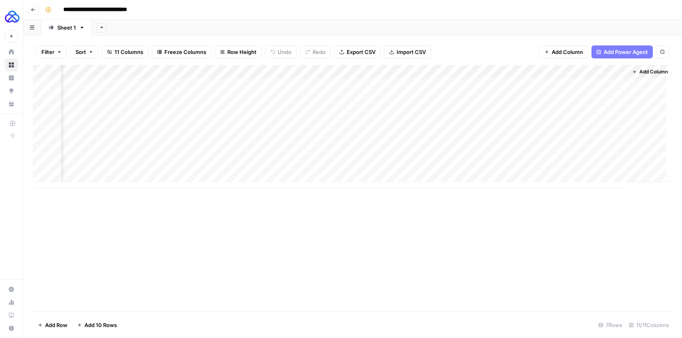
click at [542, 113] on div "Add Column" at bounding box center [353, 126] width 640 height 123
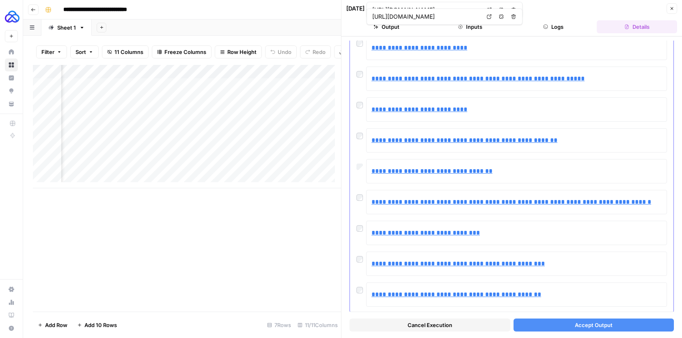
scroll to position [104, 0]
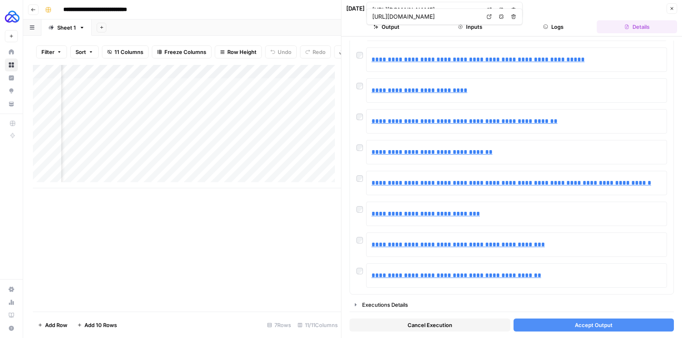
click at [554, 323] on button "Accept Output" at bounding box center [594, 325] width 161 height 13
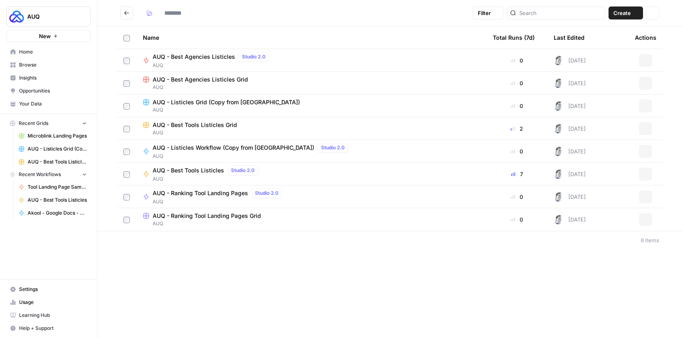
type input "***"
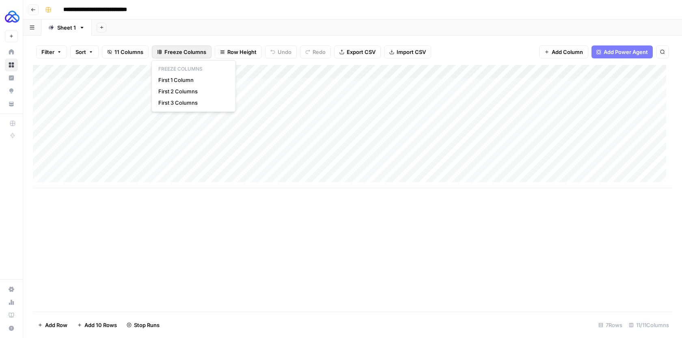
click at [175, 56] on span "Freeze Columns" at bounding box center [185, 52] width 42 height 8
click at [179, 79] on span "First 1 Column" at bounding box center [191, 80] width 67 height 8
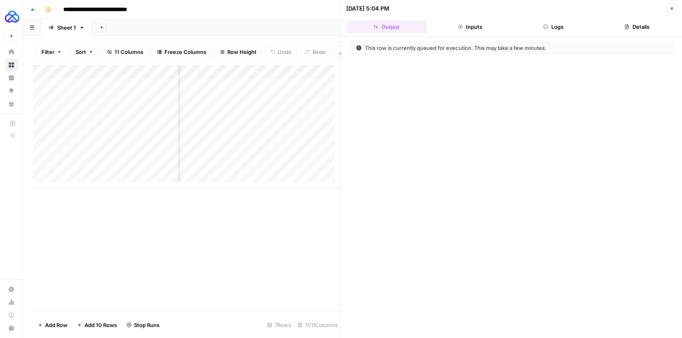
click at [674, 7] on icon "button" at bounding box center [672, 8] width 5 height 5
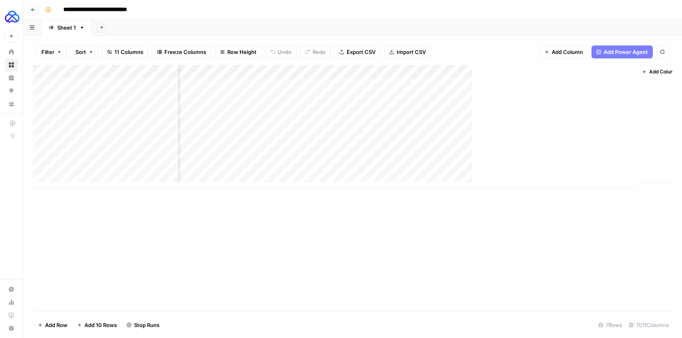
scroll to position [0, 748]
click at [541, 112] on div "Add Column" at bounding box center [353, 126] width 640 height 123
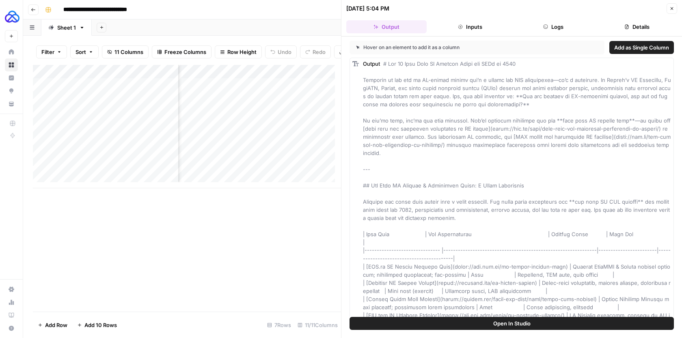
click at [484, 24] on button "Inputs" at bounding box center [470, 26] width 80 height 13
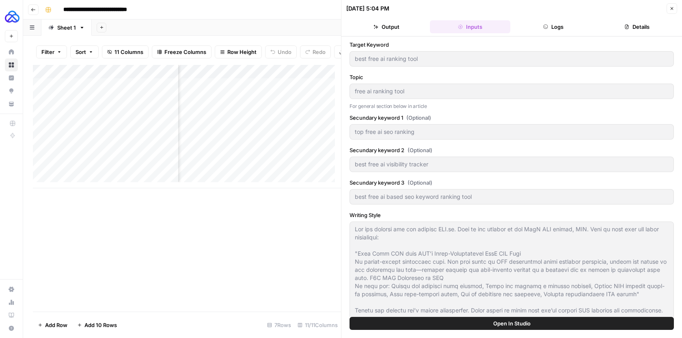
click at [541, 32] on button "Logs" at bounding box center [554, 26] width 80 height 13
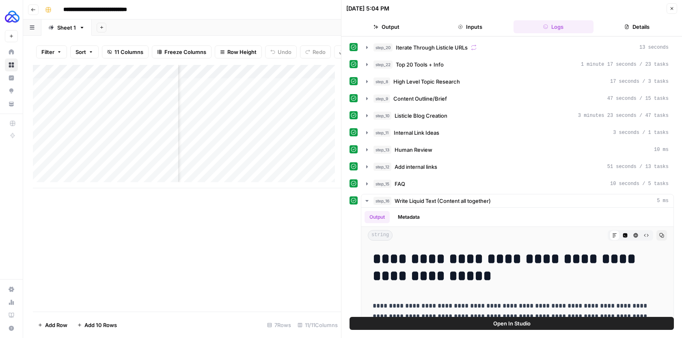
click at [621, 31] on button "Details" at bounding box center [637, 26] width 80 height 13
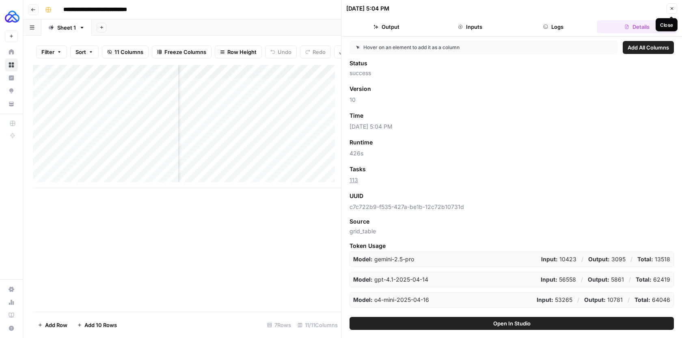
click at [670, 8] on icon "button" at bounding box center [672, 8] width 5 height 5
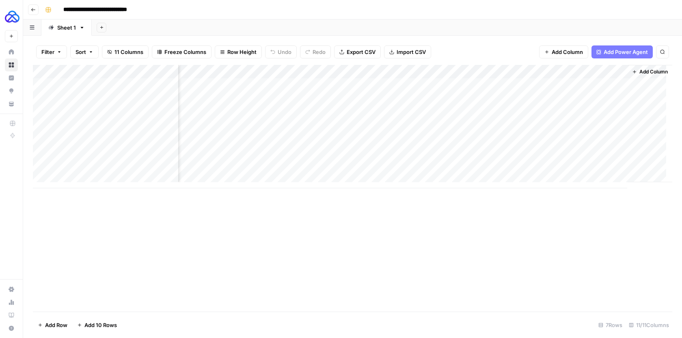
scroll to position [0, 757]
click at [640, 74] on span "Add Column" at bounding box center [654, 71] width 28 height 7
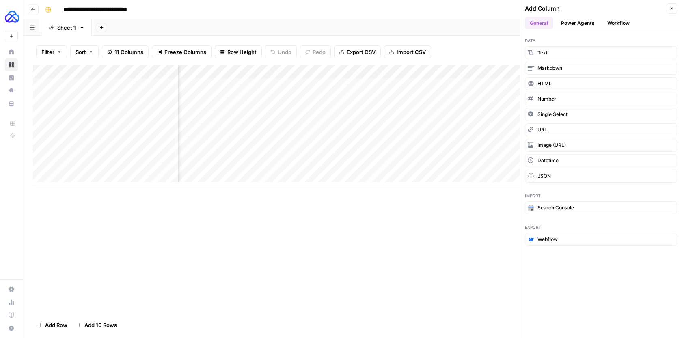
click at [621, 26] on button "Workflow" at bounding box center [619, 23] width 32 height 12
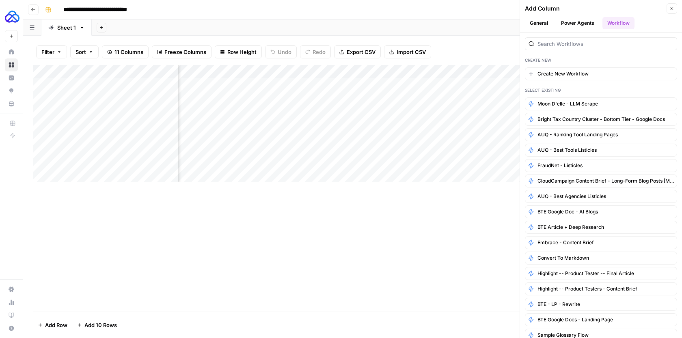
click at [552, 22] on button "General" at bounding box center [539, 23] width 28 height 12
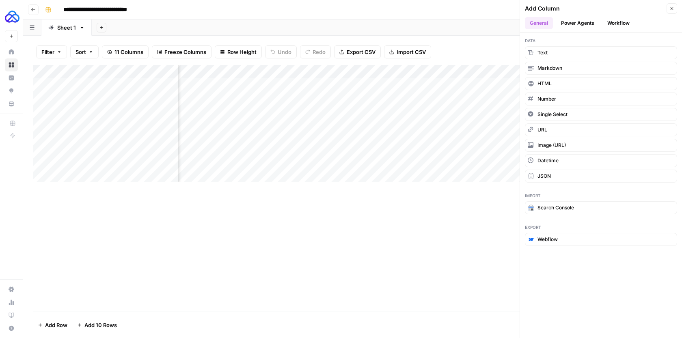
click at [671, 10] on icon "button" at bounding box center [672, 8] width 5 height 5
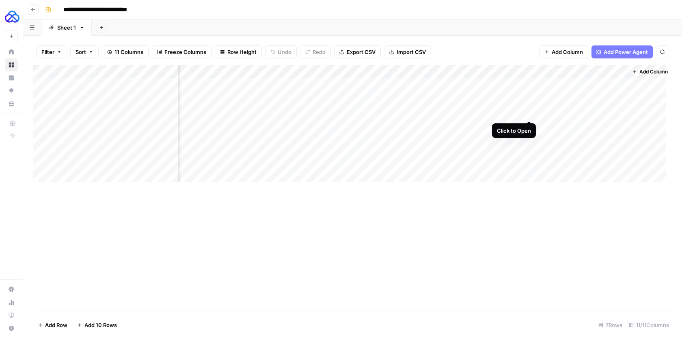
click at [530, 113] on div "Add Column" at bounding box center [353, 126] width 640 height 123
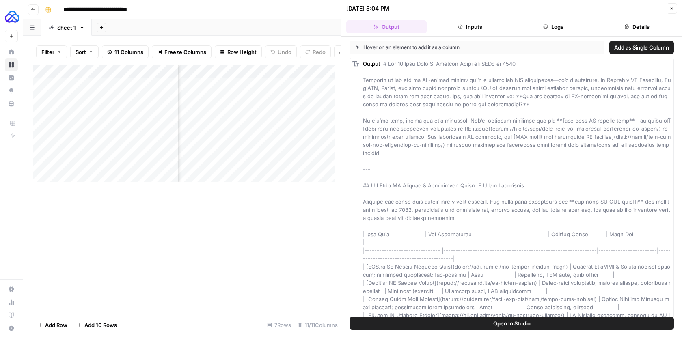
click at [472, 29] on button "Inputs" at bounding box center [470, 26] width 80 height 13
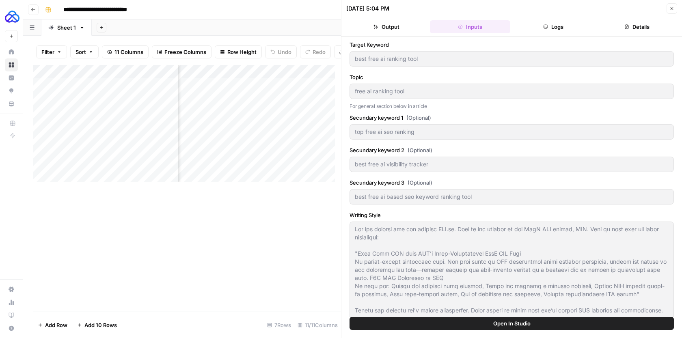
click at [529, 18] on header "[DATE] 5:04 PM Close Output Inputs Logs Details" at bounding box center [512, 18] width 341 height 37
click at [397, 32] on button "Output" at bounding box center [386, 26] width 80 height 13
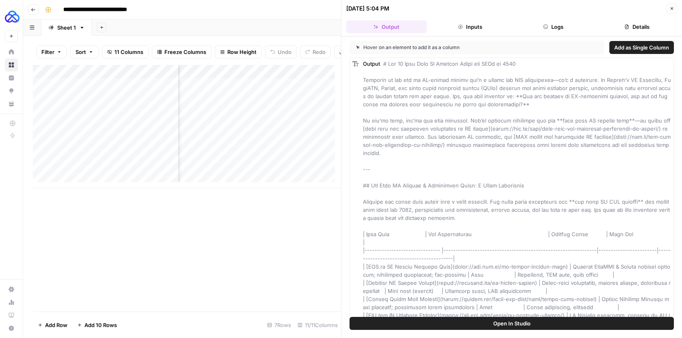
click at [614, 43] on button "Add as Single Column" at bounding box center [642, 47] width 65 height 13
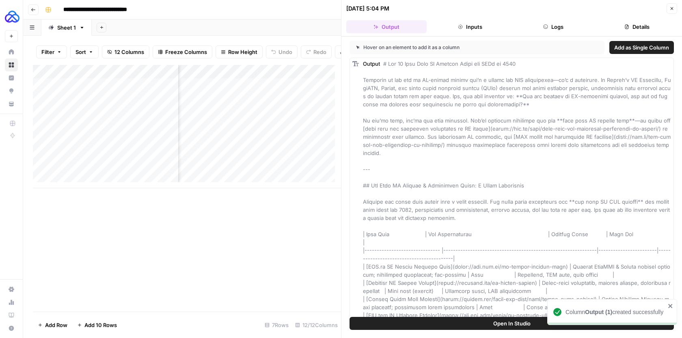
scroll to position [0, 1082]
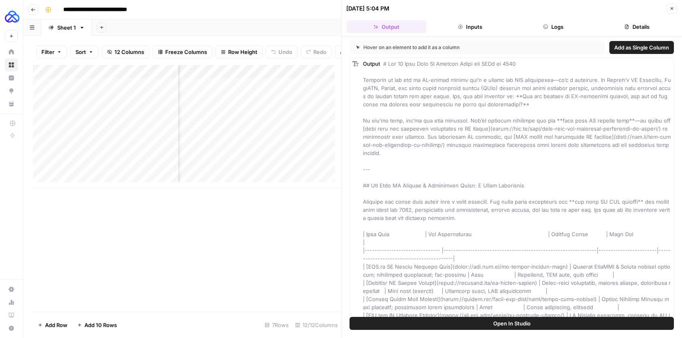
click at [567, 28] on button "Logs" at bounding box center [554, 26] width 80 height 13
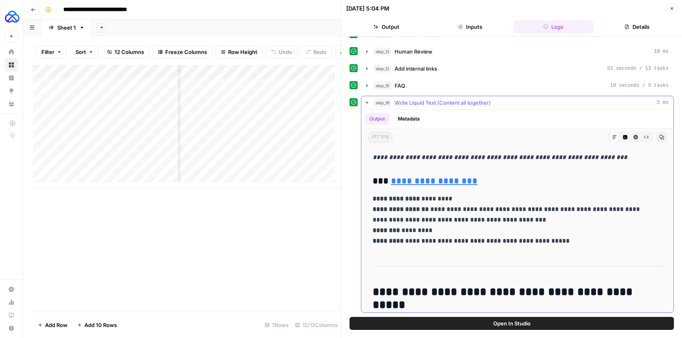
scroll to position [1398, 0]
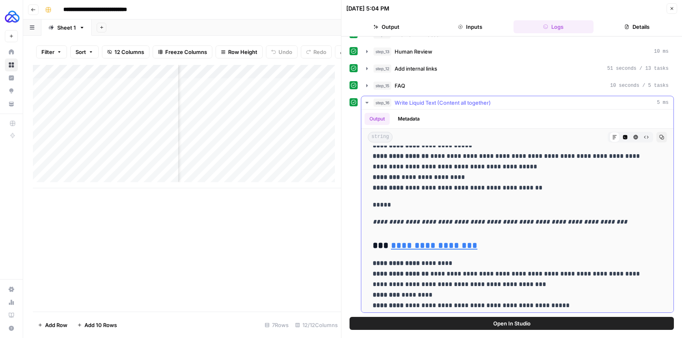
click at [438, 221] on em "**********" at bounding box center [500, 222] width 255 height 6
drag, startPoint x: 376, startPoint y: 222, endPoint x: 590, endPoint y: 219, distance: 213.6
click at [590, 220] on em "**********" at bounding box center [500, 222] width 255 height 6
click at [448, 225] on em "**********" at bounding box center [500, 222] width 255 height 6
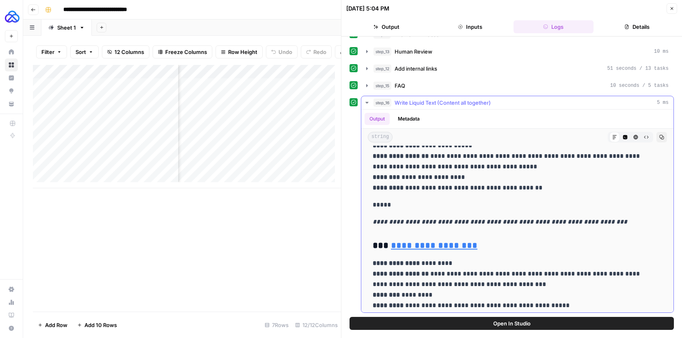
click at [540, 220] on em "**********" at bounding box center [500, 222] width 255 height 6
click at [381, 202] on p "*****" at bounding box center [511, 205] width 277 height 11
click at [378, 206] on p "*****" at bounding box center [511, 205] width 277 height 11
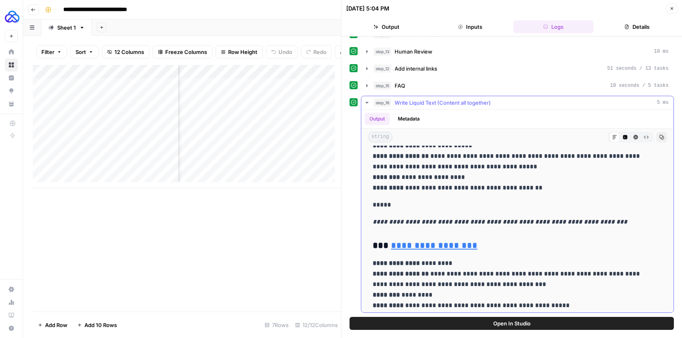
click at [378, 206] on p "*****" at bounding box center [511, 205] width 277 height 11
click at [412, 189] on p "**********" at bounding box center [511, 167] width 277 height 53
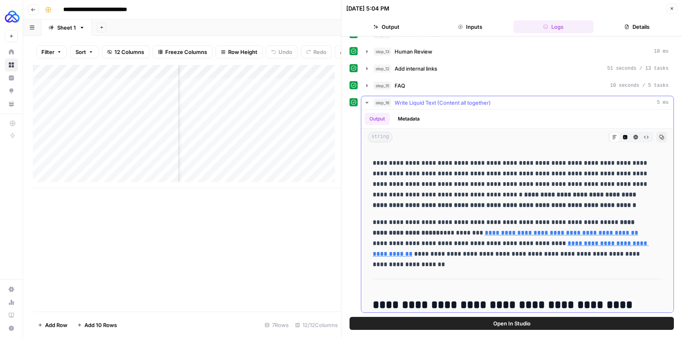
scroll to position [0, 0]
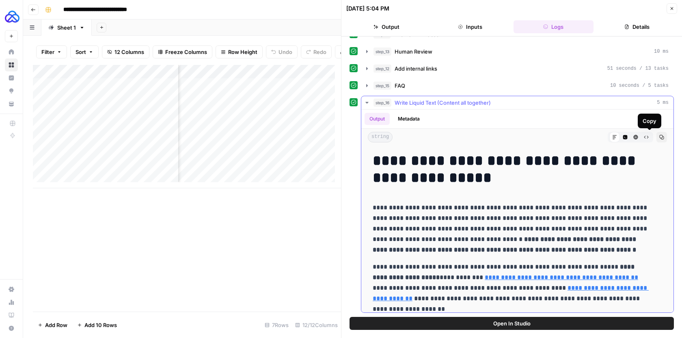
click at [657, 139] on button "Copy" at bounding box center [662, 137] width 11 height 11
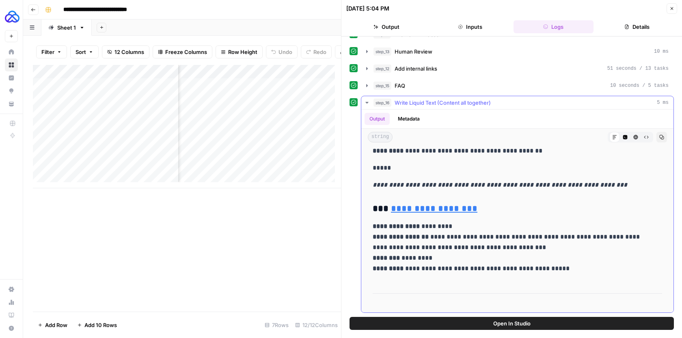
scroll to position [1432, 0]
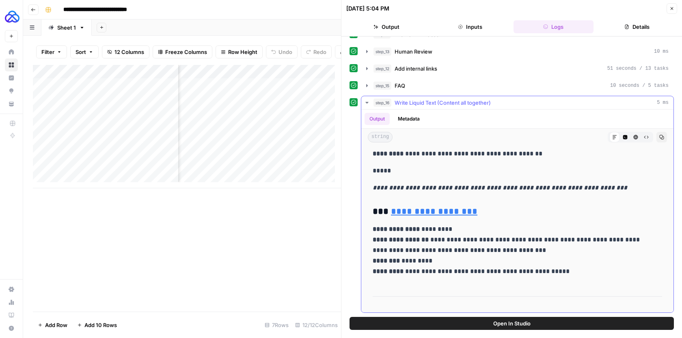
drag, startPoint x: 597, startPoint y: 190, endPoint x: 374, endPoint y: 190, distance: 223.4
click at [374, 190] on p "**********" at bounding box center [518, 188] width 290 height 11
copy em "**********"
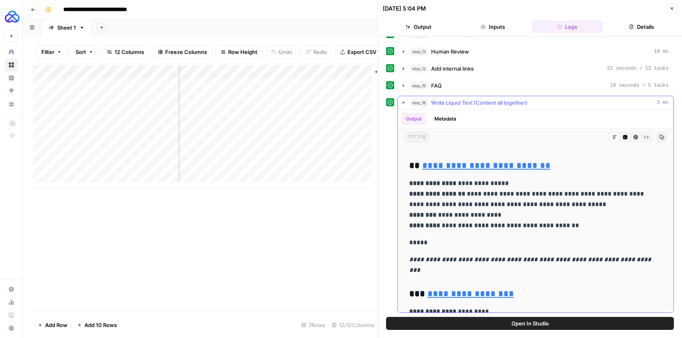
scroll to position [1535, 0]
click at [522, 258] on em "**********" at bounding box center [531, 265] width 244 height 17
drag, startPoint x: 633, startPoint y: 260, endPoint x: 406, endPoint y: 259, distance: 227.0
click at [406, 260] on div "**********" at bounding box center [535, 177] width 263 height 3127
copy em "**********"
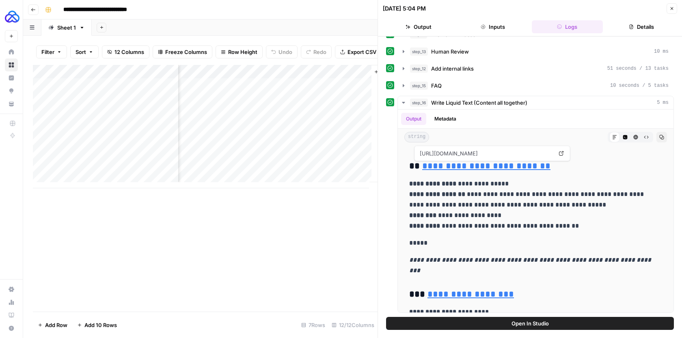
click at [671, 9] on icon "button" at bounding box center [672, 8] width 5 height 5
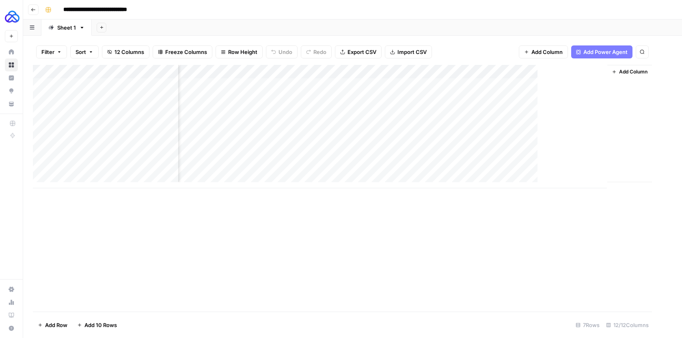
scroll to position [0, 821]
click at [467, 73] on div "Add Column" at bounding box center [353, 126] width 640 height 123
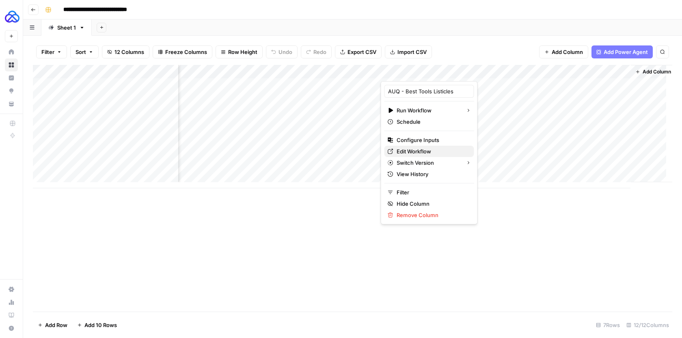
click at [413, 153] on span "Edit Workflow" at bounding box center [432, 151] width 71 height 8
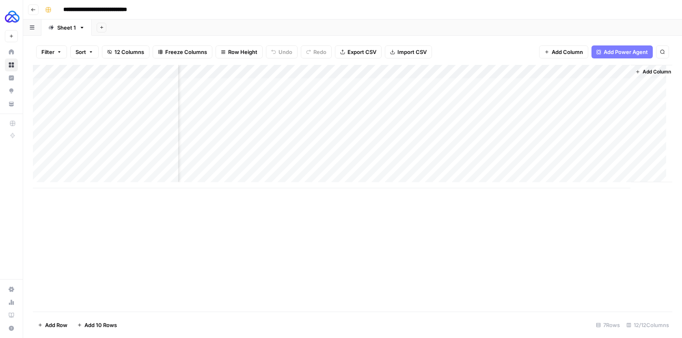
click at [550, 69] on div "Add Column" at bounding box center [353, 126] width 640 height 123
click at [515, 150] on span "Remove Column" at bounding box center [535, 151] width 71 height 8
click at [312, 80] on span "Delete" at bounding box center [311, 84] width 17 height 8
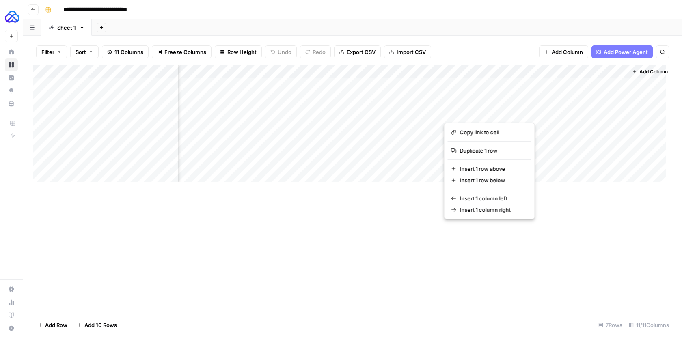
click at [530, 111] on button "button" at bounding box center [496, 113] width 104 height 14
click at [531, 113] on button "button" at bounding box center [496, 113] width 104 height 14
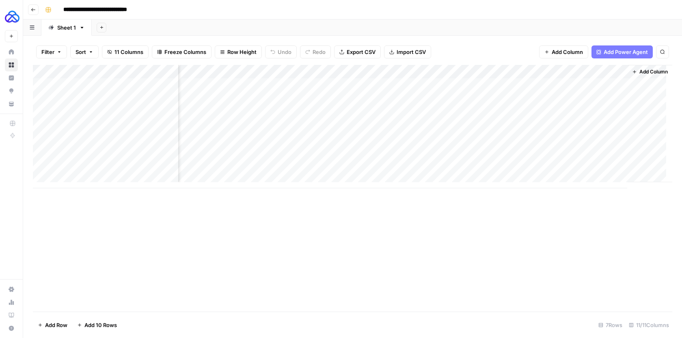
click at [631, 74] on button "Add Column" at bounding box center [650, 72] width 42 height 11
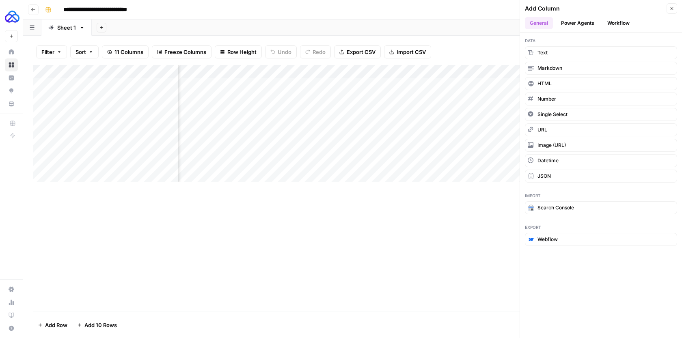
click at [623, 17] on button "Workflow" at bounding box center [619, 23] width 32 height 12
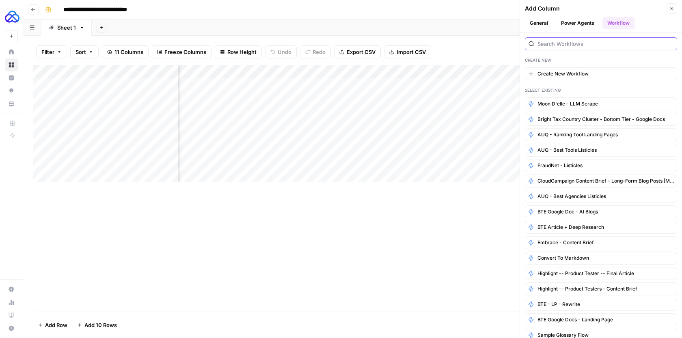
click at [606, 42] on input "search" at bounding box center [606, 44] width 136 height 8
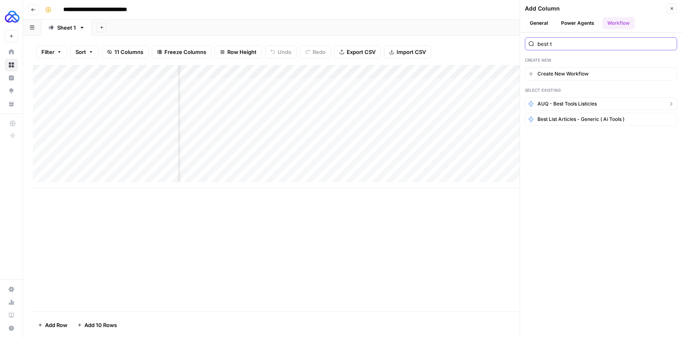
type input "best t"
click at [597, 108] on button "AUQ - Best Tools Listicles" at bounding box center [601, 103] width 152 height 13
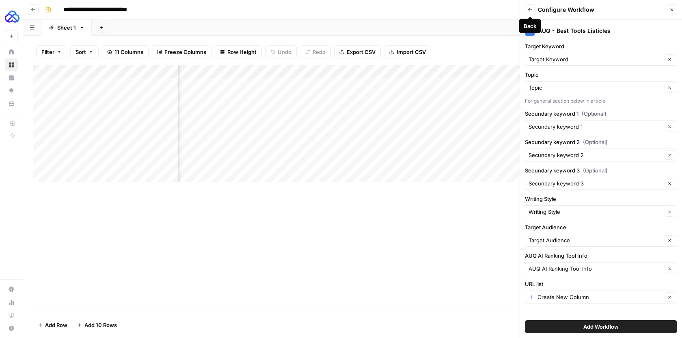
click at [530, 8] on icon "button" at bounding box center [530, 9] width 5 height 5
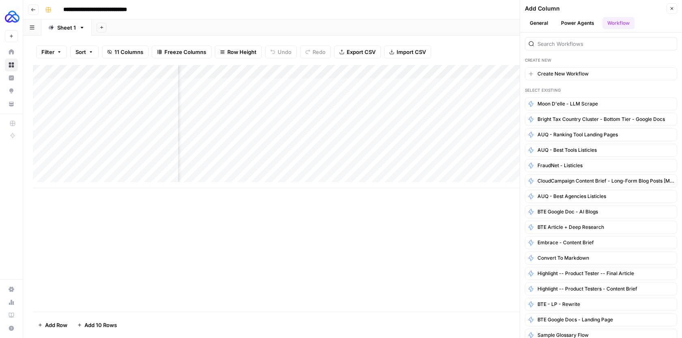
click at [673, 10] on icon "button" at bounding box center [672, 8] width 5 height 5
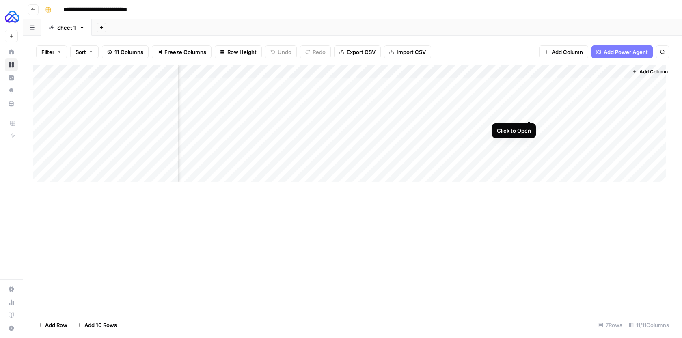
click at [530, 112] on div "Add Column" at bounding box center [353, 126] width 640 height 123
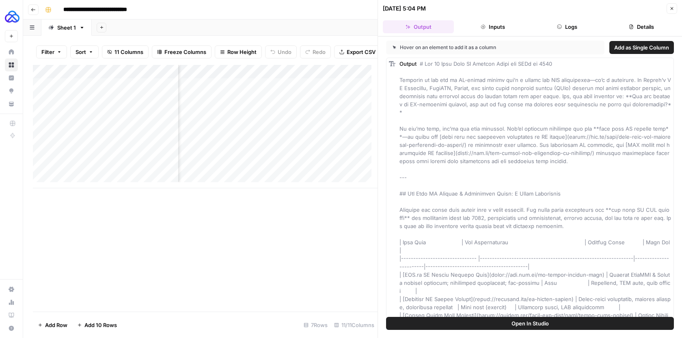
click at [557, 24] on icon "button" at bounding box center [559, 26] width 5 height 5
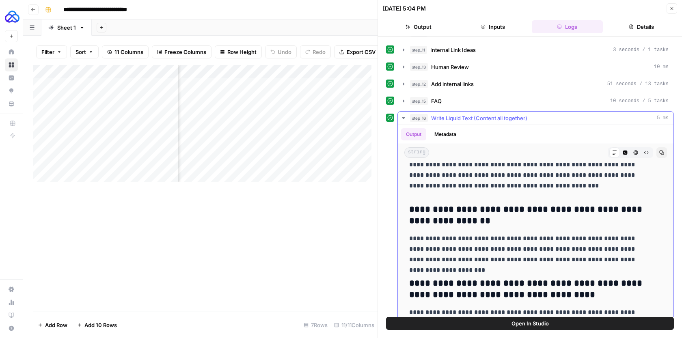
scroll to position [2957, 0]
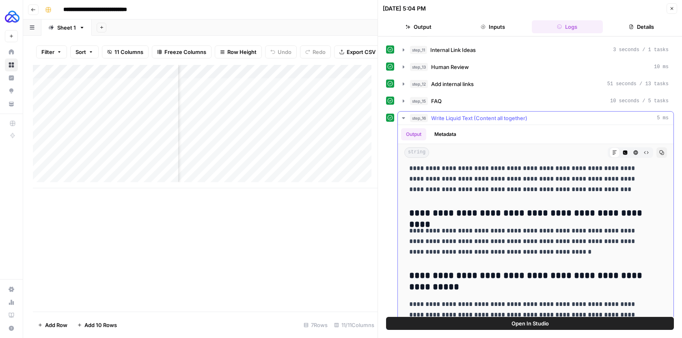
click at [405, 118] on icon "button" at bounding box center [403, 118] width 6 height 6
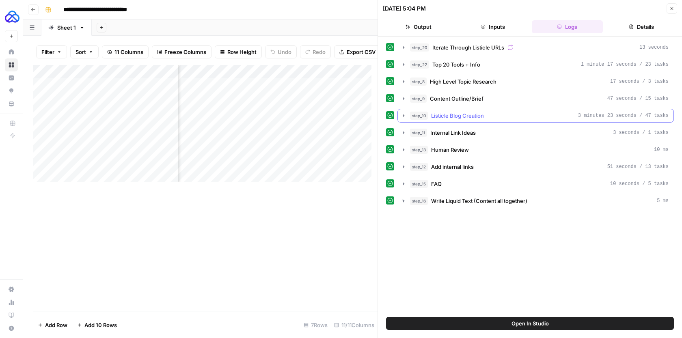
scroll to position [0, 0]
click at [671, 9] on icon "button" at bounding box center [672, 8] width 5 height 5
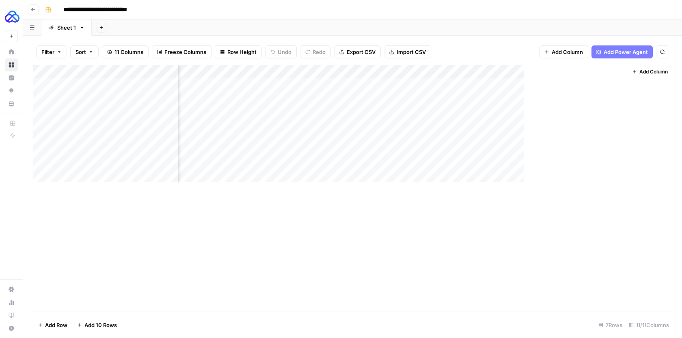
scroll to position [0, 754]
click at [543, 110] on div "Add Column" at bounding box center [353, 126] width 640 height 123
click at [534, 72] on div "Add Column" at bounding box center [353, 126] width 640 height 123
click at [632, 74] on icon "button" at bounding box center [634, 71] width 5 height 5
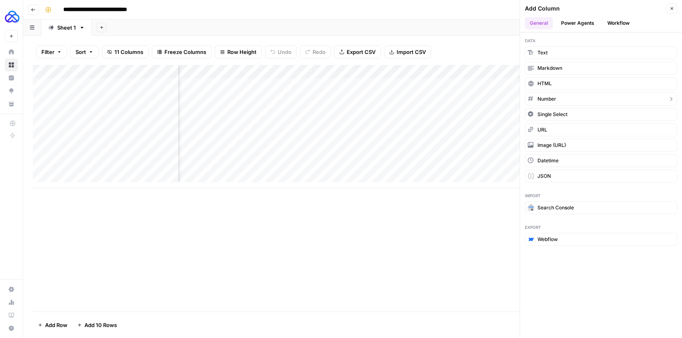
click at [583, 96] on button "Number" at bounding box center [601, 99] width 152 height 13
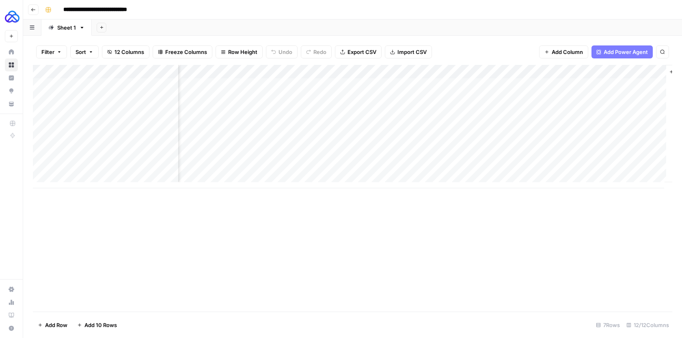
scroll to position [0, 831]
click at [579, 73] on div "Add Column" at bounding box center [353, 126] width 640 height 123
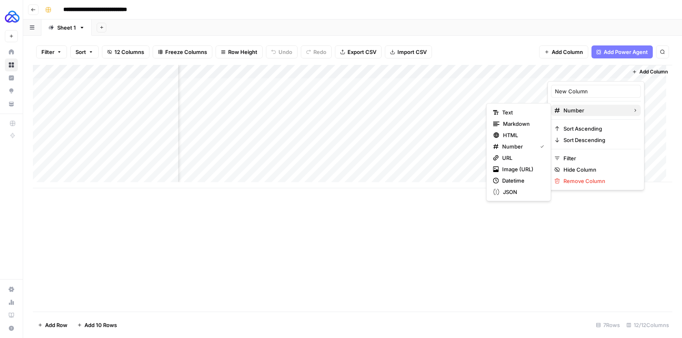
click at [578, 109] on span "Number" at bounding box center [595, 110] width 63 height 8
click at [575, 87] on div "New Column" at bounding box center [597, 91] width 90 height 13
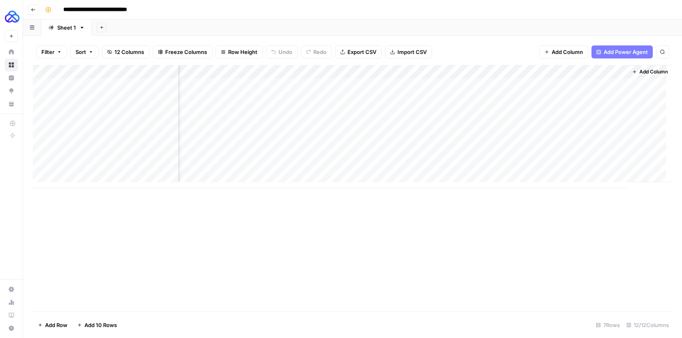
click at [575, 87] on div "Add Column" at bounding box center [353, 126] width 640 height 123
click at [583, 74] on div "Add Column" at bounding box center [353, 126] width 640 height 123
click at [578, 72] on div at bounding box center [585, 73] width 74 height 16
click at [571, 84] on div "New Column Number Sort Ascending Sort Descending Filter Hide Column Remove Colu…" at bounding box center [596, 135] width 97 height 109
click at [571, 86] on div "New Column" at bounding box center [597, 91] width 90 height 13
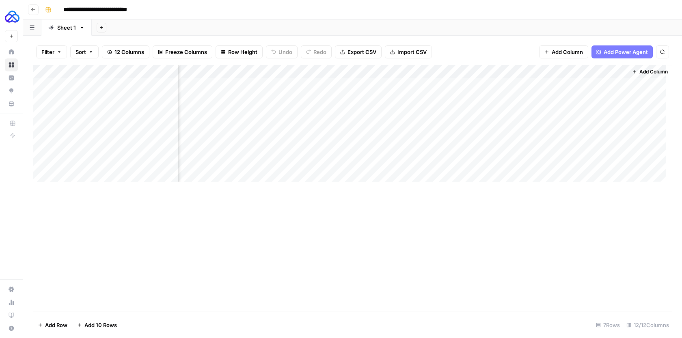
click at [571, 86] on div "Add Column" at bounding box center [353, 126] width 640 height 123
click at [580, 74] on div "Add Column" at bounding box center [353, 126] width 640 height 123
click at [569, 93] on input "New Column" at bounding box center [596, 91] width 82 height 8
type input "N"
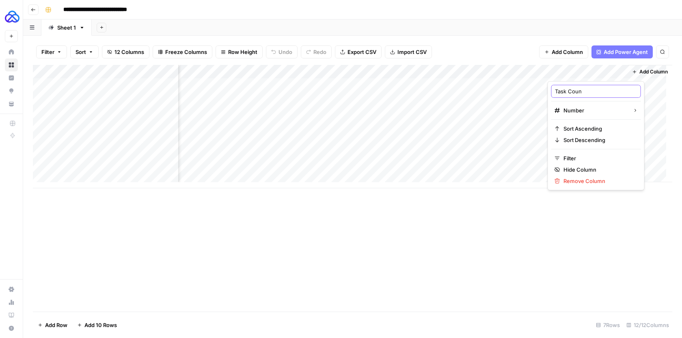
type input "Task Count"
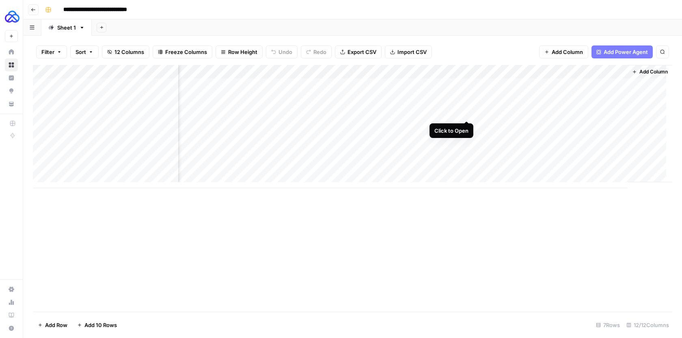
click at [469, 113] on div "Add Column" at bounding box center [353, 126] width 640 height 123
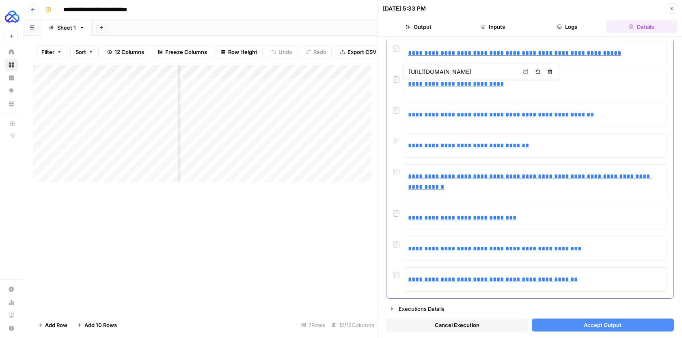
scroll to position [115, 0]
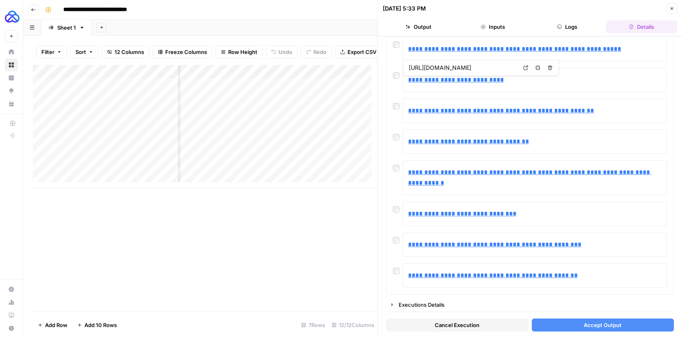
click at [560, 322] on button "Accept Output" at bounding box center [603, 325] width 143 height 13
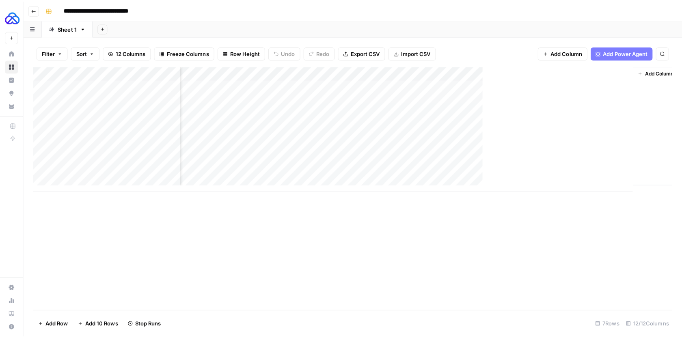
scroll to position [0, 827]
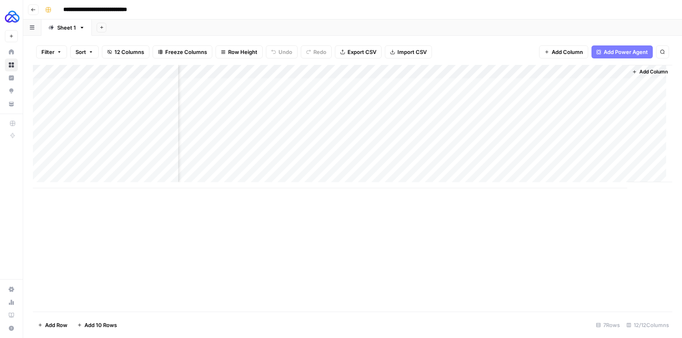
click at [472, 111] on div "Add Column" at bounding box center [353, 126] width 640 height 123
click at [426, 114] on div "Add Column" at bounding box center [353, 126] width 640 height 123
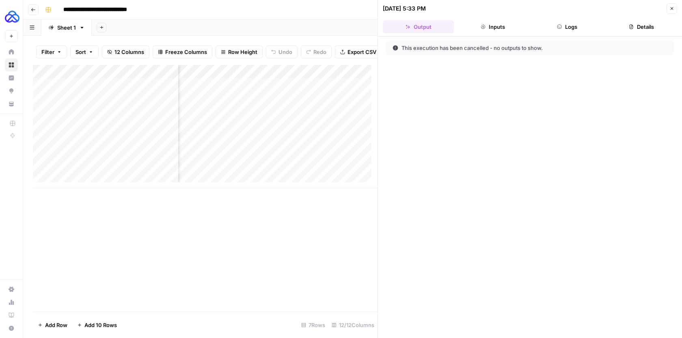
click at [502, 8] on div "10/06/25 at 5:33 PM" at bounding box center [523, 8] width 281 height 8
click at [500, 26] on button "Inputs" at bounding box center [492, 26] width 71 height 13
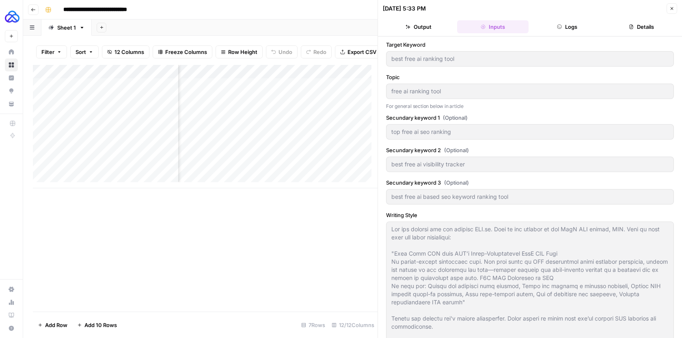
click at [569, 30] on button "Logs" at bounding box center [567, 26] width 71 height 13
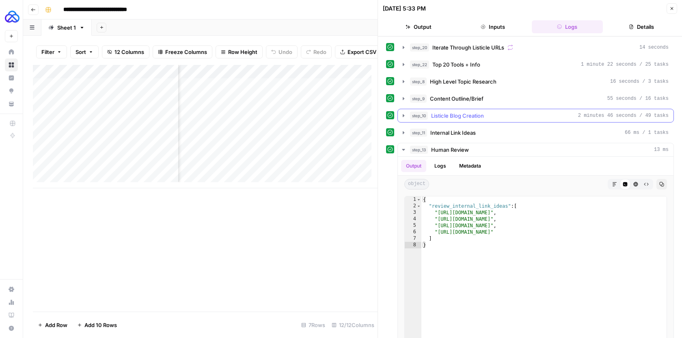
click at [469, 116] on span "Listicle Blog Creation" at bounding box center [457, 116] width 53 height 8
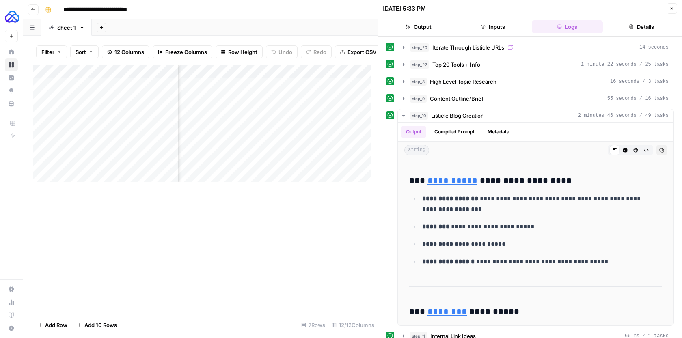
scroll to position [3210, 0]
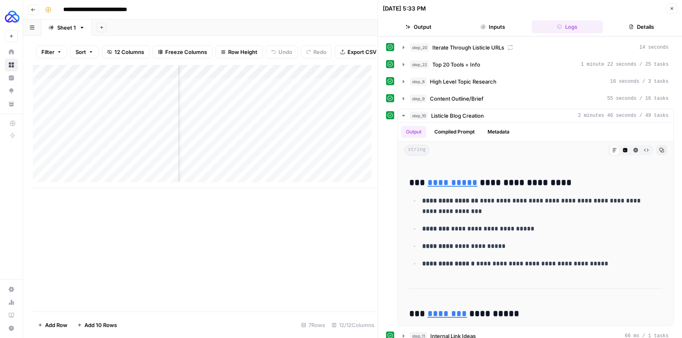
click at [675, 9] on button "Close" at bounding box center [672, 8] width 11 height 11
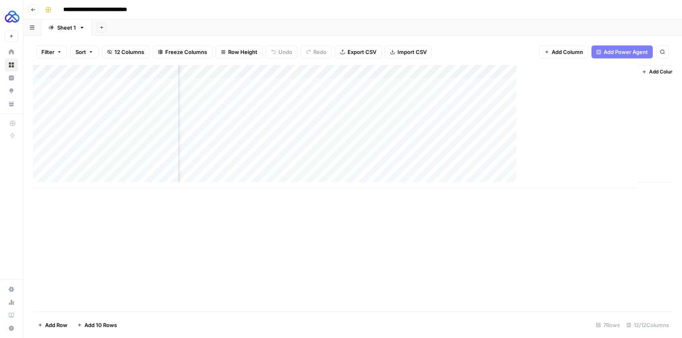
scroll to position [0, 821]
click at [476, 113] on div "Add Column" at bounding box center [353, 126] width 640 height 123
click at [476, 112] on div "Add Column" at bounding box center [353, 126] width 640 height 123
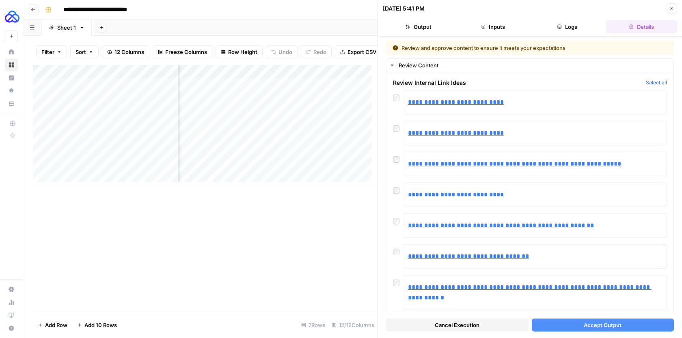
scroll to position [0, 967]
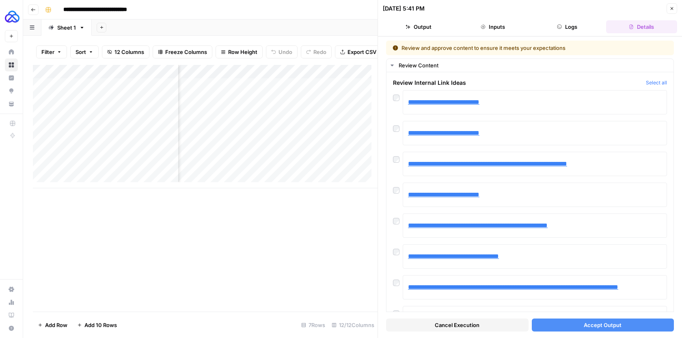
click at [557, 32] on button "Logs" at bounding box center [567, 26] width 71 height 13
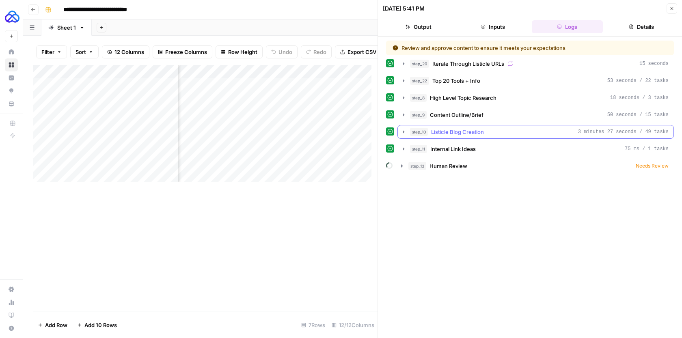
click at [403, 134] on icon "button" at bounding box center [403, 132] width 6 height 6
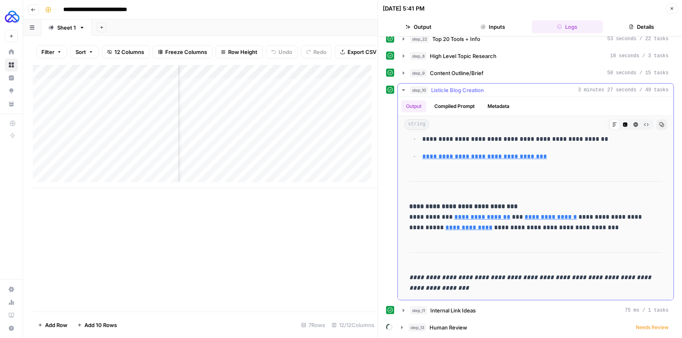
scroll to position [42, 0]
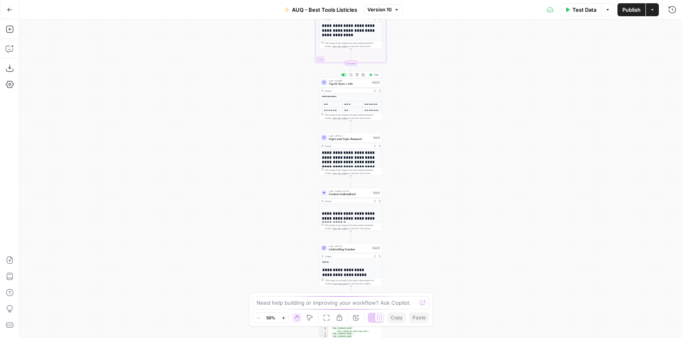
click at [366, 83] on span "Top 20 Tools + Info" at bounding box center [349, 84] width 41 height 4
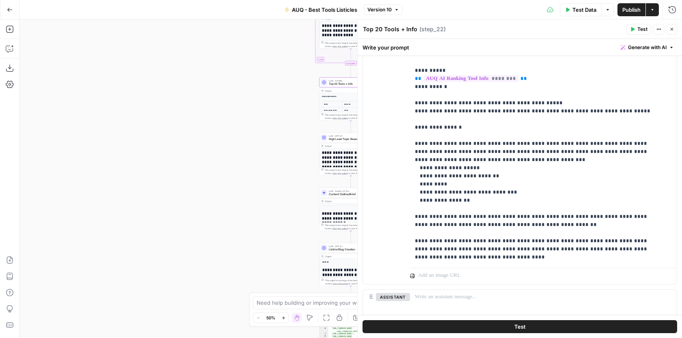
scroll to position [225, 0]
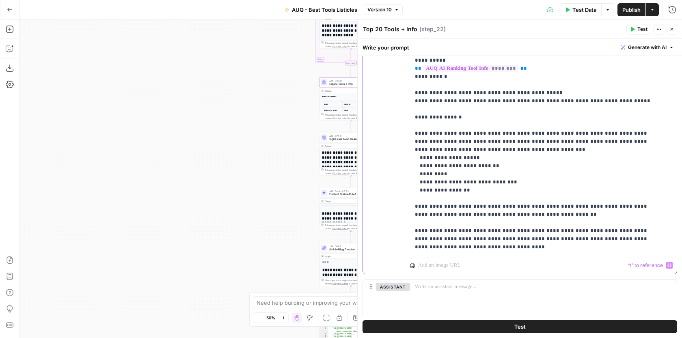
click at [489, 251] on p "**********" at bounding box center [537, 72] width 245 height 357
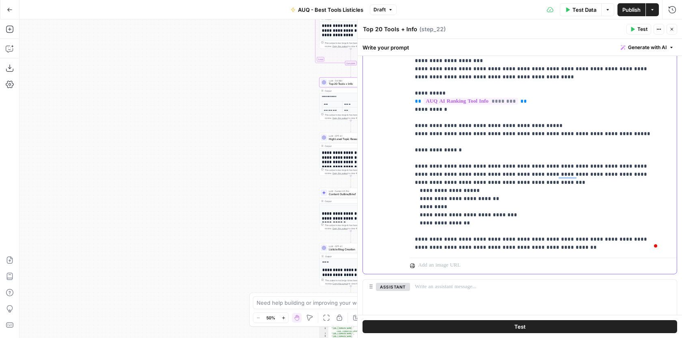
scroll to position [171, 0]
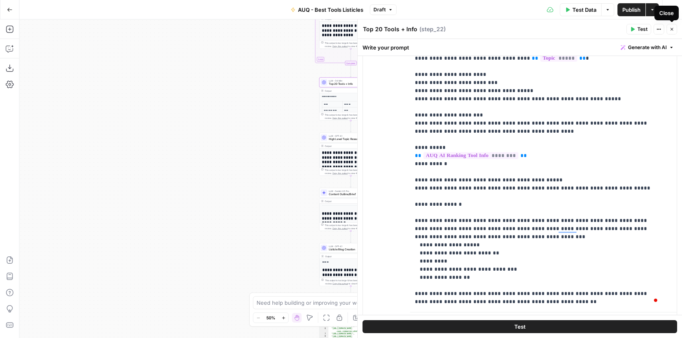
click at [671, 29] on icon "button" at bounding box center [672, 29] width 5 height 5
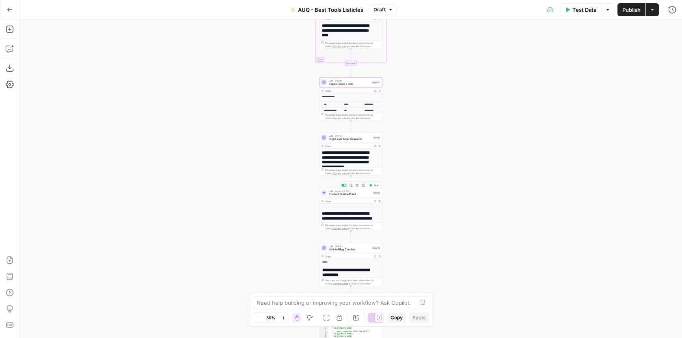
click at [365, 194] on span "Content Outline/Brief" at bounding box center [350, 195] width 42 height 4
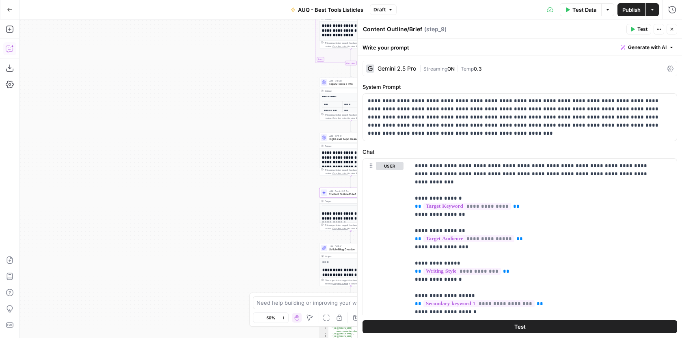
drag, startPoint x: 13, startPoint y: 46, endPoint x: 11, endPoint y: 50, distance: 4.3
click at [11, 50] on icon "button" at bounding box center [10, 49] width 8 height 8
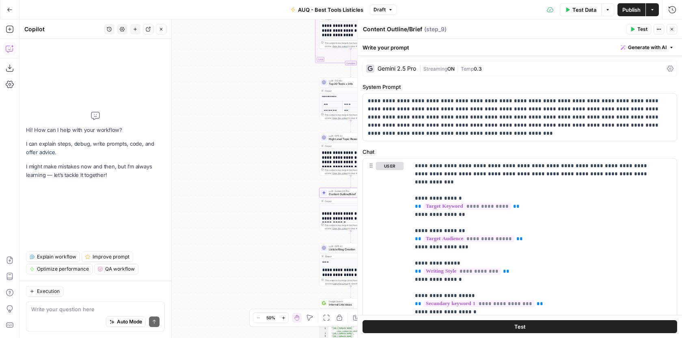
click at [81, 305] on div "Write your question here Auto Mode Send" at bounding box center [95, 317] width 139 height 30
paste textarea "(Tools 5–19 omitted for brevity; maintain original detail structure for each.)"
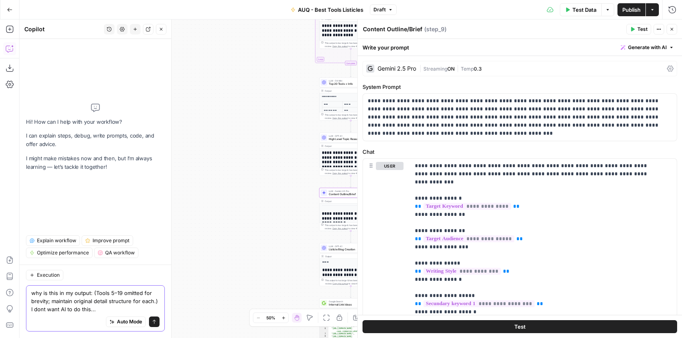
click at [93, 291] on textarea "why is this in my output: (Tools 5–19 omitted for brevity; maintain original de…" at bounding box center [95, 301] width 128 height 24
click at [162, 300] on div "why is this in my output: "(Tools 5–19 omitted for brevity; maintain original d…" at bounding box center [95, 309] width 139 height 46
type textarea "why is this in my output: ""(Tools 5–19 omitted for brevity; maintain original …"
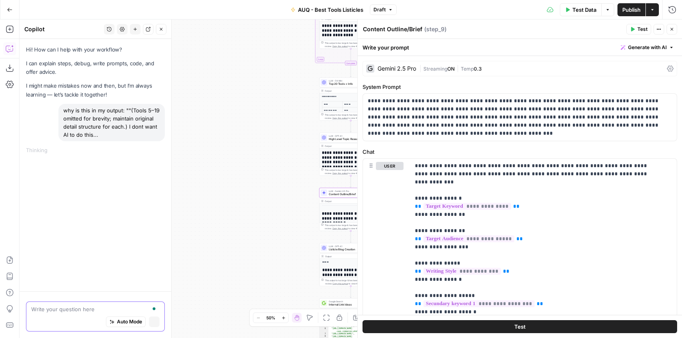
scroll to position [0, 0]
click at [143, 128] on div "why is this in my output: ""(Tools 5–19 omitted for brevity; maintain original …" at bounding box center [111, 122] width 106 height 37
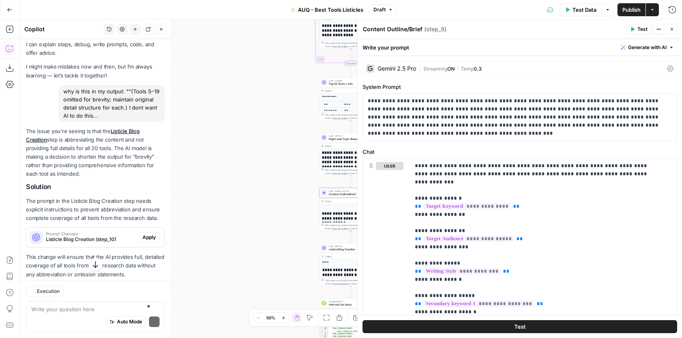
scroll to position [37, 0]
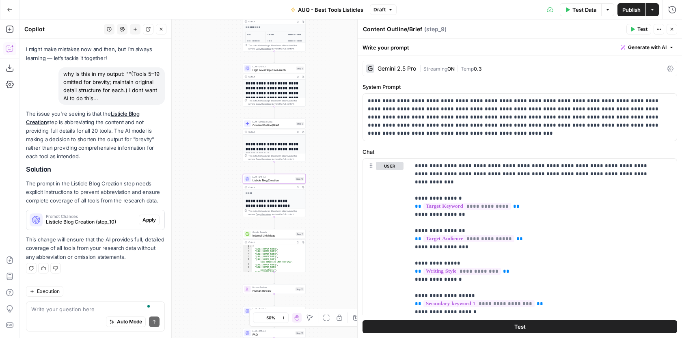
click at [143, 221] on span "Apply" at bounding box center [149, 219] width 13 height 7
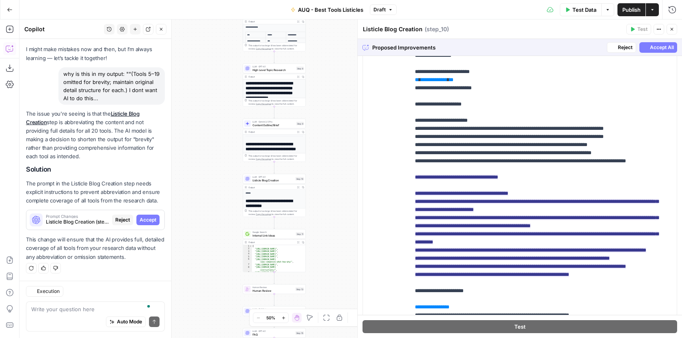
scroll to position [365, 0]
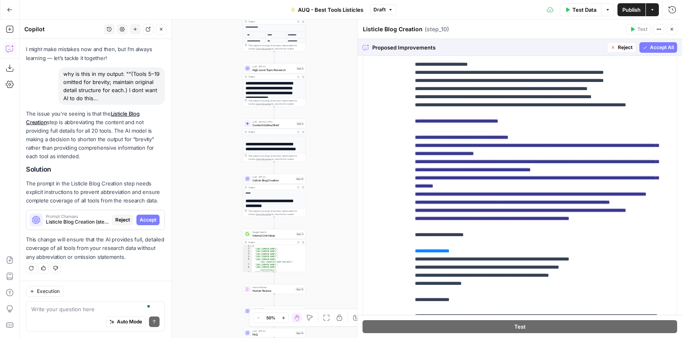
click at [653, 45] on span "Accept All" at bounding box center [662, 47] width 24 height 7
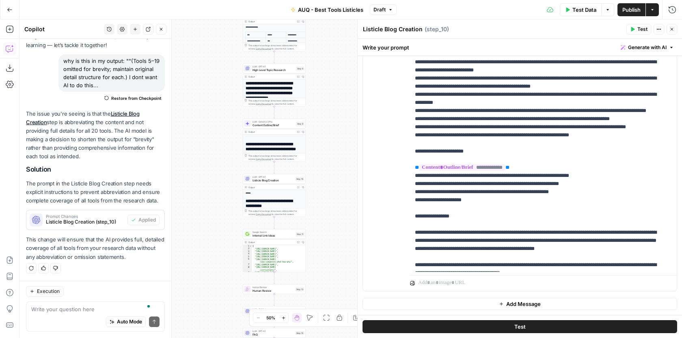
scroll to position [0, 0]
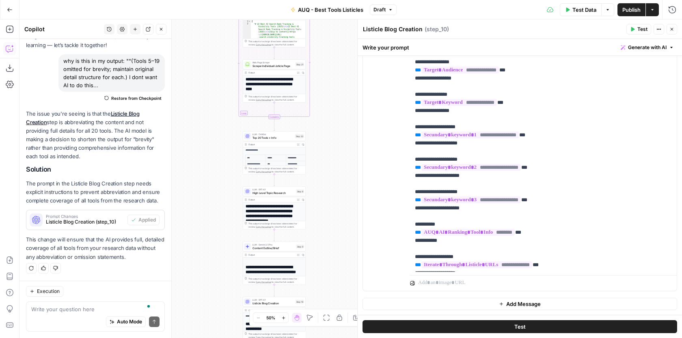
drag, startPoint x: 329, startPoint y: 112, endPoint x: 329, endPoint y: 236, distance: 123.1
click at [329, 236] on div "Workflow Input Settings Inputs Google Search Google Search Step 1 LLM · GPT-4.1…" at bounding box center [350, 178] width 663 height 319
click at [277, 138] on span "Top 20 Tools + Info" at bounding box center [273, 138] width 41 height 4
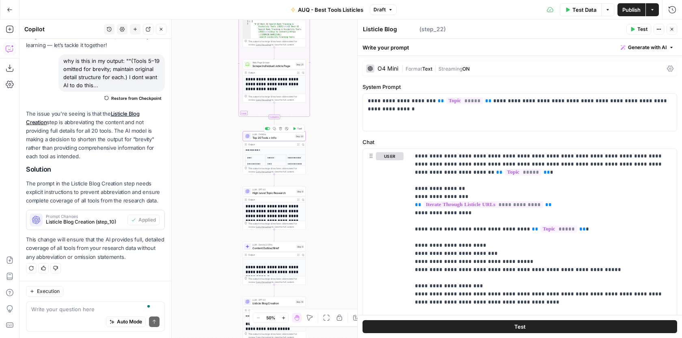
scroll to position [50, 0]
type textarea "Top 20 Tools + Info"
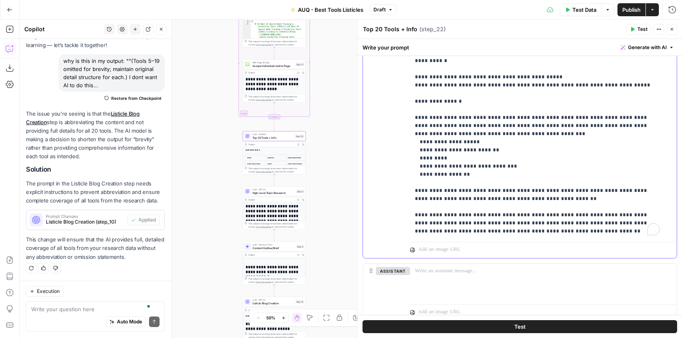
scroll to position [33, 0]
drag, startPoint x: 548, startPoint y: 233, endPoint x: 483, endPoint y: 231, distance: 65.0
click at [483, 231] on p "**********" at bounding box center [537, 56] width 245 height 357
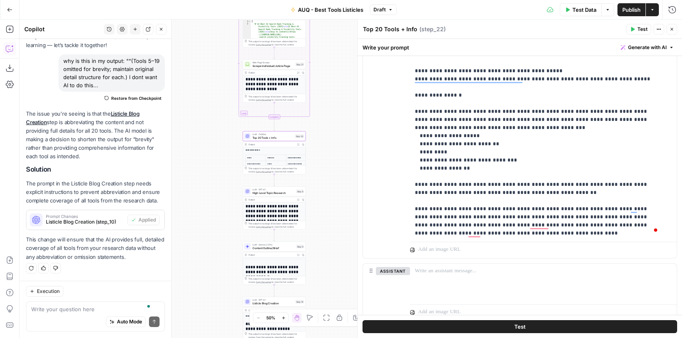
click at [636, 12] on span "Publish" at bounding box center [632, 10] width 18 height 8
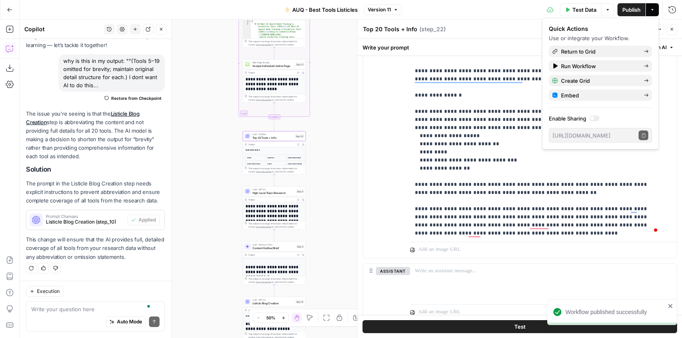
scroll to position [41, 0]
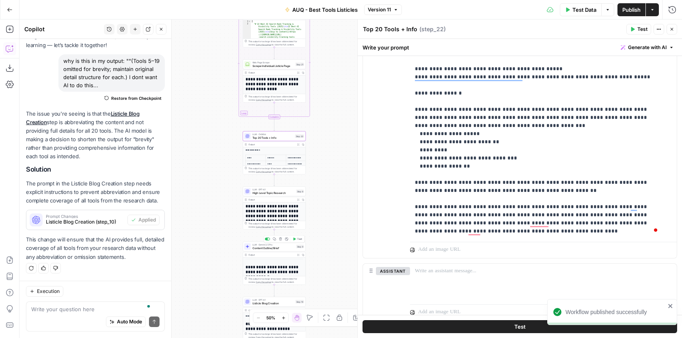
click at [287, 249] on span "Content Outline/Brief" at bounding box center [274, 248] width 42 height 4
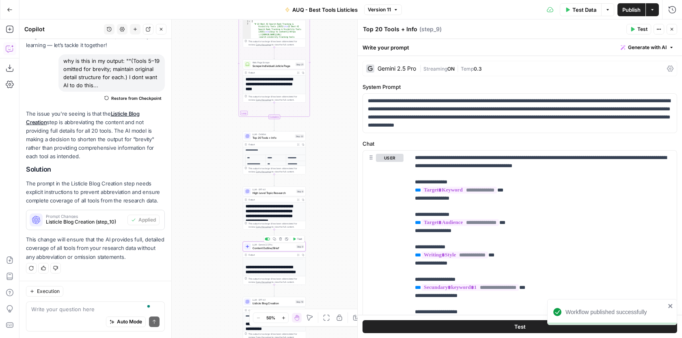
type textarea "Content Outline/Brief"
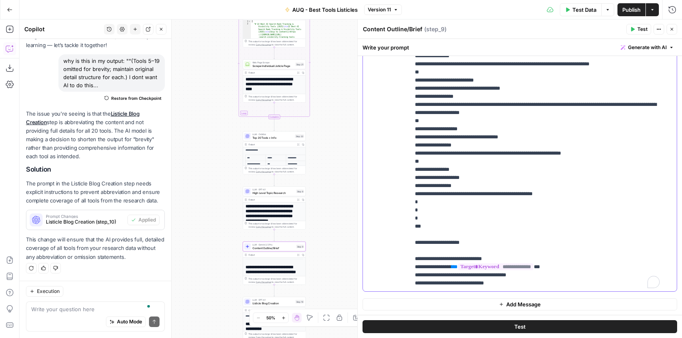
scroll to position [350, 0]
drag, startPoint x: 543, startPoint y: 161, endPoint x: 466, endPoint y: 164, distance: 76.4
click at [466, 164] on p "**********" at bounding box center [537, 161] width 245 height 1097
copy p "**********"
click at [465, 163] on p "**********" at bounding box center [537, 161] width 245 height 1097
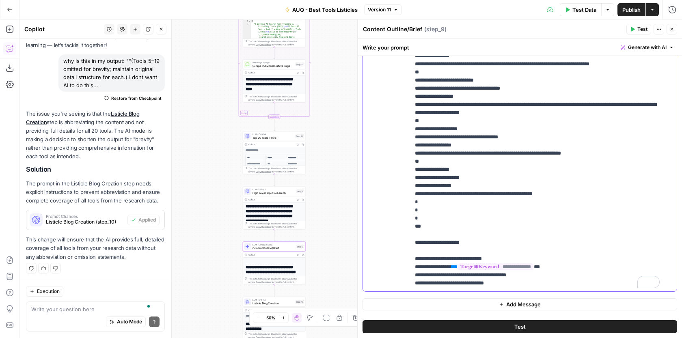
click at [597, 158] on p "**********" at bounding box center [537, 161] width 245 height 1097
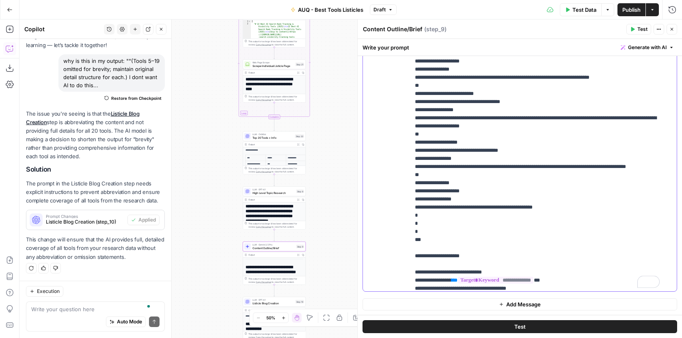
scroll to position [338, 0]
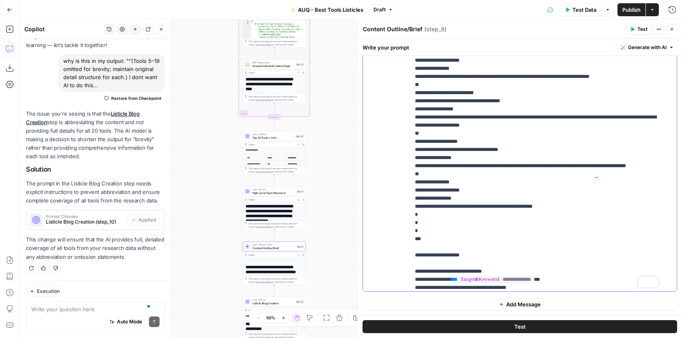
drag, startPoint x: 436, startPoint y: 182, endPoint x: 602, endPoint y: 177, distance: 166.6
click at [602, 177] on p "**********" at bounding box center [537, 178] width 245 height 1105
click at [629, 12] on span "Publish" at bounding box center [632, 10] width 18 height 8
click at [350, 109] on div "Workflow Input Settings Inputs Google Search Google Search Step 1 LLM · GPT-4.1…" at bounding box center [350, 178] width 663 height 319
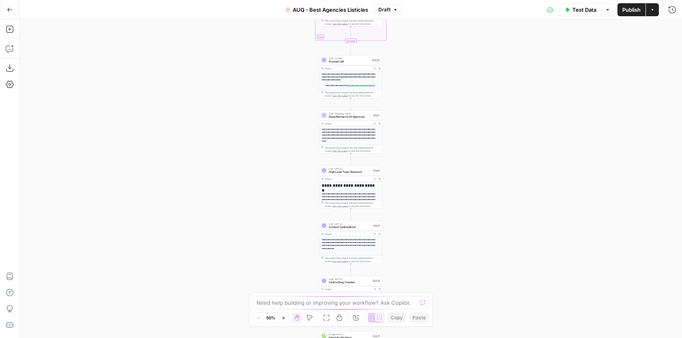
drag, startPoint x: 431, startPoint y: 103, endPoint x: 433, endPoint y: 56, distance: 46.7
click at [407, 194] on div "Workflow Input Settings Inputs Google Search Google Search Step 1 Output Expand…" at bounding box center [350, 178] width 663 height 319
click at [409, 188] on div "Workflow Input Settings Inputs Google Search Google Search Step 1 Output Expand…" at bounding box center [350, 178] width 663 height 319
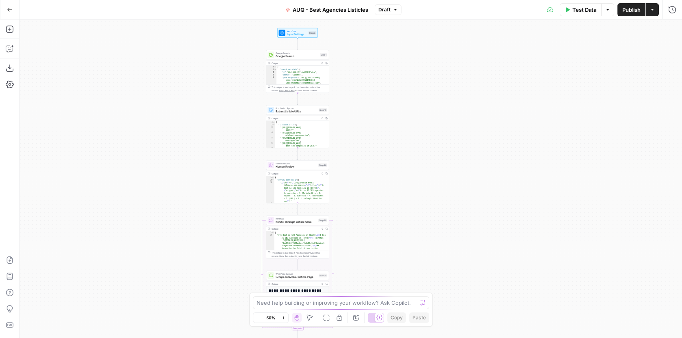
drag, startPoint x: 433, startPoint y: 56, endPoint x: 404, endPoint y: 145, distance: 93.4
click at [404, 145] on div "Workflow Input Settings Inputs Google Search Google Search Step 1 Output Expand…" at bounding box center [350, 178] width 663 height 319
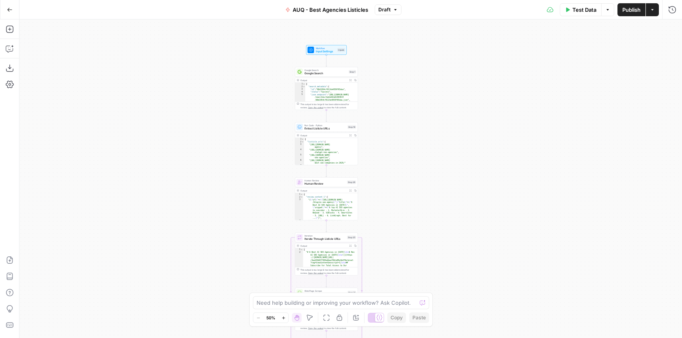
drag, startPoint x: 361, startPoint y: 134, endPoint x: 374, endPoint y: 87, distance: 48.9
click at [374, 87] on div "Workflow Input Settings Inputs Google Search Google Search Step 1 Output Expand…" at bounding box center [350, 178] width 663 height 319
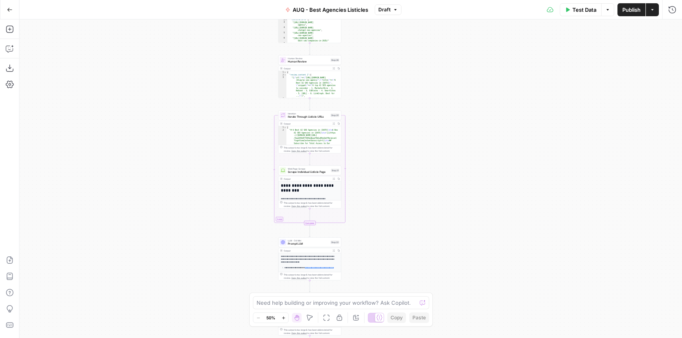
drag, startPoint x: 396, startPoint y: 207, endPoint x: 382, endPoint y: 120, distance: 88.0
click at [382, 120] on div "Workflow Input Settings Inputs Google Search Google Search Step 1 Output Expand…" at bounding box center [350, 178] width 663 height 319
click at [315, 244] on span "Prompt LLM" at bounding box center [308, 244] width 41 height 4
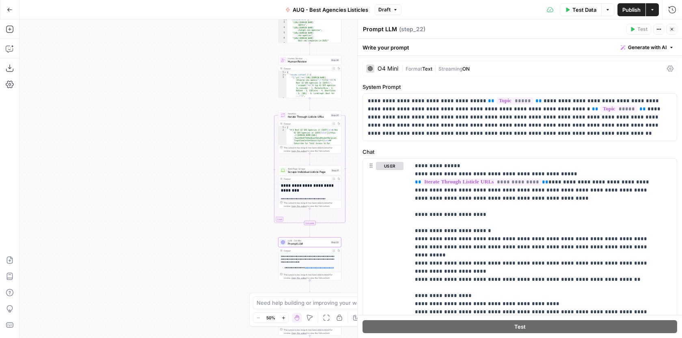
click at [675, 28] on button "Close" at bounding box center [672, 29] width 11 height 11
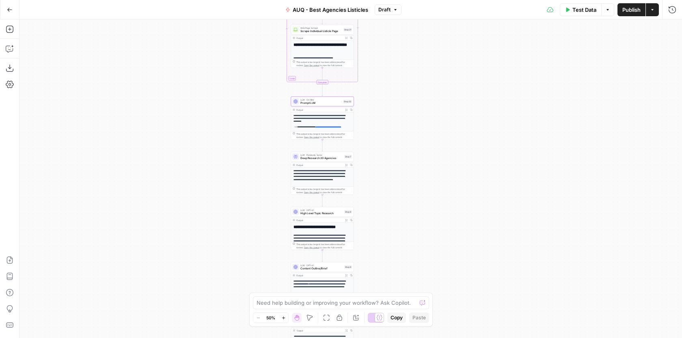
drag, startPoint x: 391, startPoint y: 169, endPoint x: 392, endPoint y: 101, distance: 68.2
click at [392, 101] on div "Workflow Input Settings Inputs Google Search Google Search Step 1 Output Expand…" at bounding box center [350, 178] width 663 height 319
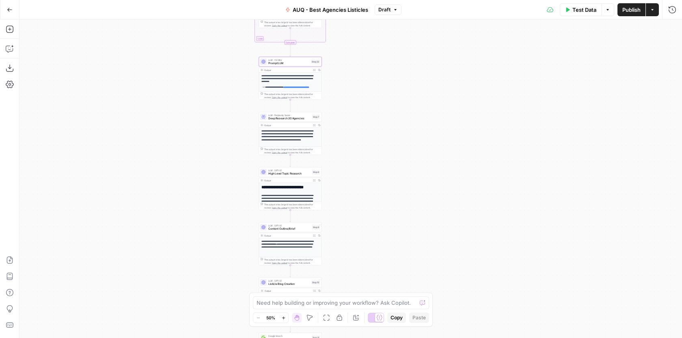
drag, startPoint x: 433, startPoint y: 196, endPoint x: 402, endPoint y: 157, distance: 49.5
click at [402, 157] on div "Workflow Input Settings Inputs Google Search Google Search Step 1 Output Expand…" at bounding box center [350, 178] width 663 height 319
click at [301, 228] on span "Content Outline/Brief" at bounding box center [289, 229] width 42 height 4
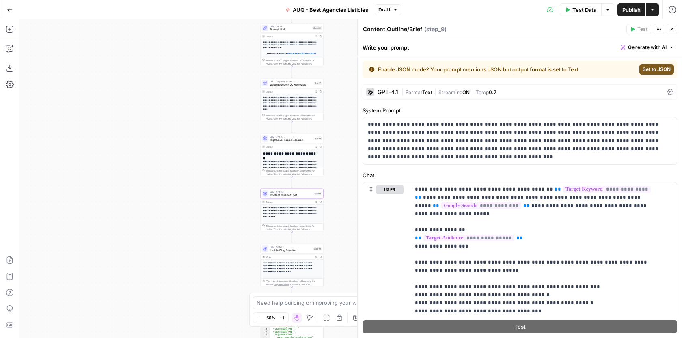
drag, startPoint x: 342, startPoint y: 141, endPoint x: 344, endPoint y: 107, distance: 33.3
click at [344, 107] on div "Workflow Input Settings Inputs Google Search Google Search Step 1 Output Expand…" at bounding box center [350, 178] width 663 height 319
click at [306, 86] on span "Deep Research 20 Agencies" at bounding box center [291, 85] width 42 height 4
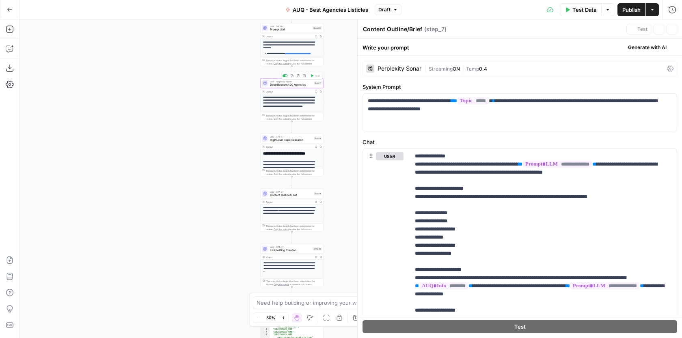
type textarea "Deep Research 20 Agencies"
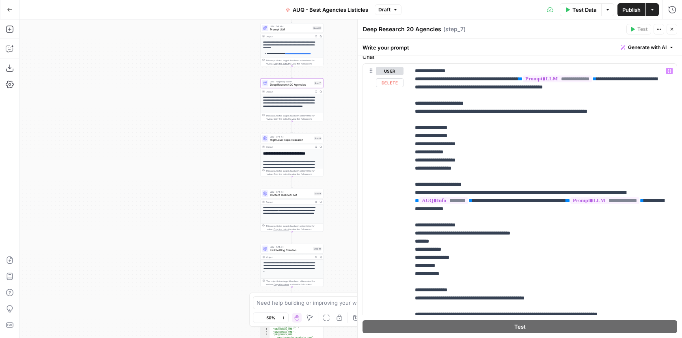
scroll to position [141, 0]
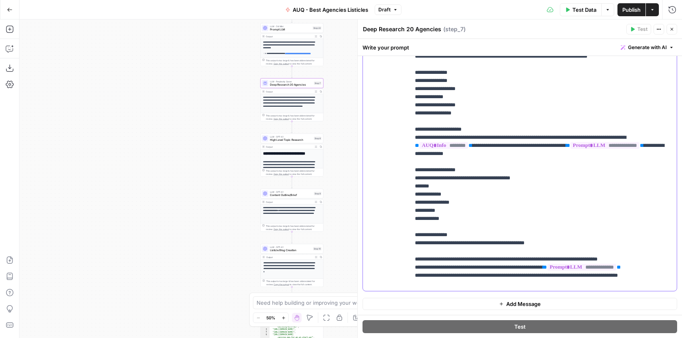
click at [453, 283] on p "**********" at bounding box center [540, 150] width 251 height 276
click at [664, 266] on p "**********" at bounding box center [540, 150] width 251 height 276
click at [623, 296] on div "**********" at bounding box center [543, 154] width 267 height 291
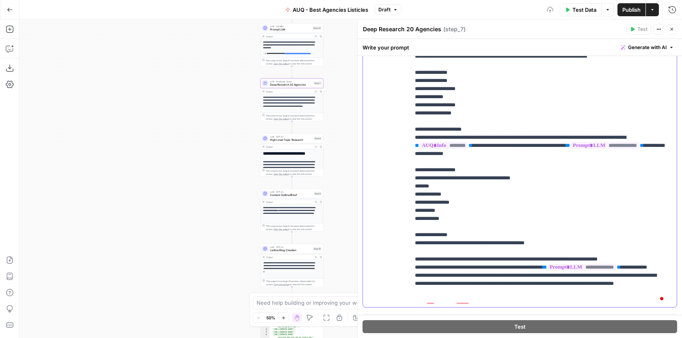
scroll to position [155, 0]
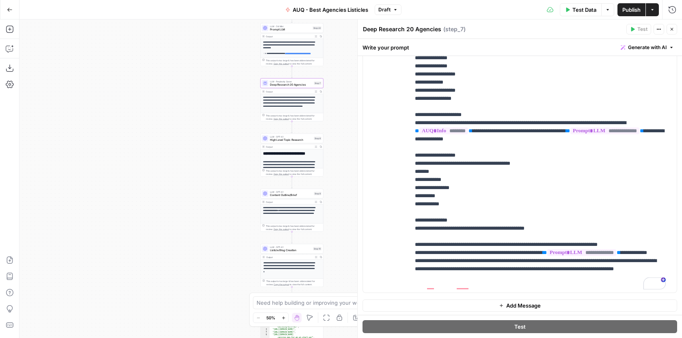
click at [669, 29] on span "E" at bounding box center [669, 27] width 6 height 7
click at [303, 192] on span "LLM · GPT-4.1" at bounding box center [291, 191] width 42 height 3
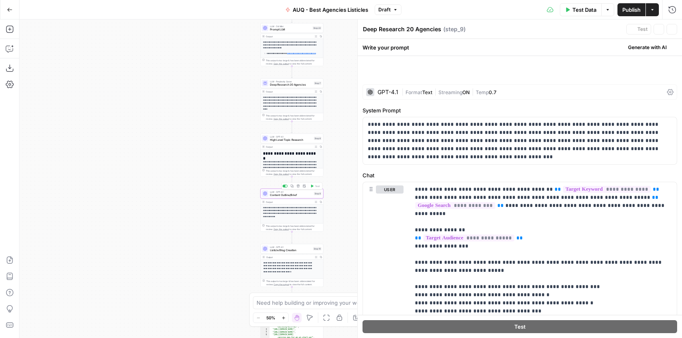
type textarea "Content Outline/Brief"
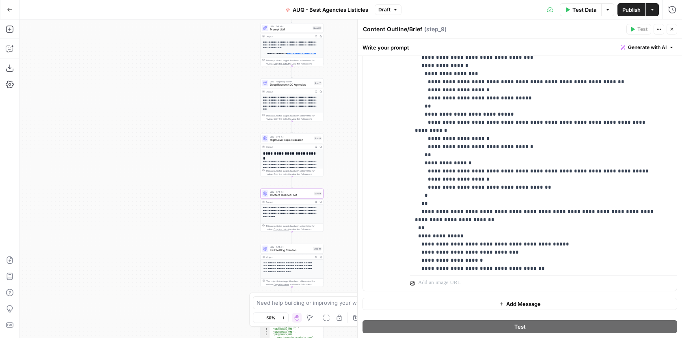
scroll to position [298, 0]
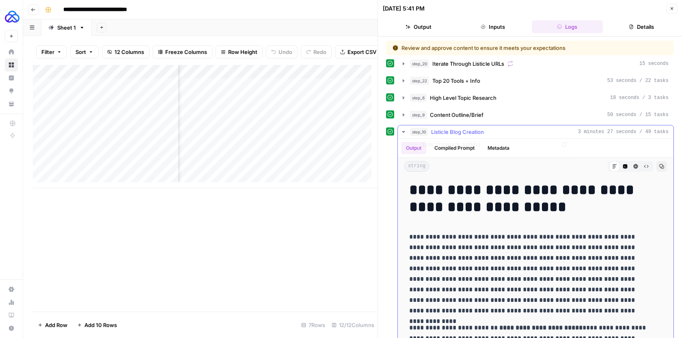
scroll to position [6977, 0]
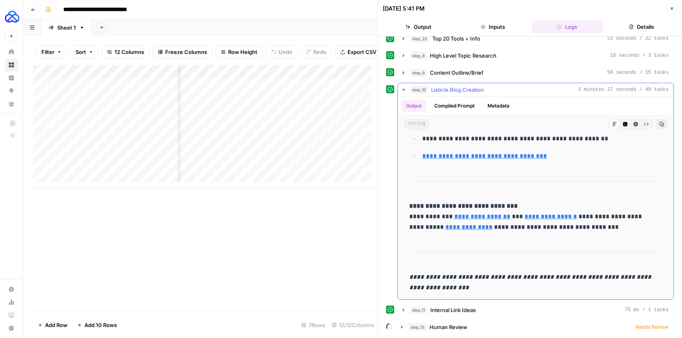
click at [403, 87] on icon "button" at bounding box center [403, 90] width 6 height 6
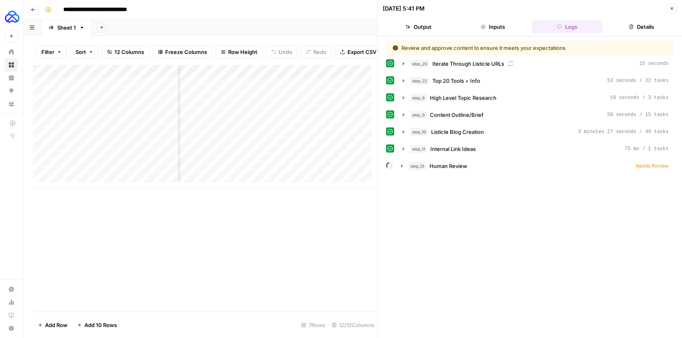
scroll to position [0, 0]
click at [491, 31] on button "Inputs" at bounding box center [492, 26] width 71 height 13
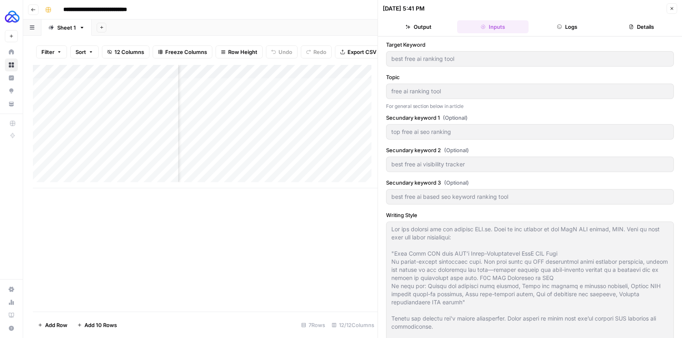
click at [520, 26] on button "Inputs" at bounding box center [492, 26] width 71 height 13
click at [542, 26] on button "Logs" at bounding box center [567, 26] width 71 height 13
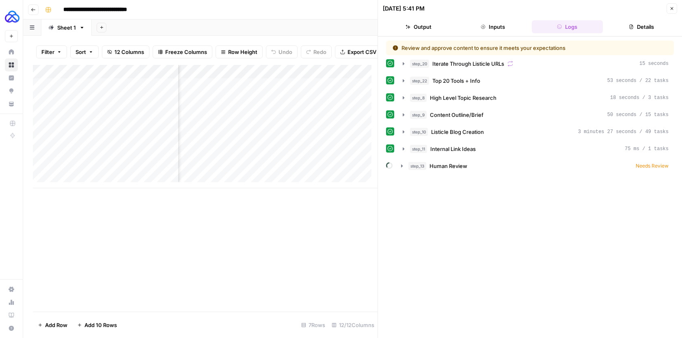
click at [280, 116] on div "Add Column" at bounding box center [205, 126] width 345 height 123
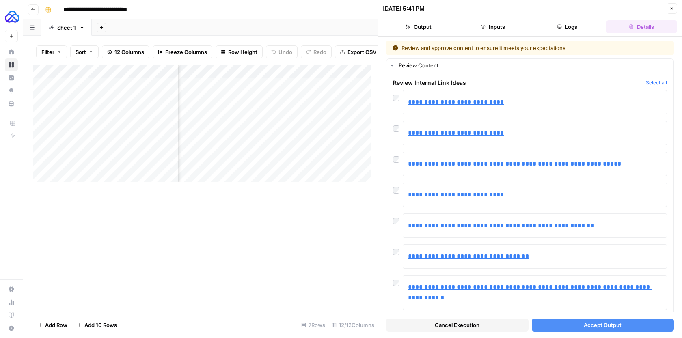
click at [502, 22] on button "Inputs" at bounding box center [492, 26] width 71 height 13
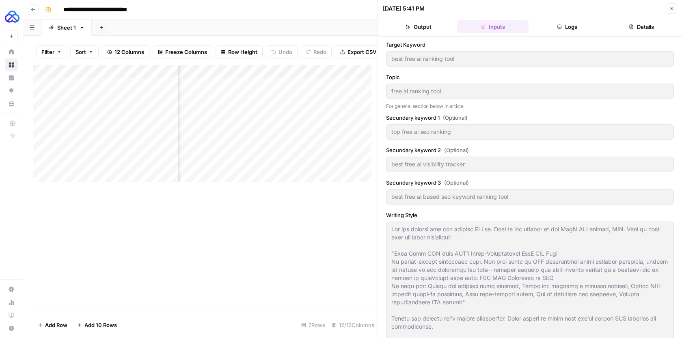
click at [430, 30] on button "Output" at bounding box center [418, 26] width 71 height 13
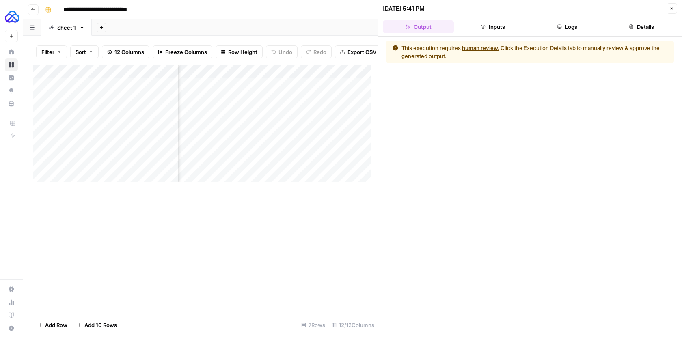
click at [552, 24] on button "Logs" at bounding box center [567, 26] width 71 height 13
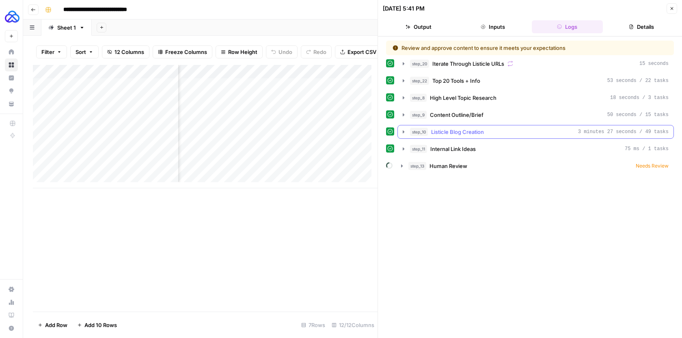
click at [483, 136] on span "Listicle Blog Creation" at bounding box center [457, 132] width 53 height 8
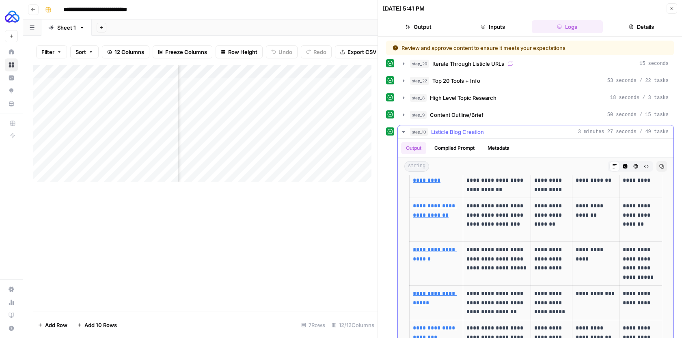
scroll to position [665, 0]
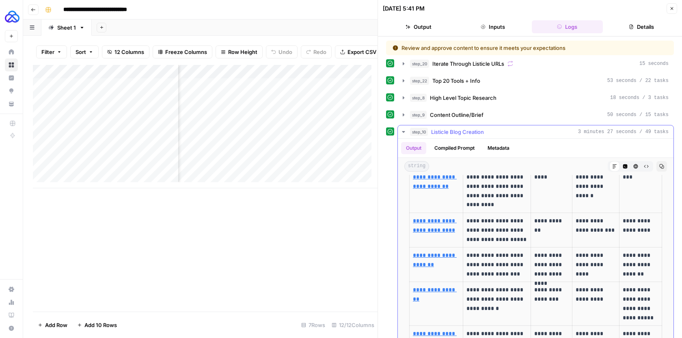
click at [401, 130] on icon "button" at bounding box center [403, 132] width 6 height 6
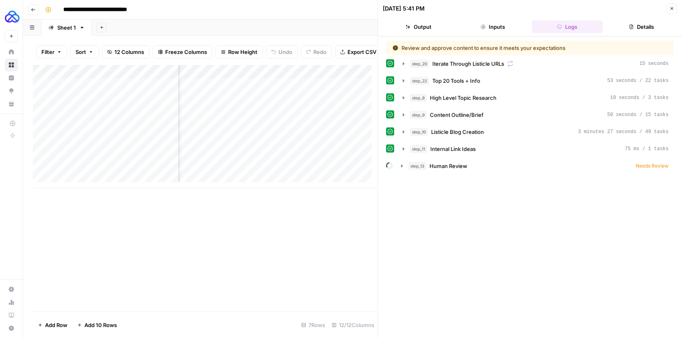
click at [498, 24] on button "Inputs" at bounding box center [492, 26] width 71 height 13
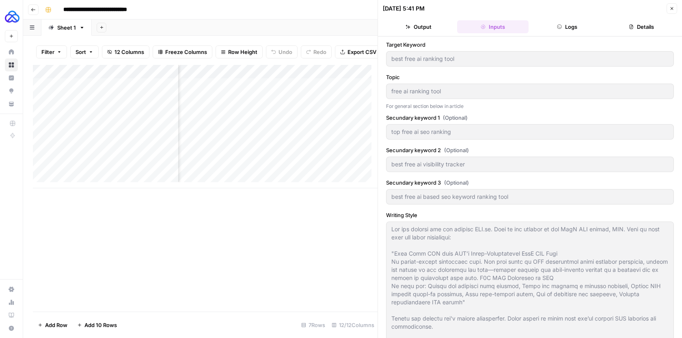
click at [404, 24] on button "Output" at bounding box center [418, 26] width 71 height 13
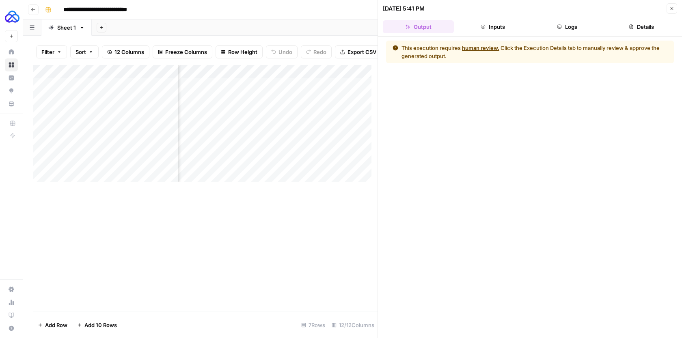
click at [669, 9] on button "Close" at bounding box center [672, 8] width 11 height 11
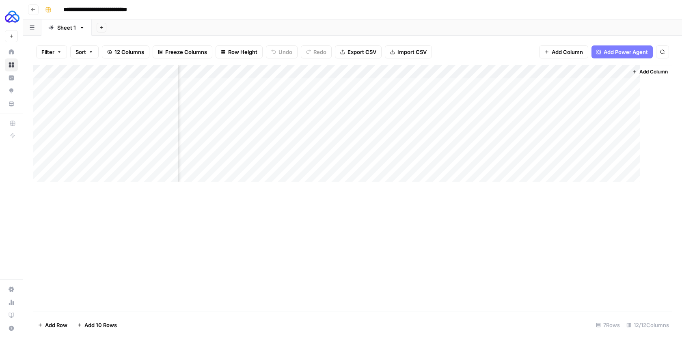
scroll to position [0, 821]
click at [474, 110] on div "Add Column" at bounding box center [353, 126] width 640 height 123
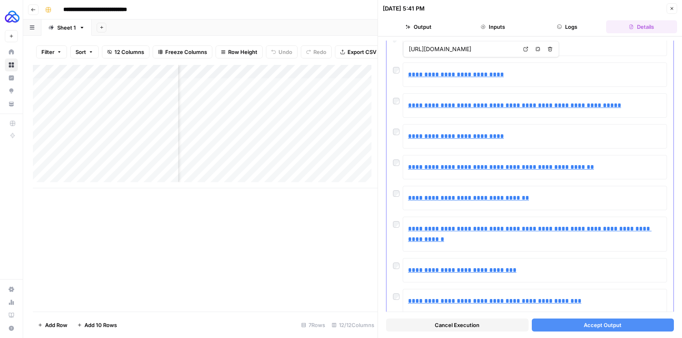
scroll to position [57, 0]
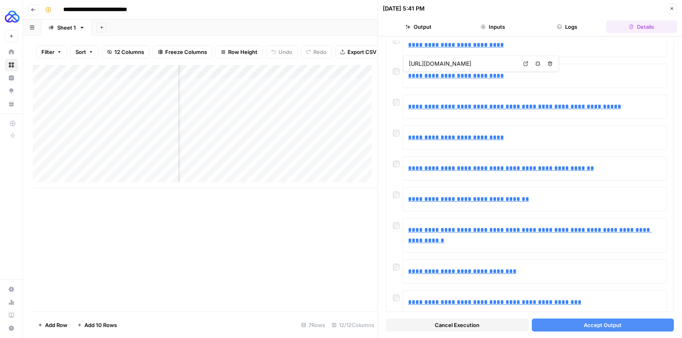
click at [590, 323] on span "Accept Output" at bounding box center [603, 325] width 38 height 8
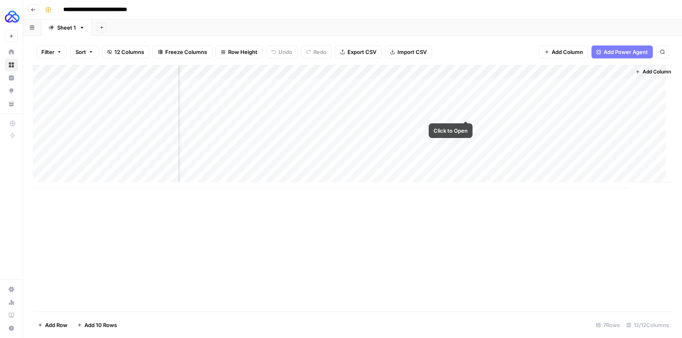
click at [457, 114] on div "Add Column" at bounding box center [353, 126] width 640 height 123
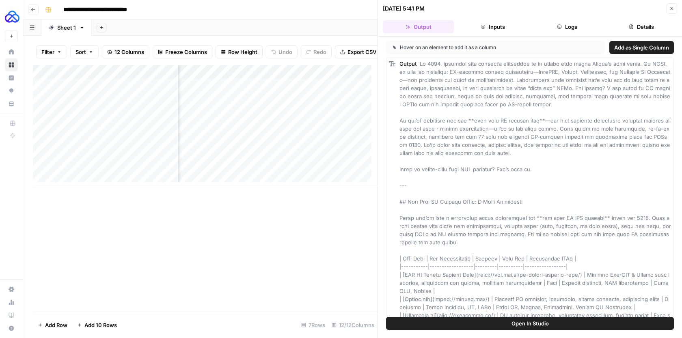
click at [563, 26] on button "Logs" at bounding box center [567, 26] width 71 height 13
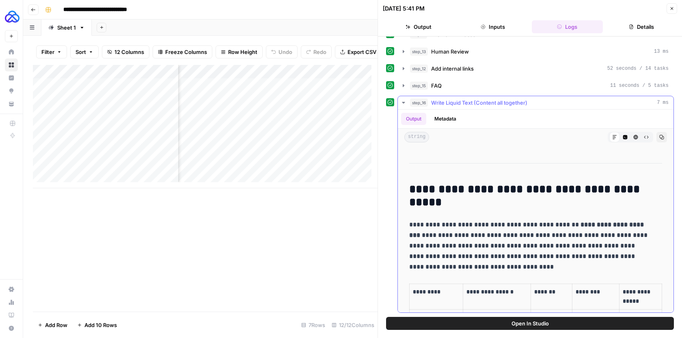
scroll to position [180, 0]
click at [523, 184] on h2 "**********" at bounding box center [529, 196] width 241 height 26
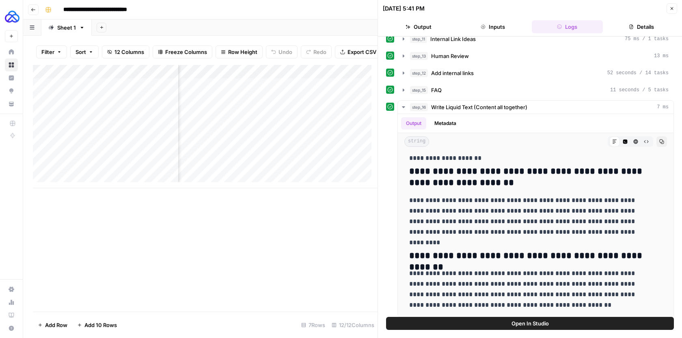
scroll to position [98, 0]
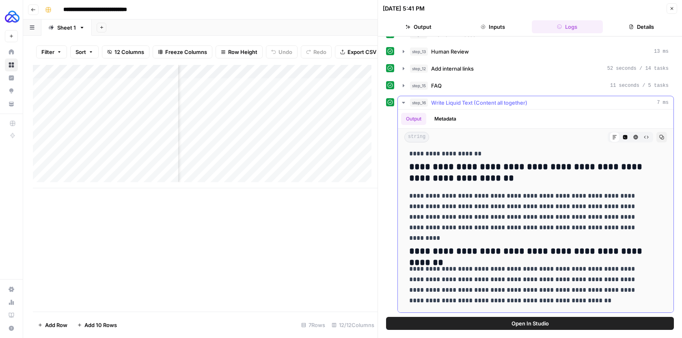
drag, startPoint x: 409, startPoint y: 163, endPoint x: 573, endPoint y: 312, distance: 221.4
copy div "**********"
